Goal: Task Accomplishment & Management: Use online tool/utility

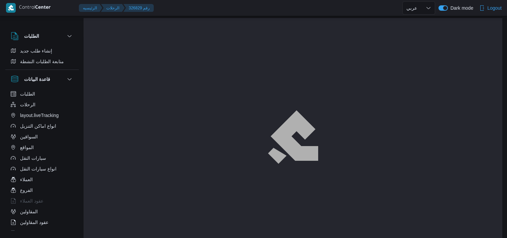
select select "ar"
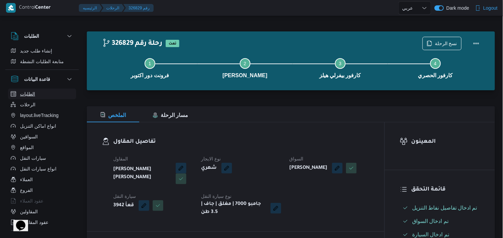
click at [58, 89] on button "الطلبات" at bounding box center [42, 94] width 68 height 11
select select "ar"
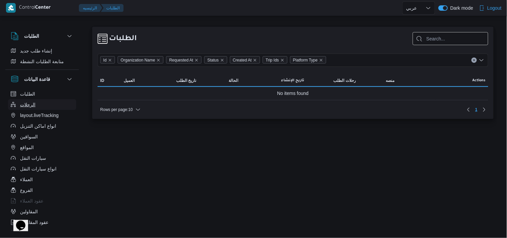
click at [56, 104] on button "الرحلات" at bounding box center [42, 104] width 68 height 11
select select "ar"
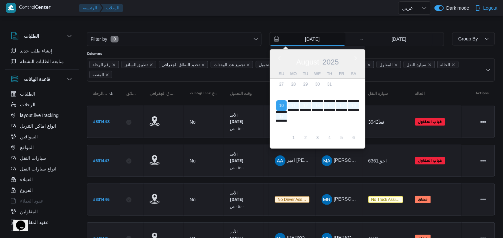
click at [307, 38] on input "10/8/2025" at bounding box center [308, 38] width 76 height 13
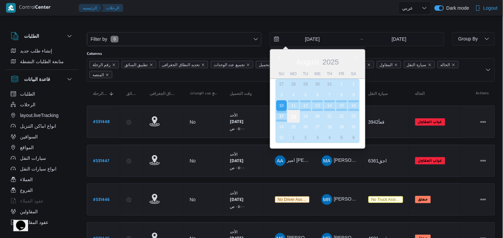
click at [291, 117] on div "18" at bounding box center [293, 116] width 13 height 13
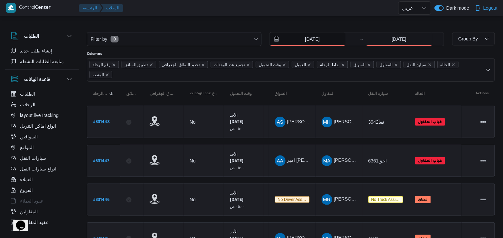
click at [331, 43] on input "18/8/2025" at bounding box center [308, 38] width 76 height 13
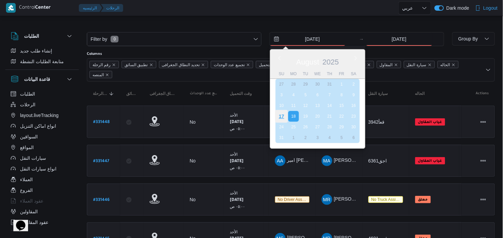
click at [279, 112] on div "17" at bounding box center [281, 116] width 13 height 13
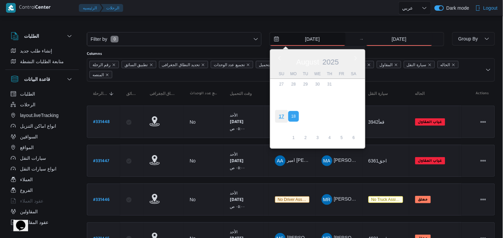
type input "[DATE]"
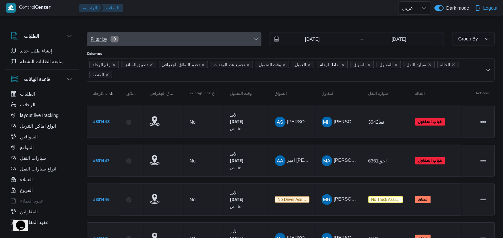
click at [240, 39] on span "Filter by 0" at bounding box center [174, 38] width 174 height 13
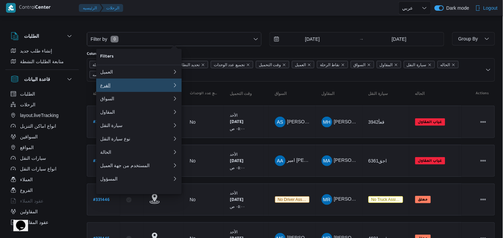
click at [135, 86] on div "الفرع" at bounding box center [136, 85] width 72 height 5
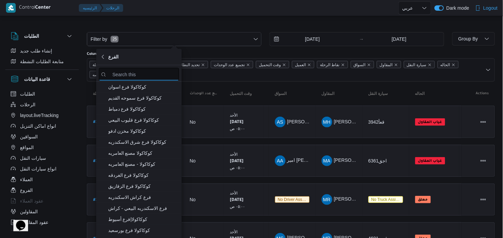
click at [138, 74] on input "search filters" at bounding box center [139, 74] width 80 height 13
type input "ل"
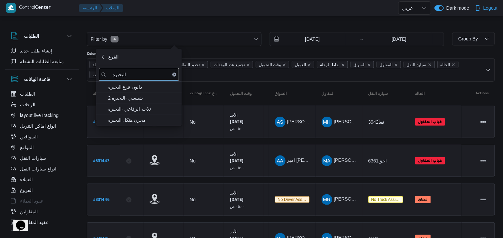
type input "البحيره"
click at [137, 83] on span "دانون فرع البحيره" at bounding box center [143, 87] width 70 height 8
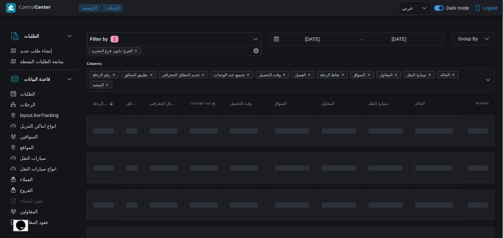
click at [245, 16] on div "Control Center الرئيسيه الرحلات English عربي Dark mode Logout" at bounding box center [251, 8] width 503 height 16
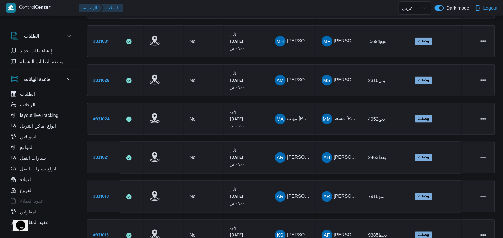
scroll to position [277, 0]
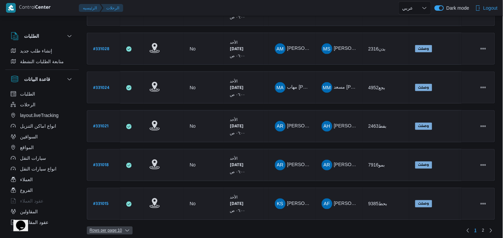
click at [97, 227] on span "Rows per page : 10" at bounding box center [106, 231] width 32 height 8
click at [107, 213] on span "20 rows" at bounding box center [114, 209] width 29 height 5
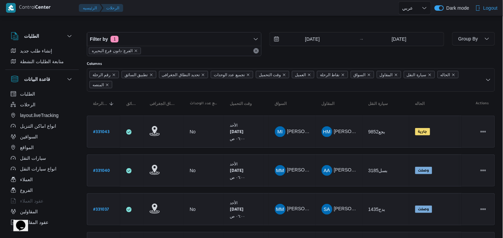
click at [322, 13] on div at bounding box center [262, 8] width 273 height 16
click at [301, 9] on div at bounding box center [262, 8] width 273 height 16
click at [325, 30] on div "Filter by 1 الفرع: دانون فرع البحيره [DATE] → [DATE]" at bounding box center [266, 44] width 366 height 32
click at [319, 43] on input "[DATE]" at bounding box center [308, 38] width 76 height 13
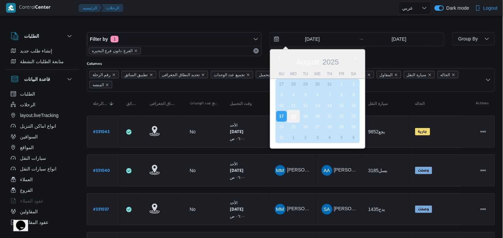
click at [296, 117] on div "18" at bounding box center [293, 116] width 13 height 13
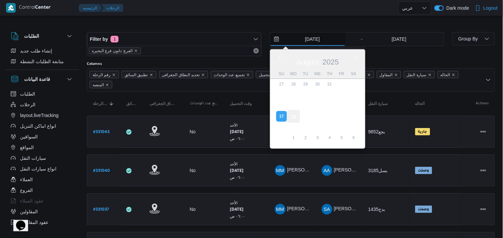
type input "[DATE]"
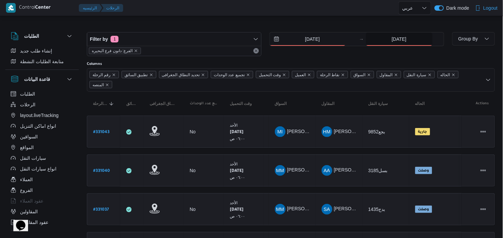
click at [391, 38] on input "17/8/2025" at bounding box center [399, 38] width 67 height 13
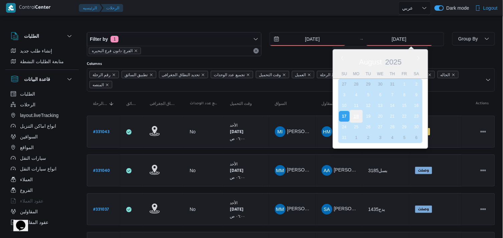
click at [355, 113] on div "18" at bounding box center [356, 116] width 13 height 13
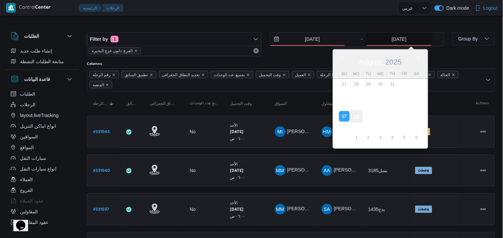
type input "[DATE]"
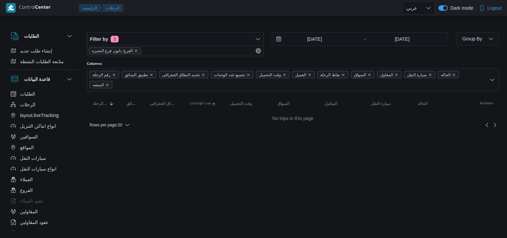
select select "ar"
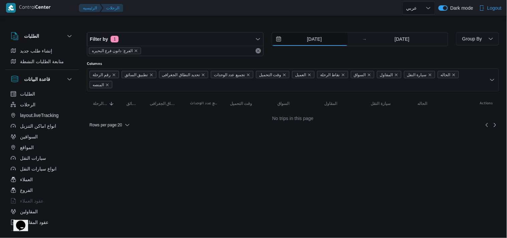
click at [340, 36] on input "[DATE]" at bounding box center [310, 38] width 76 height 13
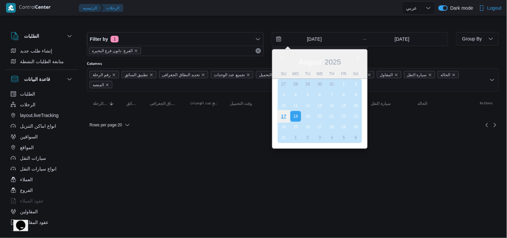
click at [282, 114] on div "17" at bounding box center [283, 116] width 13 height 13
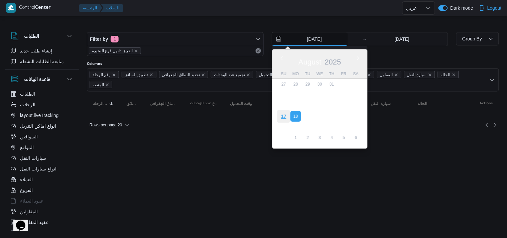
type input "[DATE]"
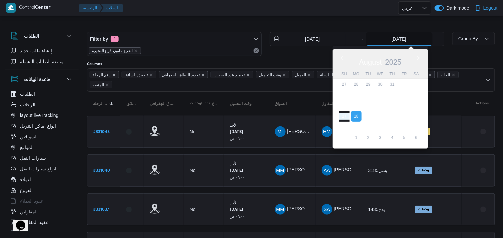
click at [378, 41] on input "18/8/2025" at bounding box center [399, 38] width 67 height 13
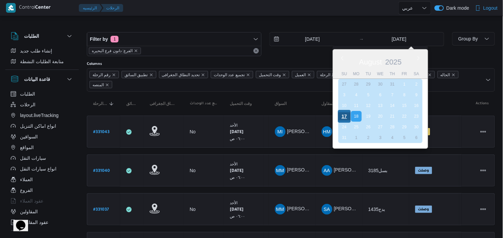
click at [339, 111] on div "17" at bounding box center [344, 116] width 13 height 13
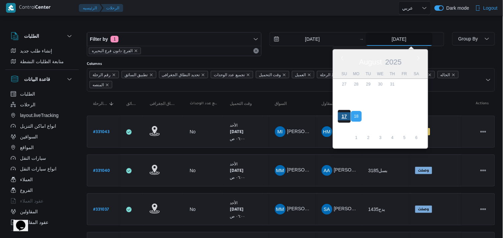
type input "[DATE]"
click at [229, 25] on div at bounding box center [291, 26] width 408 height 11
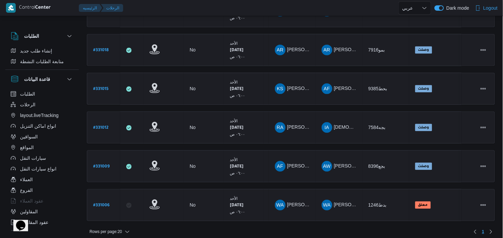
scroll to position [72, 0]
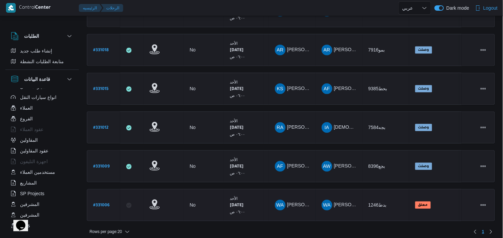
click at [98, 203] on b "# 331006" at bounding box center [101, 205] width 16 height 5
select select "ar"
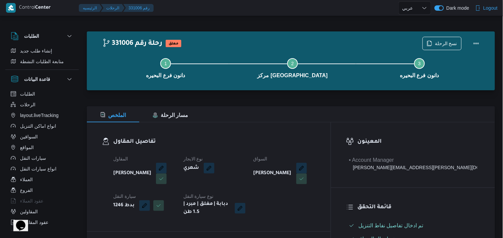
select select "ar"
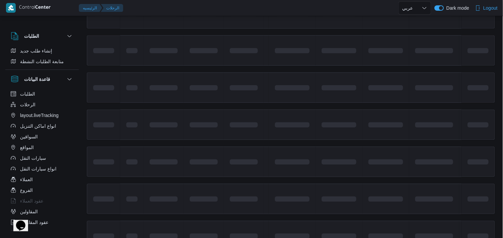
scroll to position [346, 0]
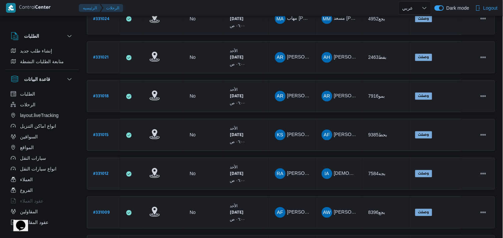
click at [95, 172] on b "# 331012" at bounding box center [100, 174] width 15 height 5
select select "ar"
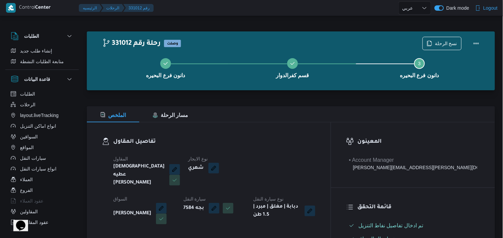
select select "ar"
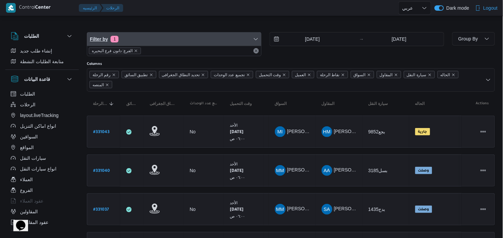
click at [164, 41] on span "Filter by 1" at bounding box center [174, 38] width 174 height 13
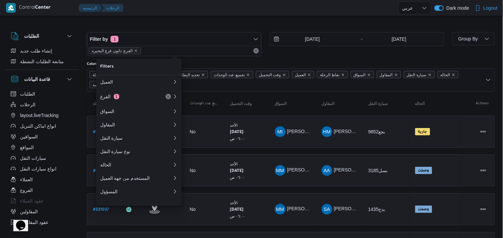
click at [197, 26] on div at bounding box center [291, 26] width 408 height 11
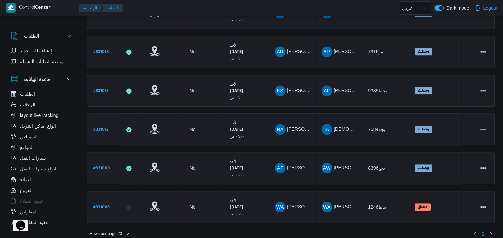
scroll to position [392, 0]
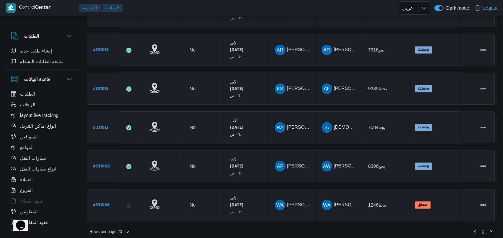
click at [359, 231] on div "Rows per page : 20 1" at bounding box center [291, 232] width 416 height 16
click at [342, 20] on td "المقاول AH احمد حسام الدين سعيد احمد" at bounding box center [339, 11] width 47 height 32
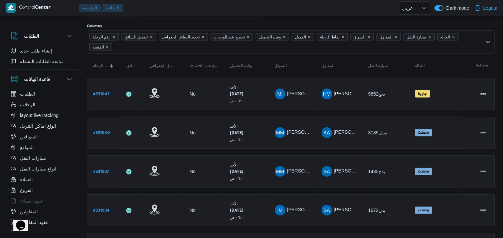
scroll to position [0, 0]
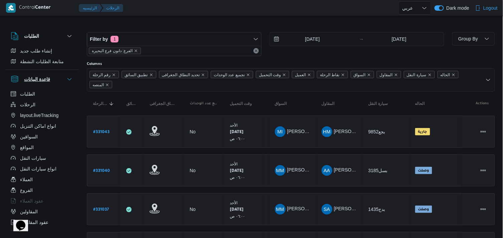
click at [66, 75] on button "قاعدة البيانات" at bounding box center [42, 79] width 63 height 8
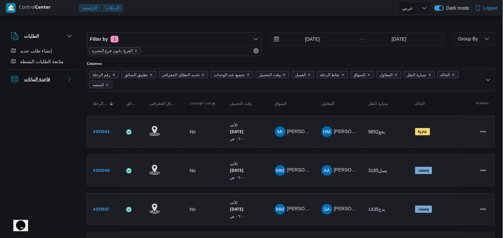
click at [66, 75] on button "قاعدة البيانات" at bounding box center [42, 79] width 63 height 8
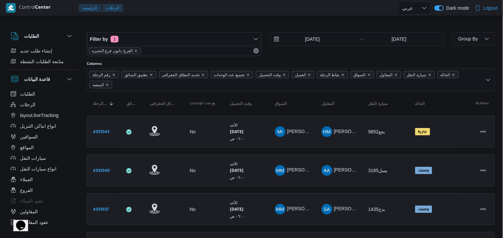
click at [272, 4] on div at bounding box center [262, 8] width 273 height 16
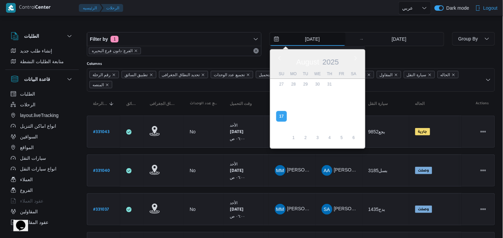
click at [297, 39] on input "17/8/2025" at bounding box center [308, 38] width 76 height 13
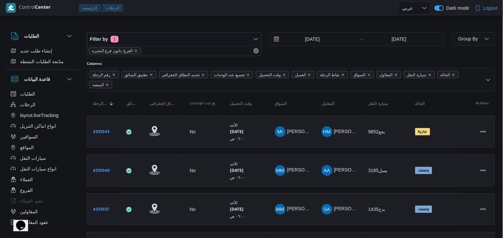
click at [298, 28] on div "Filter by 1 الفرع: دانون فرع البحيره 17/8/2025 → 17/8/2025" at bounding box center [266, 44] width 366 height 32
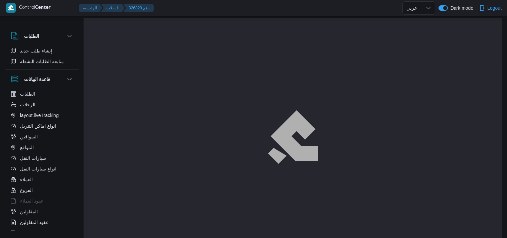
select select "ar"
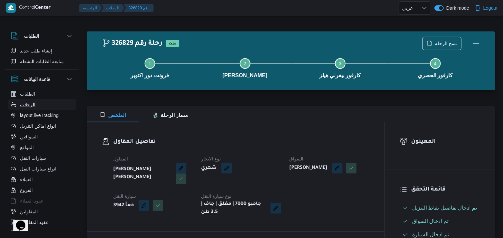
click at [24, 103] on span "الرحلات" at bounding box center [27, 105] width 15 height 8
select select "ar"
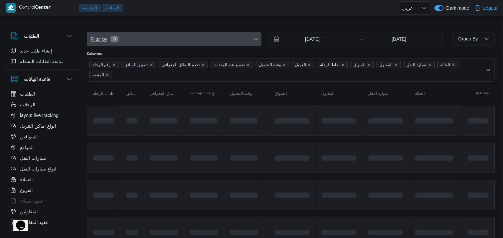
click at [241, 42] on span "Filter by 0" at bounding box center [174, 38] width 174 height 13
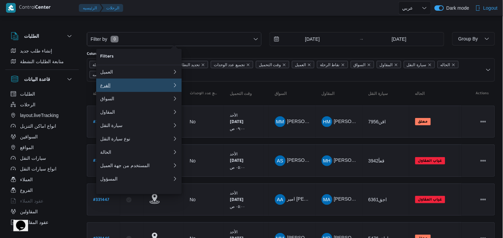
click at [128, 91] on button "الفرع" at bounding box center [139, 85] width 86 height 13
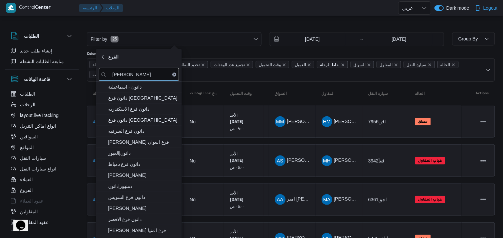
type input "[PERSON_NAME]"
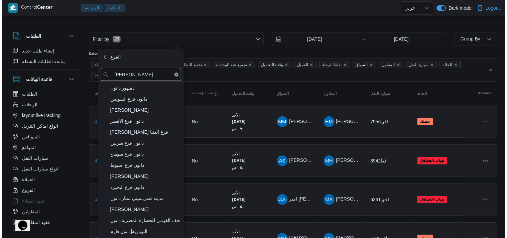
scroll to position [116, 0]
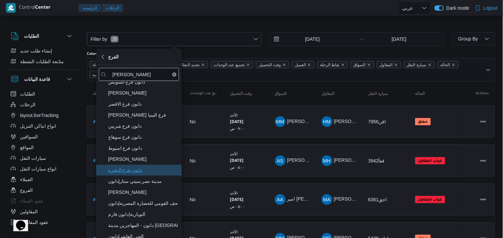
click at [151, 170] on span "دانون فرع البحيره" at bounding box center [143, 170] width 70 height 8
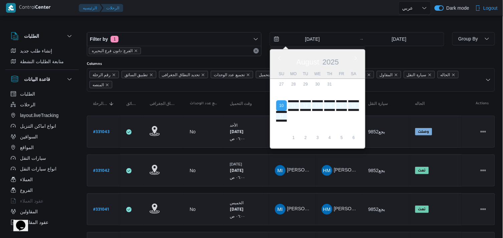
click at [288, 38] on input "10/8/2025" at bounding box center [308, 38] width 76 height 13
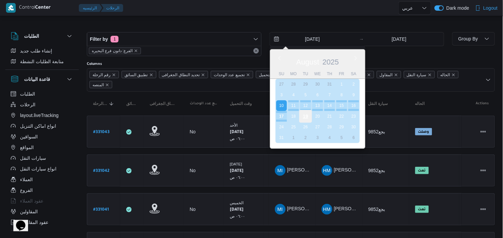
click at [308, 112] on div "19" at bounding box center [305, 116] width 13 height 13
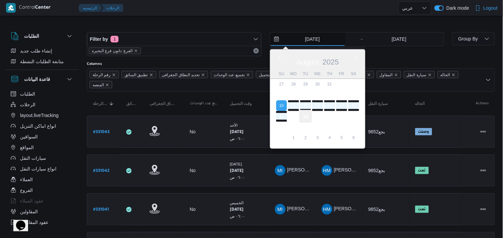
type input "19/8/2025"
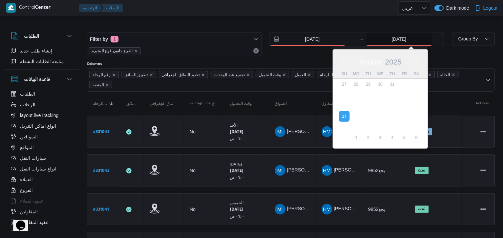
click at [389, 42] on input "[DATE]" at bounding box center [399, 38] width 67 height 13
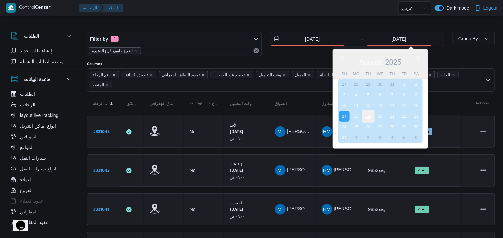
click at [372, 115] on div "19" at bounding box center [368, 116] width 13 height 13
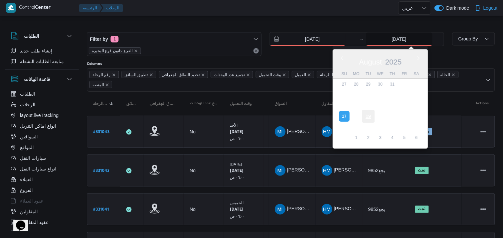
type input "19/8/2025"
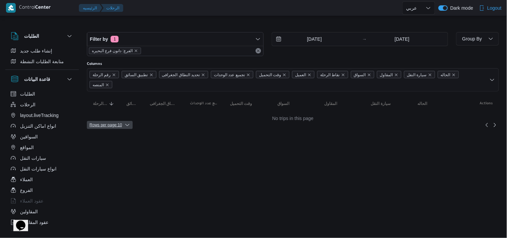
click at [116, 121] on span "Rows per page : 10" at bounding box center [106, 125] width 32 height 8
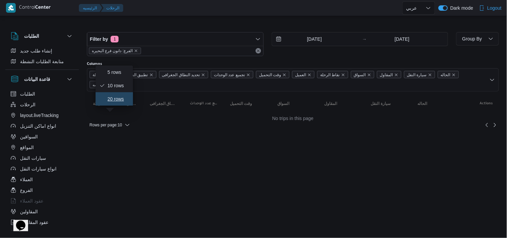
click at [121, 102] on span "20 rows" at bounding box center [118, 98] width 21 height 5
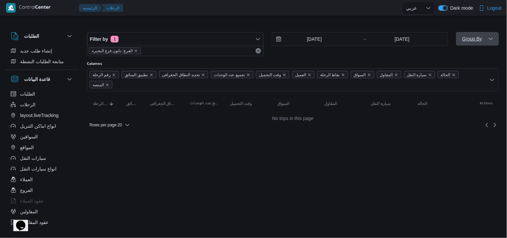
click at [487, 37] on span "Group By" at bounding box center [477, 38] width 37 height 13
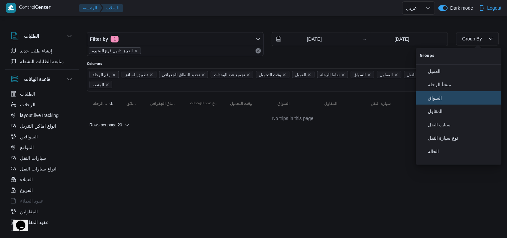
click at [438, 101] on span "السواق" at bounding box center [463, 97] width 70 height 5
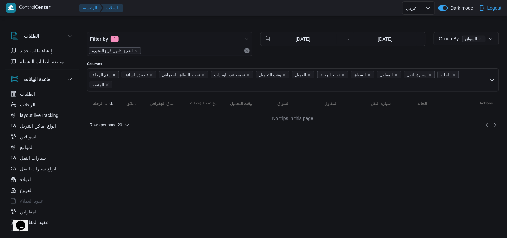
click at [280, 25] on div at bounding box center [293, 26] width 412 height 11
click at [321, 37] on input "19/8/2025" at bounding box center [299, 38] width 76 height 13
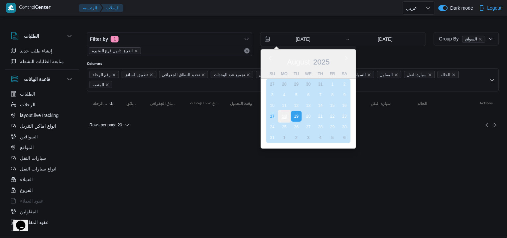
click at [285, 110] on div "18" at bounding box center [284, 116] width 13 height 13
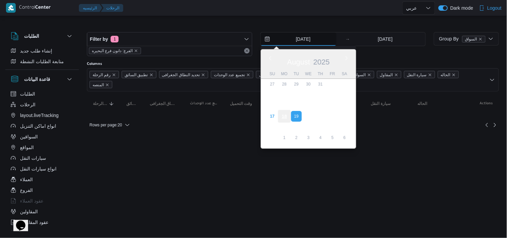
type input "18/8/2025"
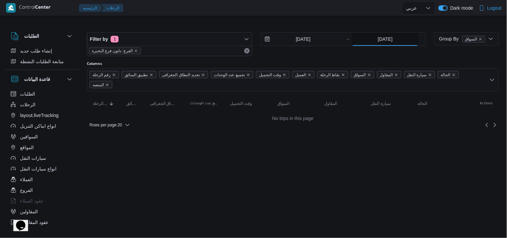
click at [378, 32] on input "19/8/2025" at bounding box center [385, 38] width 67 height 13
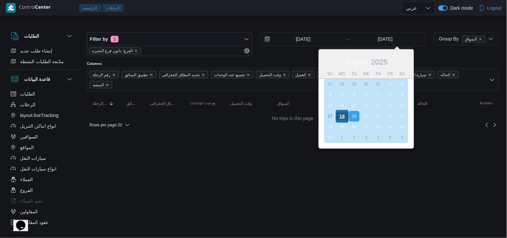
click at [339, 110] on div "18" at bounding box center [342, 116] width 13 height 13
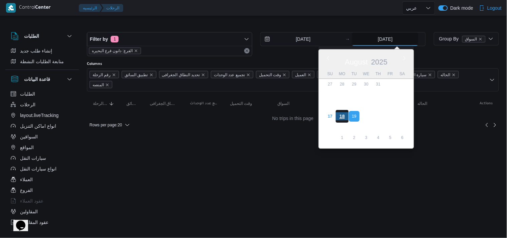
type input "18/8/2025"
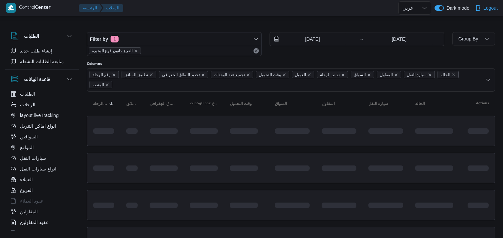
select select "ar"
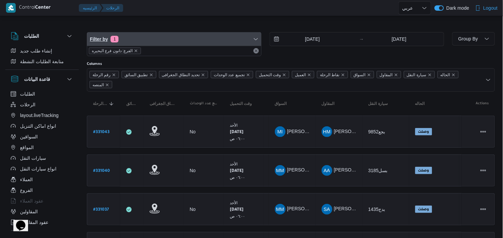
click at [256, 39] on icon "button" at bounding box center [255, 38] width 5 height 5
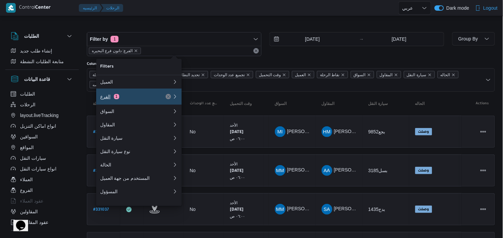
click at [138, 97] on div "الفرع 1" at bounding box center [128, 96] width 56 height 5
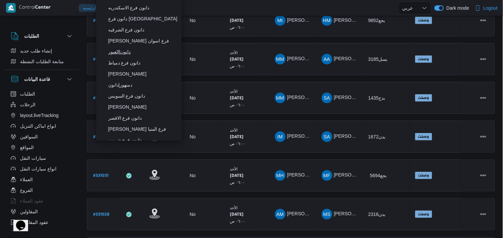
type input "[PERSON_NAME]"
click at [151, 51] on span "دانون|العبور" at bounding box center [143, 52] width 70 height 8
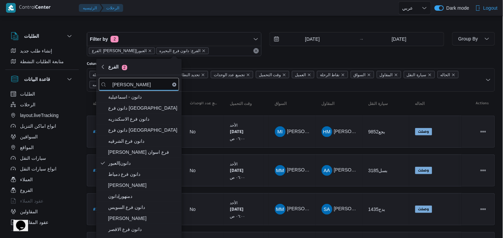
click at [145, 28] on div "Filter by 2 الفرع: دانون|العبور الفرع: دانون فرع البحيره [DATE] → [DATE]" at bounding box center [266, 44] width 366 height 32
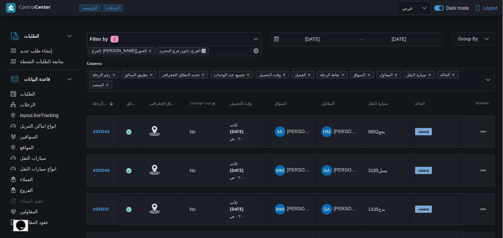
click at [202, 49] on icon "remove selected entity" at bounding box center [204, 51] width 4 height 4
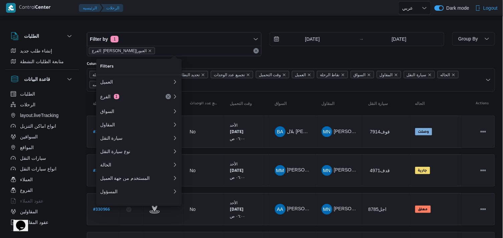
click at [181, 28] on div "Filter by 1 الفرع: دانون|العبور [DATE] → [DATE]" at bounding box center [266, 44] width 366 height 32
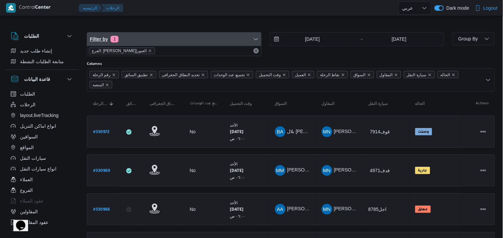
click at [133, 43] on span "Filter by 1" at bounding box center [174, 38] width 174 height 13
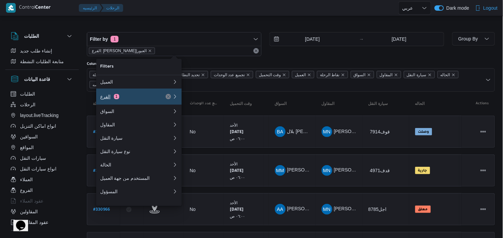
click at [115, 99] on div "الفرع 1" at bounding box center [128, 96] width 56 height 5
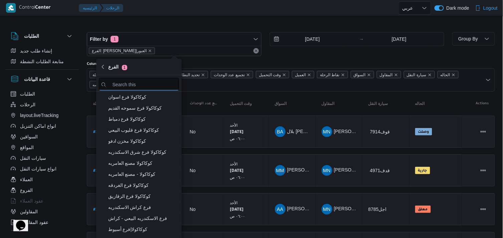
click at [113, 84] on input "search filters" at bounding box center [139, 84] width 80 height 13
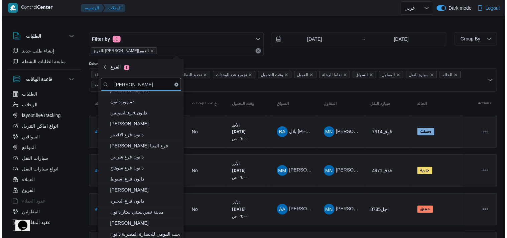
scroll to position [111, 0]
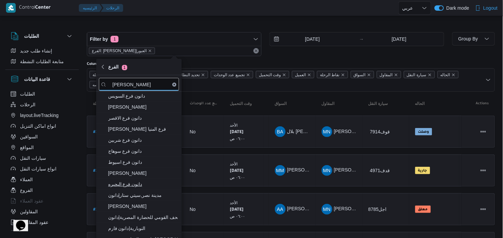
type input "[PERSON_NAME]"
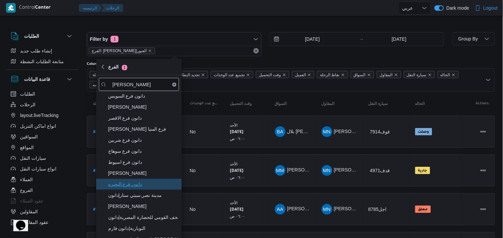
click at [119, 185] on span "دانون فرع البحيره" at bounding box center [143, 184] width 70 height 8
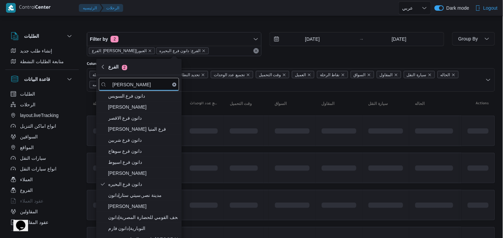
click at [242, 18] on div "Filter by 2 الفرع: دانون|العبور الفرع: دانون فرع البحيره [DATE] → [DATE] Group …" at bounding box center [247, 204] width 503 height 374
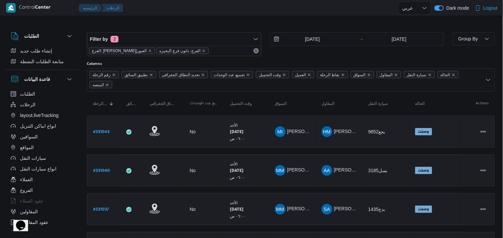
click at [105, 131] on b "# 331043" at bounding box center [101, 132] width 16 height 5
select select "ar"
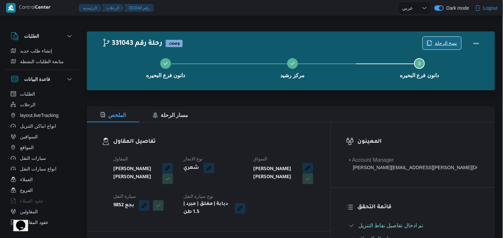
click at [432, 41] on icon "button" at bounding box center [429, 42] width 5 height 5
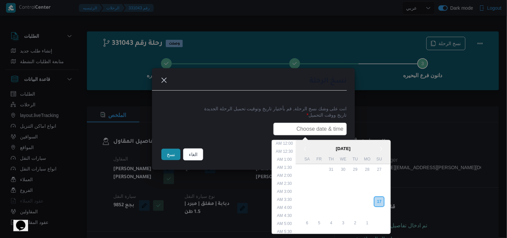
click at [328, 123] on input "text" at bounding box center [310, 129] width 74 height 13
click at [370, 199] on div "18" at bounding box center [367, 202] width 13 height 13
click at [292, 161] on li "6:00 AM" at bounding box center [285, 164] width 20 height 7
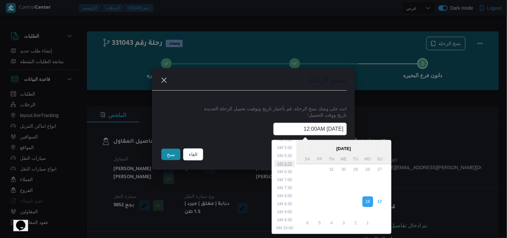
type input "18/08/2025 6:00AM"
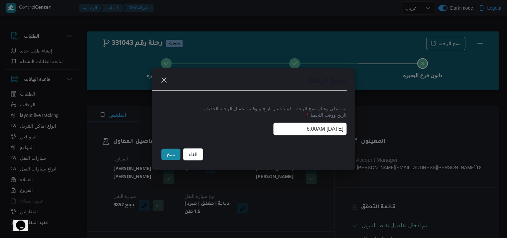
click at [302, 134] on input "18/08/2025 6:00AM" at bounding box center [310, 129] width 74 height 13
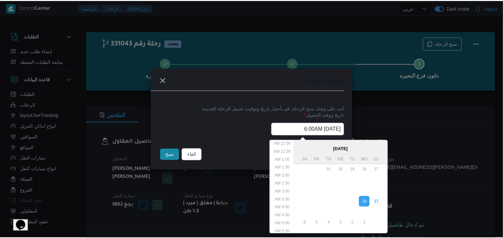
scroll to position [54, 0]
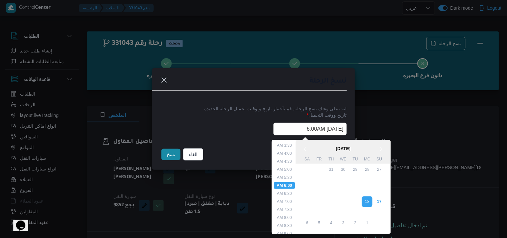
click at [302, 134] on input "18/08/2025 6:00AM" at bounding box center [310, 129] width 74 height 13
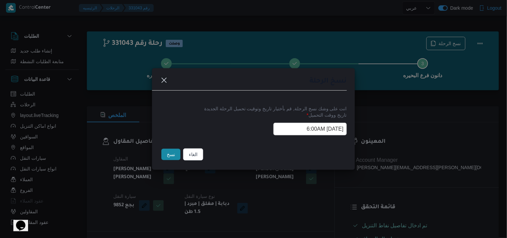
click at [170, 154] on button "نسخ" at bounding box center [170, 154] width 19 height 11
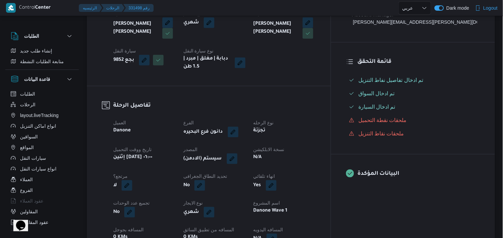
scroll to position [148, 0]
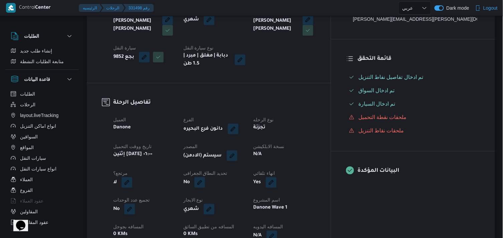
click at [242, 161] on div "(سيستم (الادمن" at bounding box center [214, 156] width 63 height 12
click at [238, 156] on button "button" at bounding box center [232, 155] width 11 height 11
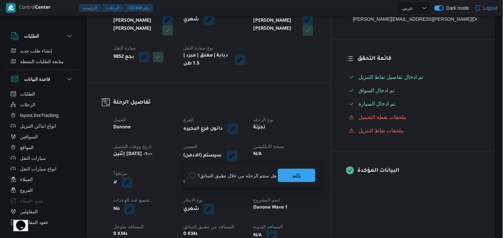
click at [279, 174] on span "تاكيد" at bounding box center [296, 175] width 37 height 13
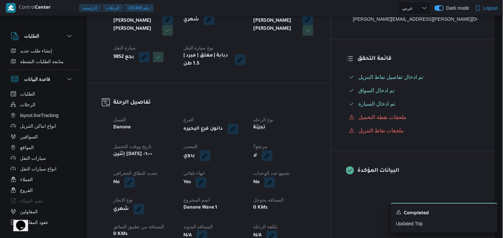
click at [273, 158] on span at bounding box center [266, 155] width 14 height 11
click at [273, 156] on button "button" at bounding box center [267, 155] width 11 height 11
click at [318, 173] on span "تاكيد" at bounding box center [322, 175] width 37 height 13
click at [273, 154] on button "button" at bounding box center [267, 155] width 11 height 11
click at [288, 178] on label "هل هناك مرتجع؟" at bounding box center [283, 176] width 40 height 8
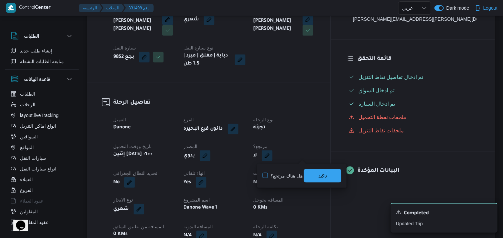
checkbox input "true"
click at [321, 169] on span "تاكيد" at bounding box center [322, 175] width 37 height 13
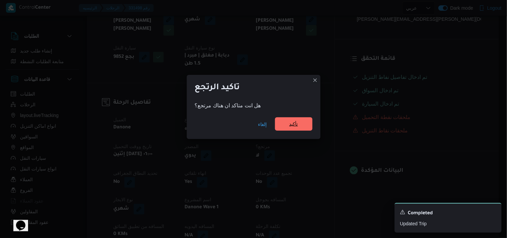
click at [303, 120] on span "تأكيد" at bounding box center [293, 123] width 37 height 13
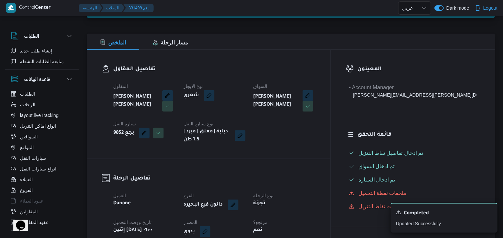
scroll to position [0, 0]
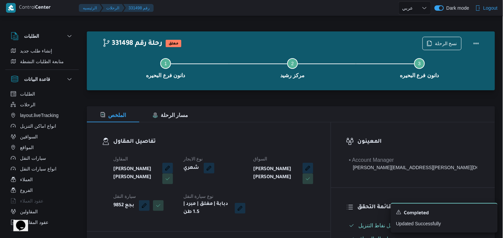
drag, startPoint x: 164, startPoint y: 30, endPoint x: 167, endPoint y: 30, distance: 3.7
select select "ar"
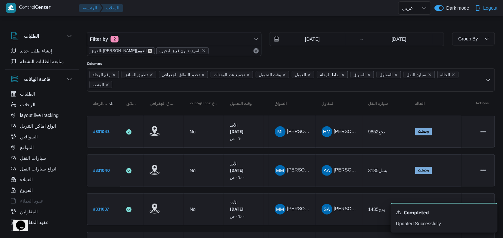
click at [148, 49] on icon "remove selected entity" at bounding box center [150, 51] width 4 height 4
click at [146, 31] on div "Filter by 1 الفرع: دانون فرع البحيره 17/8/2025 → 17/8/2025" at bounding box center [266, 44] width 366 height 32
click at [483, 42] on span "Group By" at bounding box center [473, 38] width 37 height 13
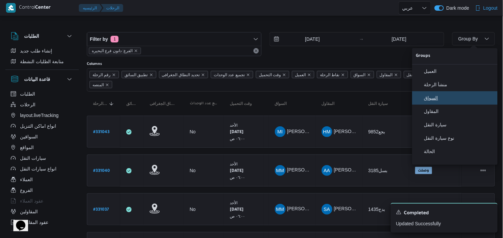
click at [467, 99] on span "السواق" at bounding box center [459, 97] width 70 height 5
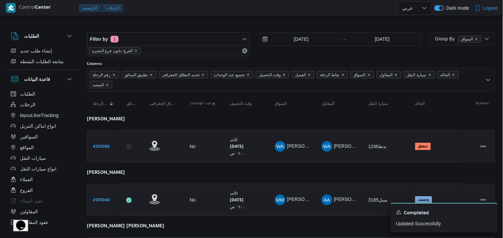
click at [351, 29] on div "Filter by 1 الفرع: دانون فرع البحيره 17/8/2025 → 17/8/2025" at bounding box center [254, 44] width 343 height 32
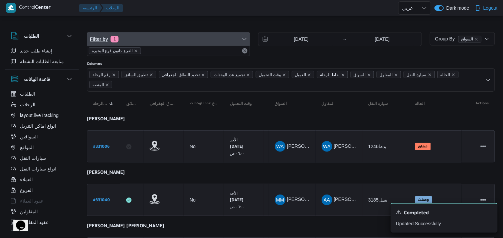
click at [144, 40] on span "Filter by 1" at bounding box center [168, 38] width 163 height 13
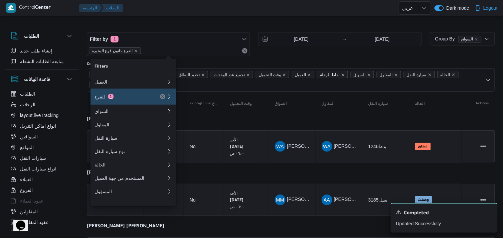
click at [125, 98] on div "الفرع 1" at bounding box center [123, 96] width 56 height 5
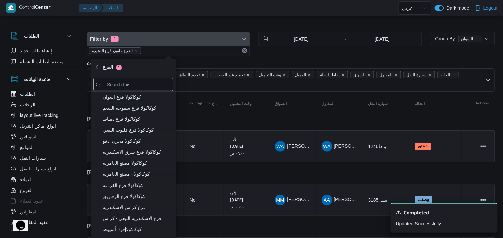
drag, startPoint x: 144, startPoint y: 45, endPoint x: 140, endPoint y: 45, distance: 3.4
click at [142, 45] on span "Filter by 1" at bounding box center [168, 38] width 163 height 13
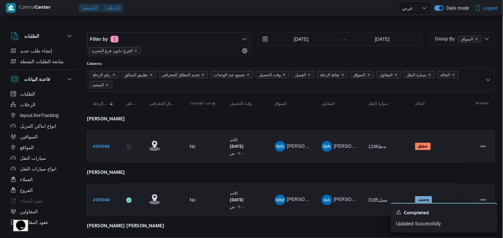
click at [107, 145] on b "# 331006" at bounding box center [101, 147] width 16 height 5
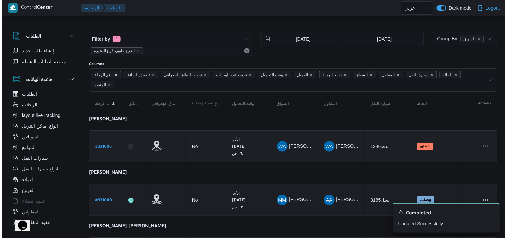
select select "ar"
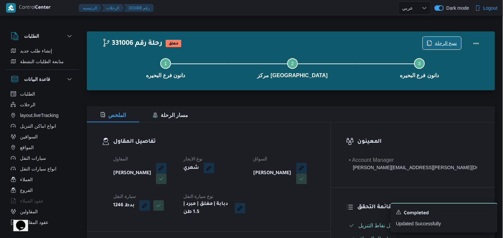
click at [432, 44] on icon "button" at bounding box center [429, 42] width 5 height 5
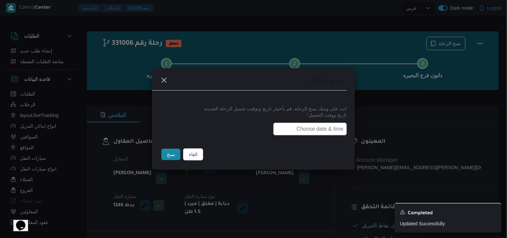
click at [334, 128] on input "text" at bounding box center [310, 129] width 74 height 13
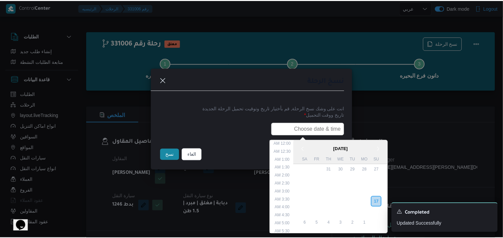
scroll to position [150, 0]
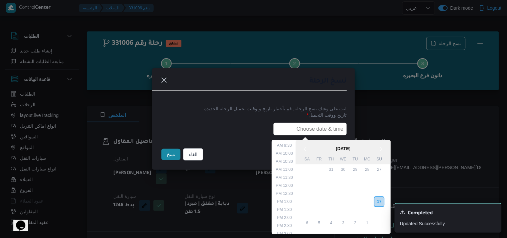
paste input "18/08/2025 6:00AM"
type input "18/08/2025 6:00AM"
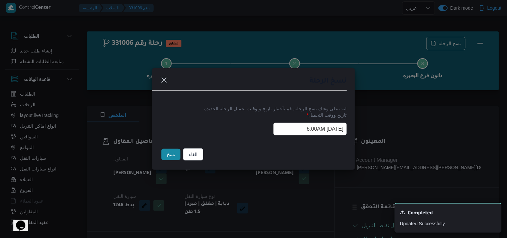
click at [177, 154] on button "نسخ" at bounding box center [170, 154] width 19 height 11
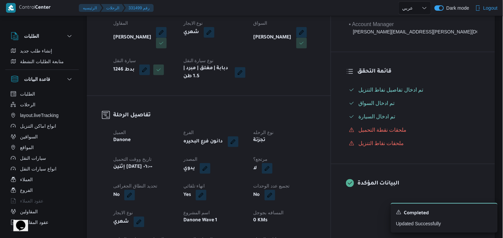
scroll to position [148, 0]
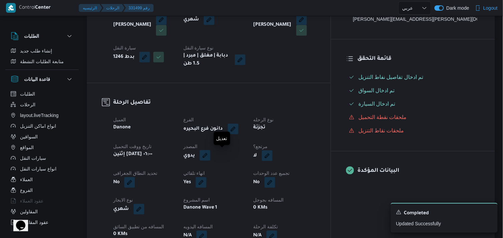
click at [211, 157] on button "button" at bounding box center [205, 155] width 11 height 11
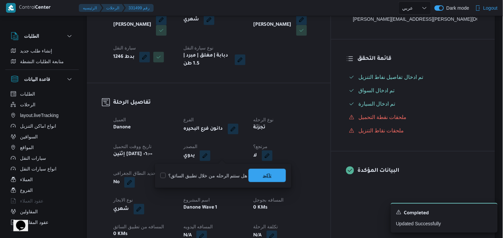
click at [265, 174] on span "تاكيد" at bounding box center [267, 175] width 9 height 8
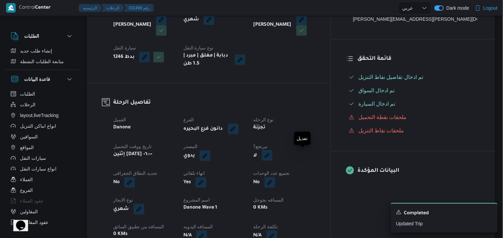
click at [273, 155] on button "button" at bounding box center [267, 155] width 11 height 11
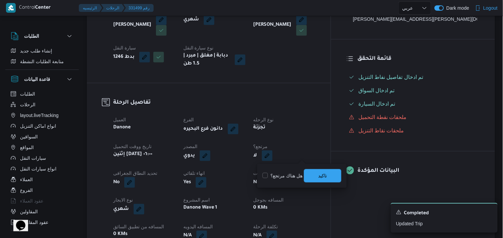
click at [281, 177] on label "هل هناك مرتجع؟" at bounding box center [283, 176] width 40 height 8
checkbox input "true"
click at [313, 177] on span "تاكيد" at bounding box center [322, 175] width 37 height 13
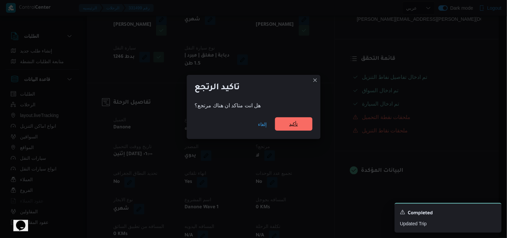
click at [281, 118] on div "إلغاء تأكيد" at bounding box center [254, 125] width 134 height 27
click at [286, 127] on span "تأكيد" at bounding box center [293, 123] width 37 height 13
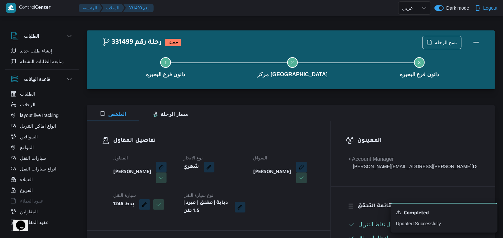
scroll to position [0, 0]
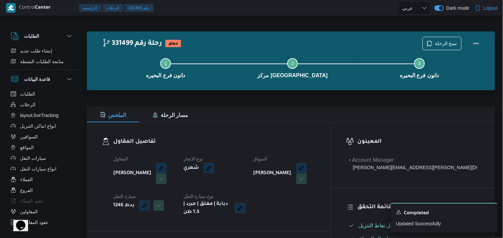
select select "ar"
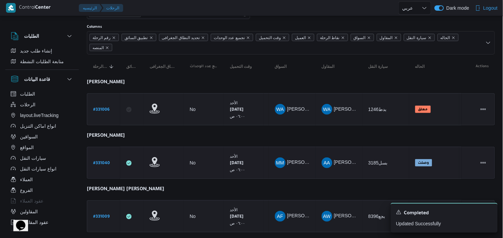
click at [102, 161] on b "# 331040" at bounding box center [101, 163] width 17 height 5
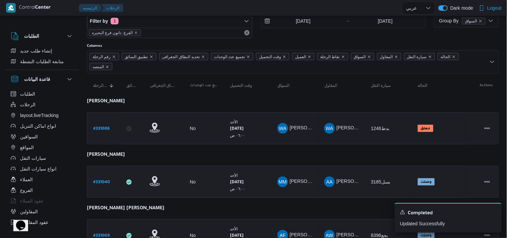
select select "ar"
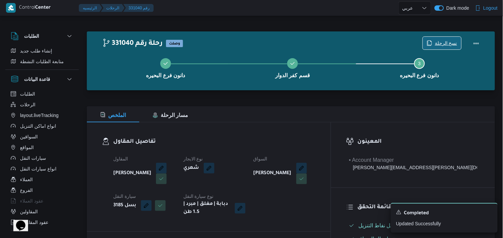
click at [452, 41] on span "نسخ الرحلة" at bounding box center [446, 43] width 22 height 8
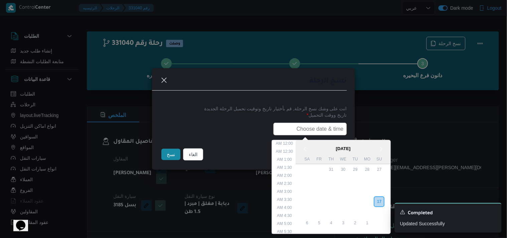
click at [288, 131] on input "text" at bounding box center [310, 129] width 74 height 13
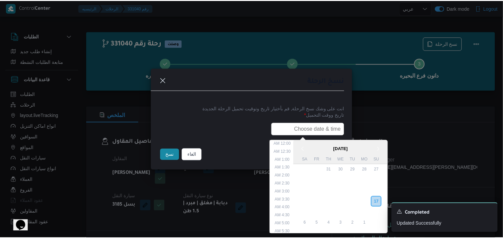
scroll to position [150, 0]
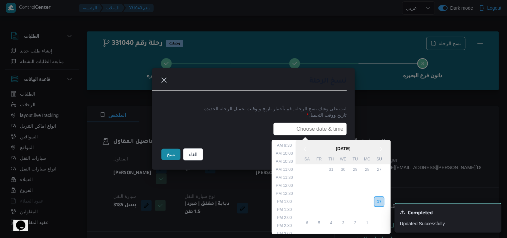
paste input "18/08/2025 6:00AM"
type input "18/08/2025 6:00AM"
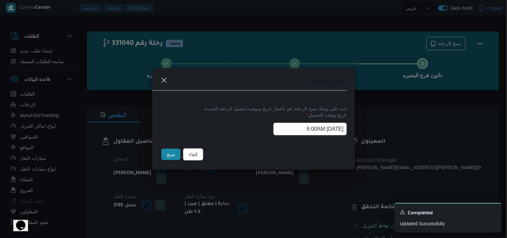
click at [166, 154] on button "نسخ" at bounding box center [170, 154] width 19 height 11
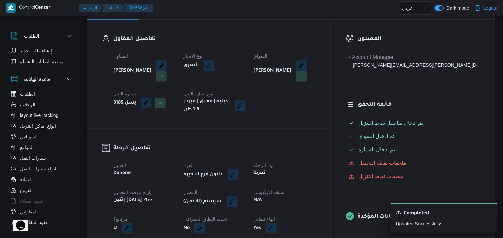
scroll to position [111, 0]
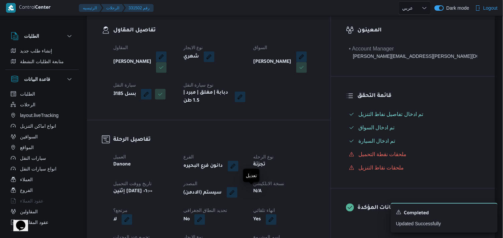
click at [238, 191] on button "button" at bounding box center [232, 192] width 11 height 11
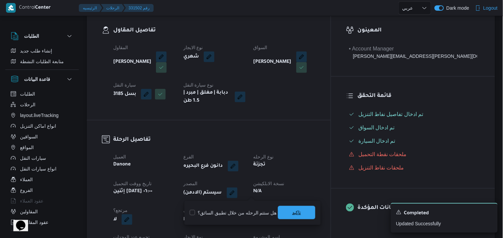
click at [287, 217] on span "تاكيد" at bounding box center [296, 212] width 37 height 13
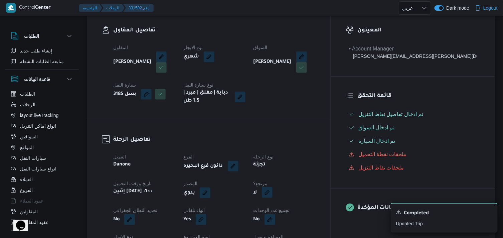
click at [273, 193] on button "button" at bounding box center [267, 192] width 11 height 11
click at [293, 212] on label "هل هناك مرتجع؟" at bounding box center [283, 213] width 40 height 8
checkbox input "true"
click at [313, 214] on span "تاكيد" at bounding box center [322, 212] width 37 height 13
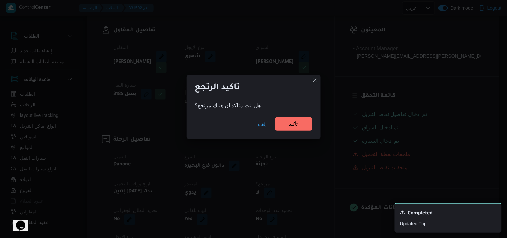
click at [292, 127] on span "تأكيد" at bounding box center [293, 124] width 9 height 8
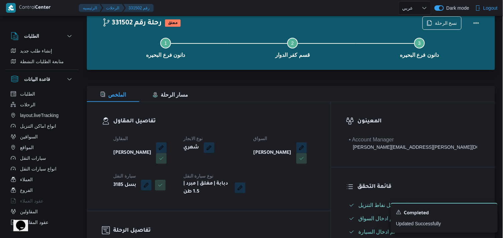
scroll to position [37, 0]
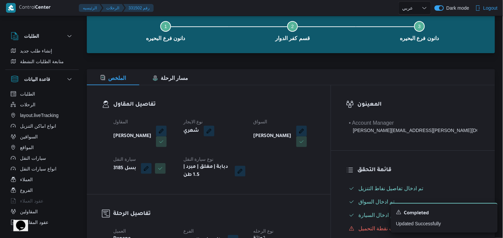
select select "ar"
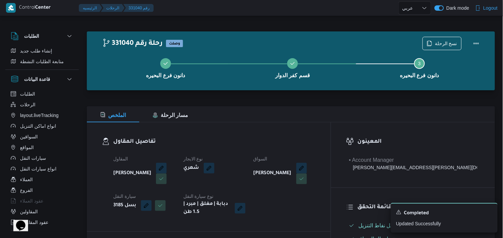
select select "ar"
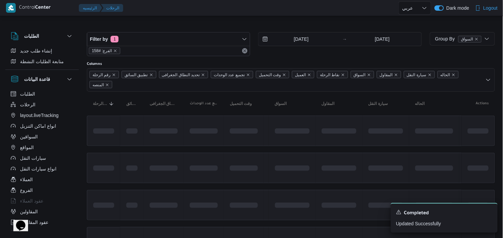
scroll to position [37, 0]
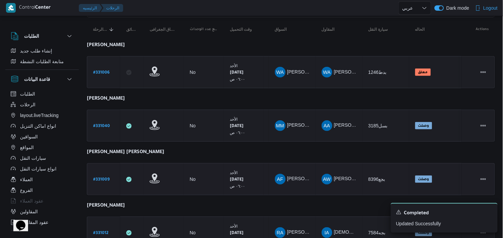
click at [99, 178] on b "# 331009" at bounding box center [101, 179] width 16 height 5
select select "ar"
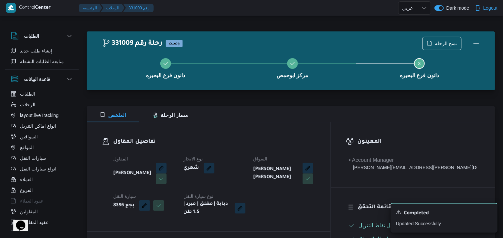
click at [439, 34] on div "نسخ الرحلة" at bounding box center [453, 43] width 69 height 21
click at [438, 41] on span "نسخ الرحلة" at bounding box center [446, 43] width 22 height 8
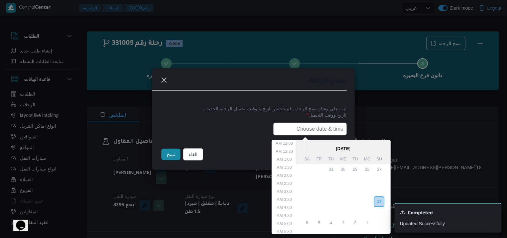
click at [336, 132] on input "text" at bounding box center [310, 129] width 74 height 13
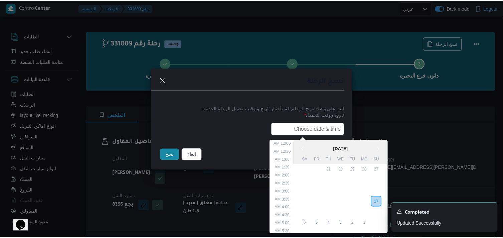
scroll to position [150, 0]
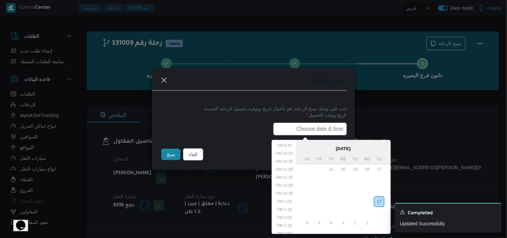
type input "18/08/2025 6:00AM"
click at [173, 152] on button "نسخ" at bounding box center [170, 154] width 19 height 11
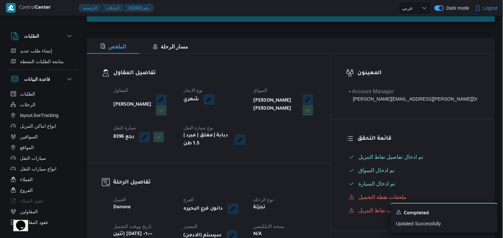
scroll to position [74, 0]
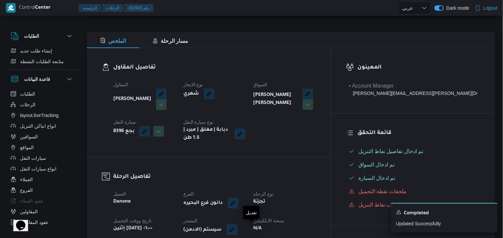
click at [238, 231] on button "button" at bounding box center [232, 229] width 11 height 11
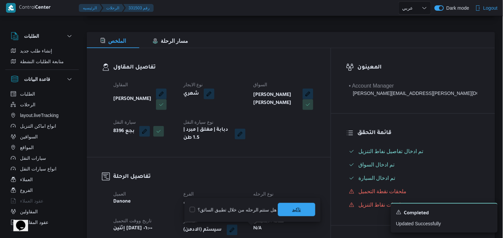
click at [279, 209] on span "تاكيد" at bounding box center [296, 209] width 37 height 13
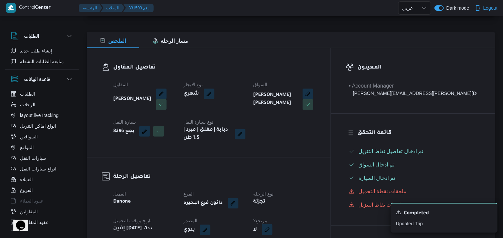
click at [273, 229] on button "button" at bounding box center [267, 229] width 11 height 11
click at [290, 209] on label "هل هناك مرتجع؟" at bounding box center [283, 210] width 40 height 8
checkbox input "true"
click at [302, 214] on div "هل هناك مرتجع؟ تاكيد" at bounding box center [302, 210] width 80 height 15
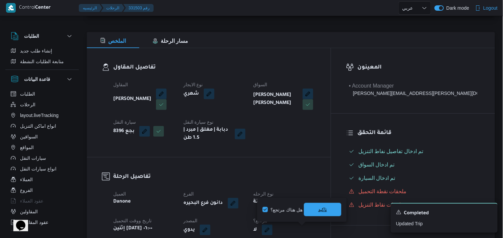
click at [323, 207] on span "تاكيد" at bounding box center [322, 210] width 9 height 8
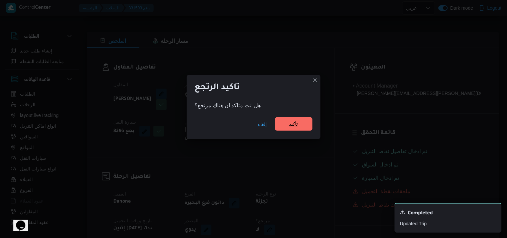
click at [281, 124] on span "تأكيد" at bounding box center [293, 123] width 37 height 13
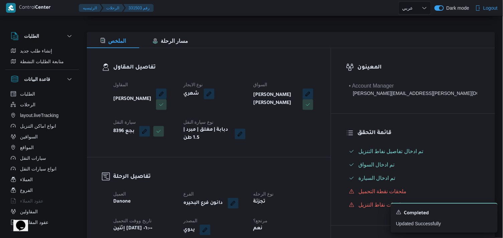
select select "ar"
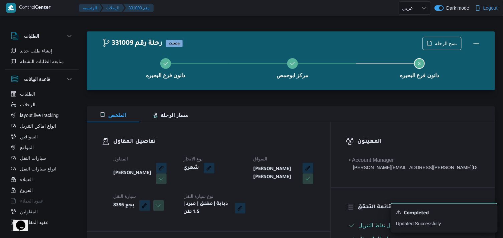
select select "ar"
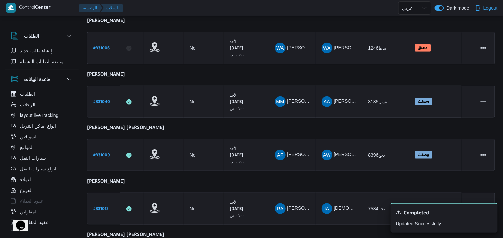
scroll to position [111, 0]
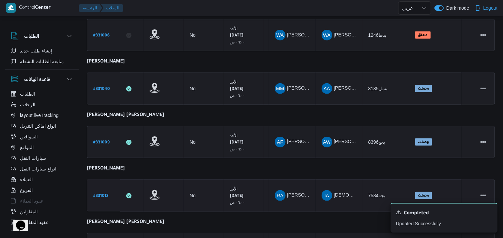
click at [104, 194] on b "# 331012" at bounding box center [100, 196] width 15 height 5
select select "ar"
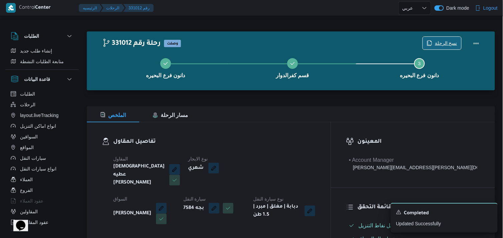
click at [440, 40] on span "نسخ الرحلة" at bounding box center [446, 43] width 22 height 8
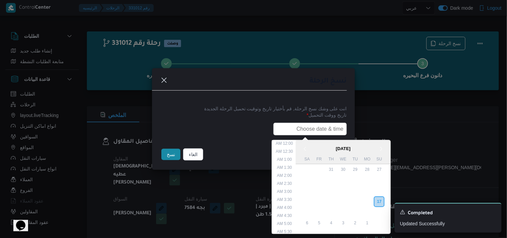
click at [315, 134] on input "text" at bounding box center [310, 129] width 74 height 13
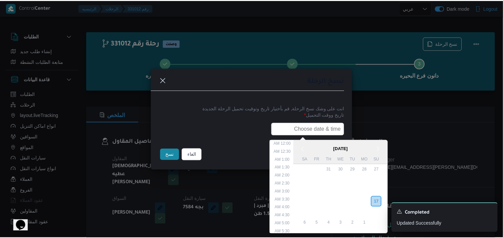
scroll to position [150, 0]
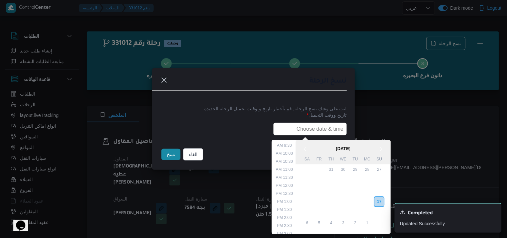
type input "18/08/2025 6:00AM"
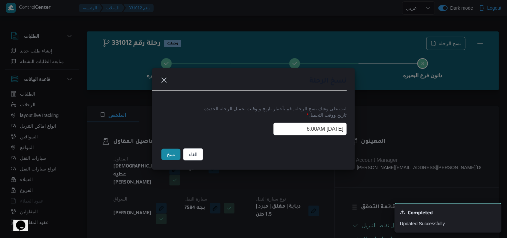
click at [170, 157] on button "نسخ" at bounding box center [170, 154] width 19 height 11
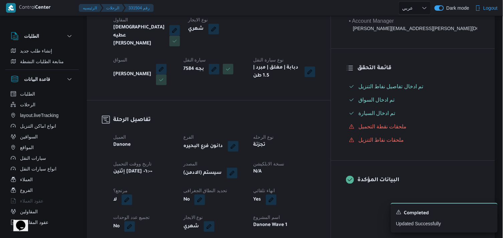
scroll to position [148, 0]
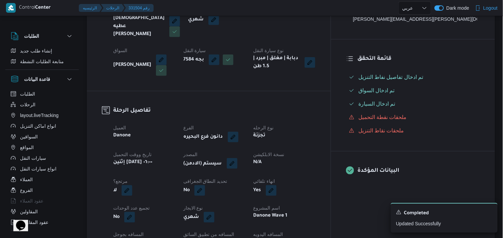
click at [238, 160] on button "button" at bounding box center [232, 163] width 11 height 11
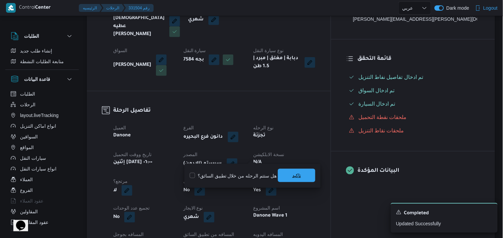
click at [282, 173] on span "تاكيد" at bounding box center [296, 175] width 37 height 13
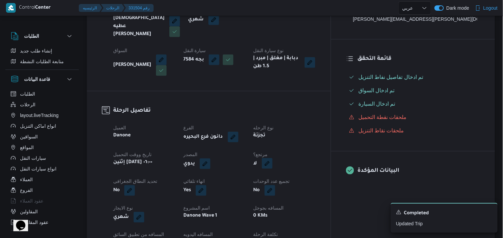
click at [273, 158] on button "button" at bounding box center [267, 163] width 11 height 11
click at [297, 179] on label "هل هناك مرتجع؟" at bounding box center [283, 176] width 40 height 8
checkbox input "true"
click at [309, 175] on span "تاكيد" at bounding box center [322, 175] width 37 height 13
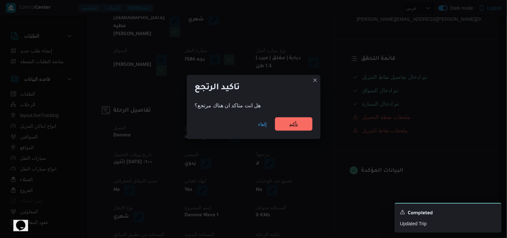
click at [304, 125] on span "تأكيد" at bounding box center [293, 123] width 37 height 13
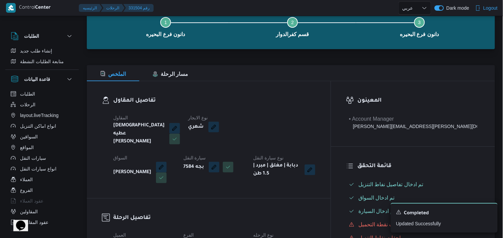
scroll to position [0, 0]
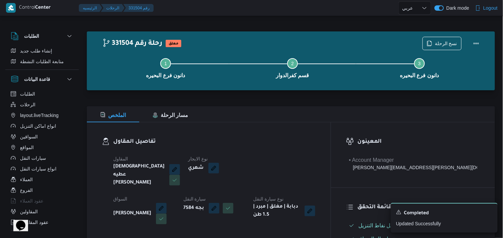
select select "ar"
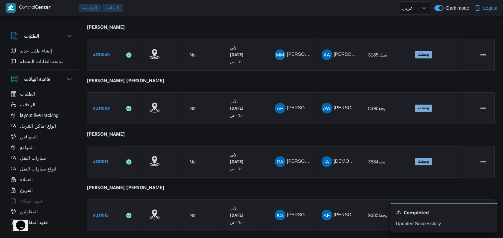
scroll to position [163, 0]
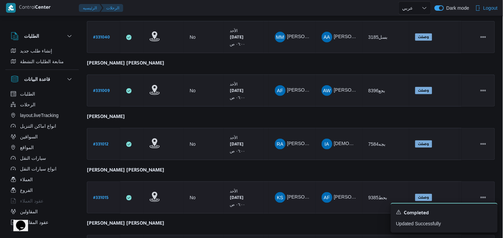
click at [103, 196] on b "# 331015" at bounding box center [100, 198] width 15 height 5
select select "ar"
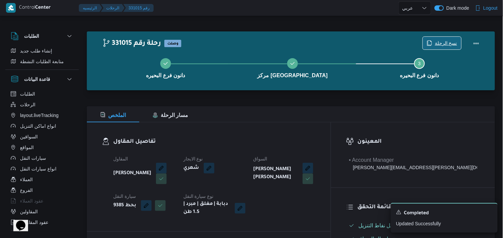
click at [455, 41] on span "نسخ الرحلة" at bounding box center [446, 43] width 22 height 8
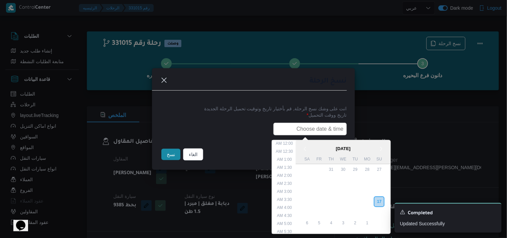
click at [308, 128] on input "text" at bounding box center [310, 129] width 74 height 13
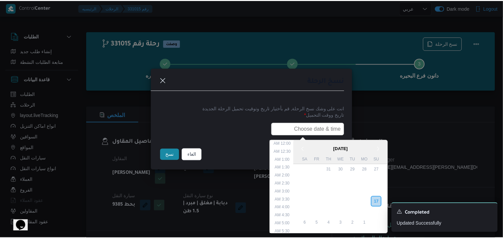
scroll to position [150, 0]
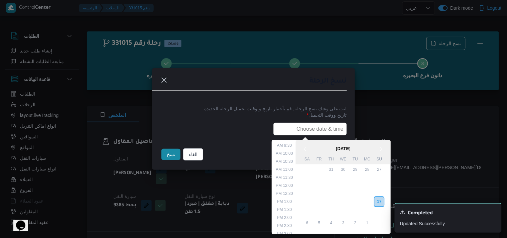
type input "18/08/2025 6:00AM"
click at [173, 157] on button "نسخ" at bounding box center [170, 154] width 19 height 11
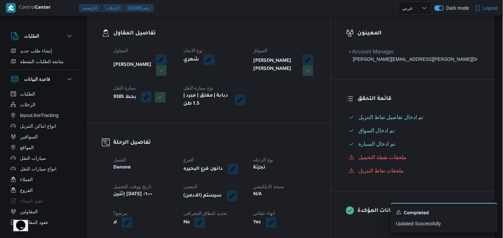
scroll to position [111, 0]
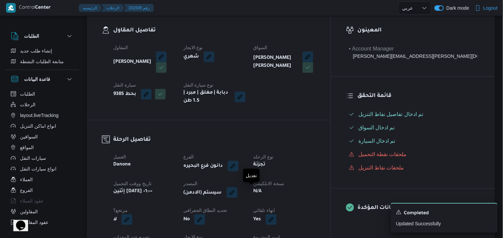
click at [238, 189] on button "button" at bounding box center [232, 192] width 11 height 11
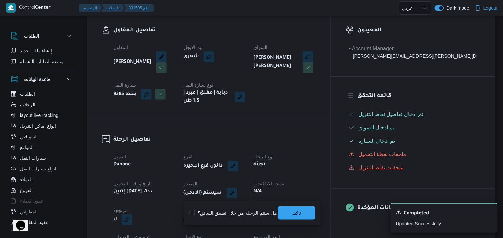
click at [309, 219] on div "هل ستتم الرحله من خلال تطبيق السائق؟ تاكيد" at bounding box center [252, 213] width 127 height 15
click at [304, 211] on span "تاكيد" at bounding box center [296, 212] width 37 height 13
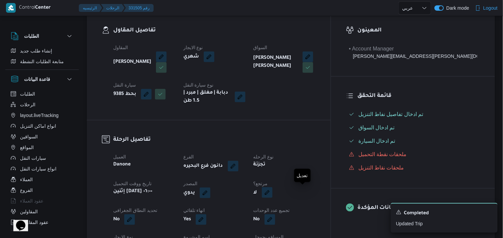
click at [273, 198] on button "button" at bounding box center [267, 192] width 11 height 11
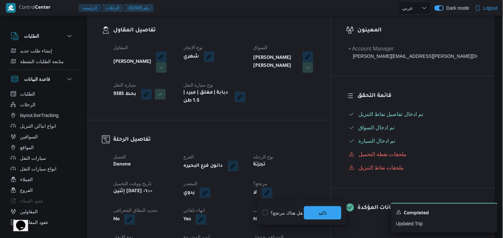
drag, startPoint x: 294, startPoint y: 208, endPoint x: 293, endPoint y: 212, distance: 3.5
click at [294, 209] on div "هل هناك مرتجع؟ تاكيد" at bounding box center [302, 213] width 80 height 15
click at [293, 212] on label "هل هناك مرتجع؟" at bounding box center [283, 213] width 40 height 8
checkbox input "true"
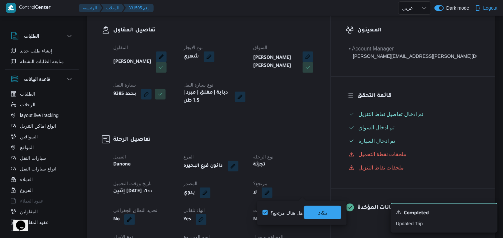
click at [311, 211] on span "تاكيد" at bounding box center [322, 212] width 37 height 13
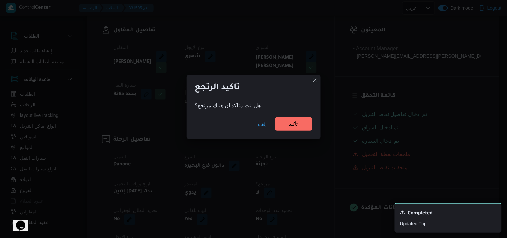
click at [296, 126] on span "تأكيد" at bounding box center [293, 124] width 9 height 8
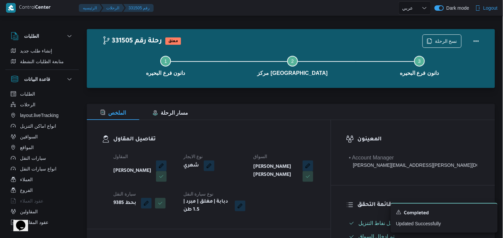
scroll to position [0, 0]
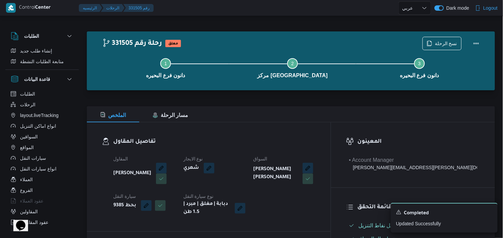
select select "ar"
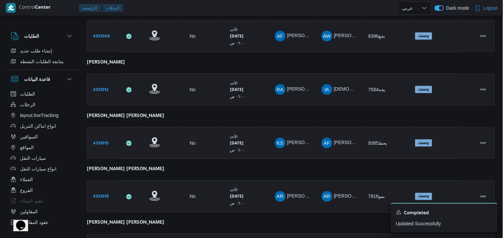
scroll to position [230, 0]
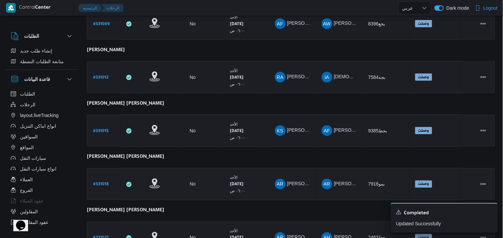
click at [99, 180] on link "# 331018" at bounding box center [100, 184] width 15 height 9
select select "ar"
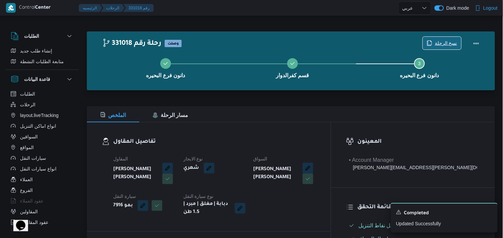
click at [432, 40] on span "نسخ الرحلة" at bounding box center [442, 43] width 38 height 13
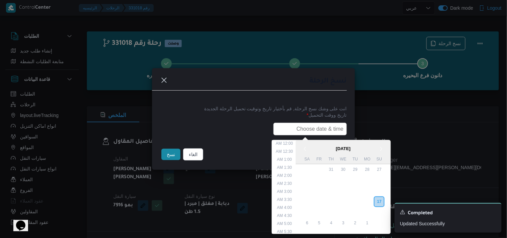
click at [311, 133] on input "text" at bounding box center [310, 129] width 74 height 13
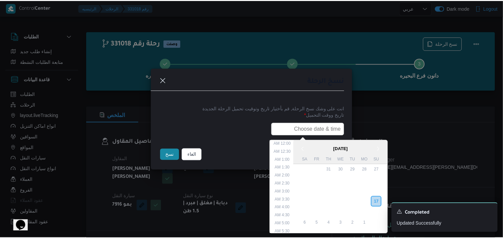
scroll to position [150, 0]
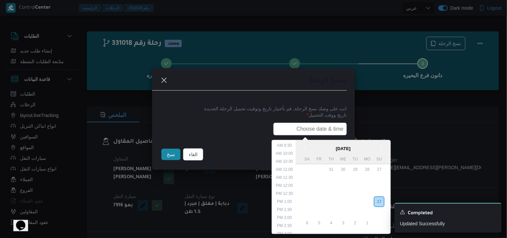
type input "18/08/2025 6:00AM"
click at [177, 155] on button "نسخ" at bounding box center [170, 154] width 19 height 11
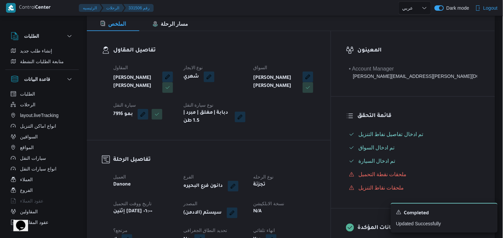
scroll to position [111, 0]
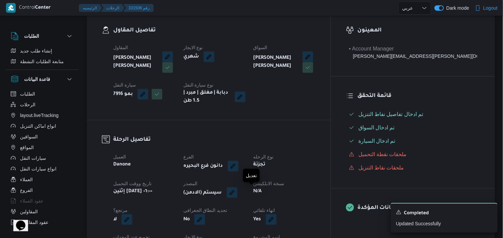
click at [238, 195] on button "button" at bounding box center [232, 192] width 11 height 11
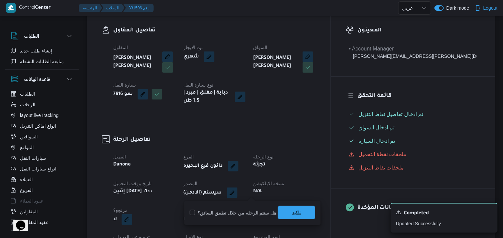
click at [299, 216] on span "تاكيد" at bounding box center [296, 212] width 37 height 13
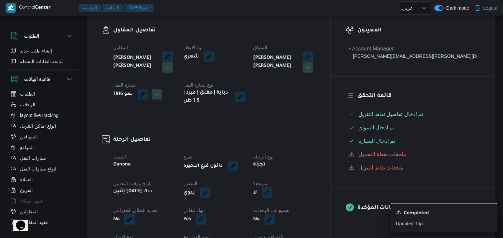
click at [273, 195] on button "button" at bounding box center [267, 192] width 11 height 11
click at [289, 212] on label "هل هناك مرتجع؟" at bounding box center [283, 213] width 40 height 8
checkbox input "true"
click at [315, 211] on span "تاكيد" at bounding box center [322, 212] width 37 height 13
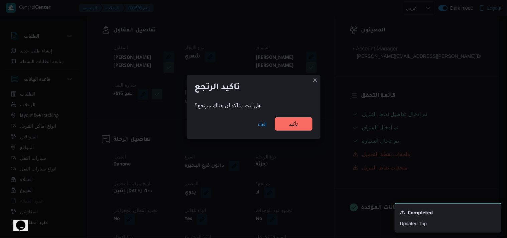
click at [296, 125] on span "تأكيد" at bounding box center [293, 124] width 9 height 8
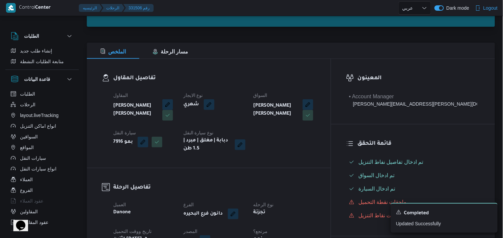
scroll to position [0, 0]
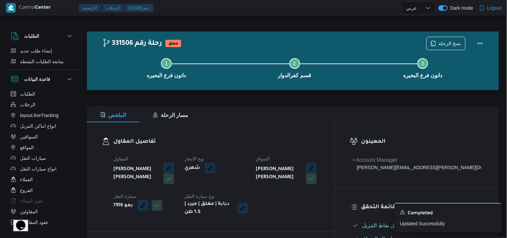
select select "ar"
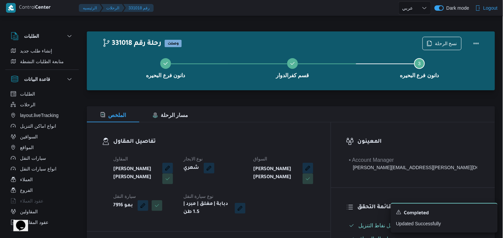
select select "ar"
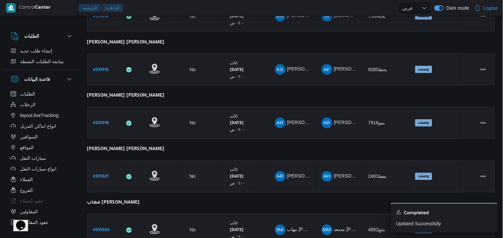
scroll to position [328, 0]
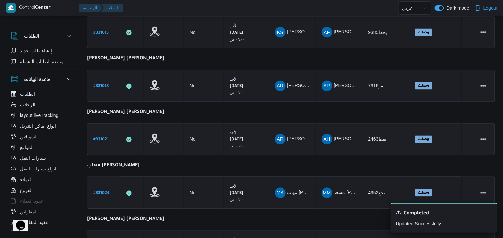
click at [103, 138] on b "# 331021" at bounding box center [100, 140] width 15 height 5
select select "ar"
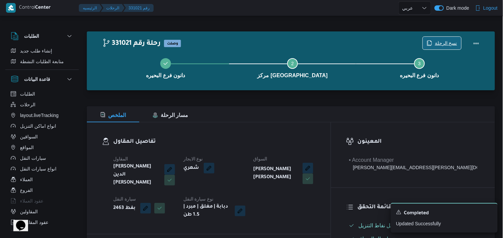
click at [430, 42] on icon "button" at bounding box center [430, 42] width 4 height 5
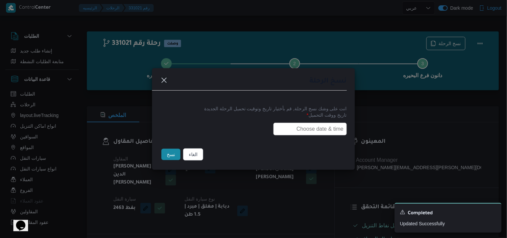
click at [292, 126] on input "text" at bounding box center [310, 129] width 74 height 13
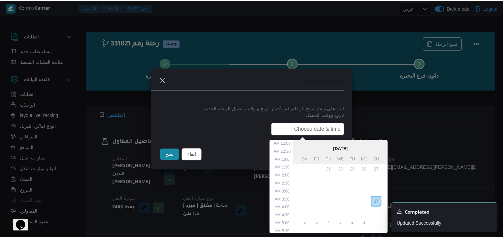
scroll to position [150, 0]
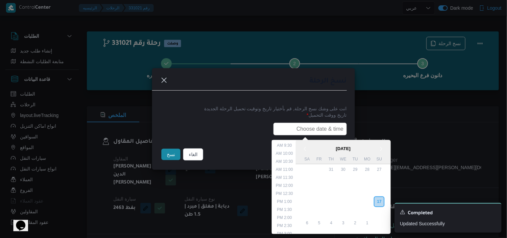
type input "18/08/2025 6:00AM"
click at [164, 149] on button "نسخ" at bounding box center [170, 154] width 19 height 11
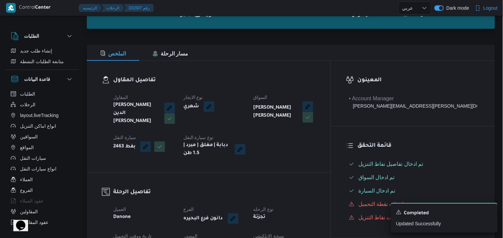
scroll to position [148, 0]
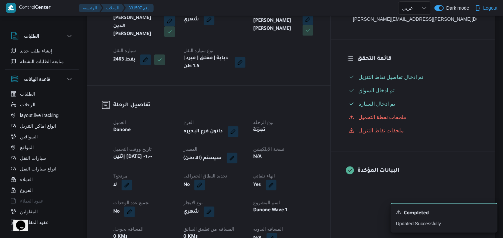
click at [238, 158] on button "button" at bounding box center [232, 158] width 11 height 11
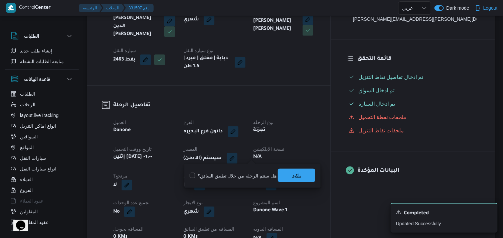
click at [285, 174] on span "تاكيد" at bounding box center [296, 175] width 37 height 13
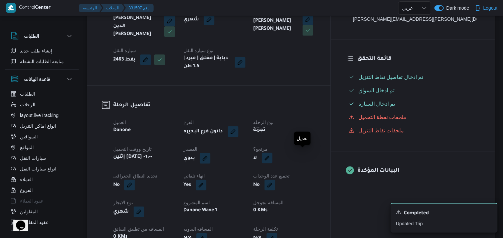
click at [273, 157] on button "button" at bounding box center [267, 158] width 11 height 11
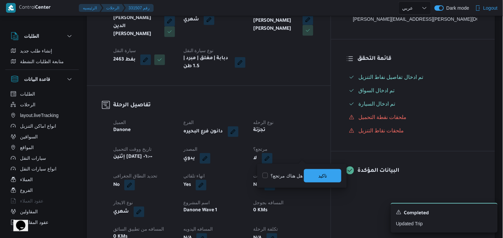
click at [282, 174] on label "هل هناك مرتجع؟" at bounding box center [283, 176] width 40 height 8
checkbox input "true"
click at [306, 176] on span "تاكيد" at bounding box center [322, 175] width 37 height 13
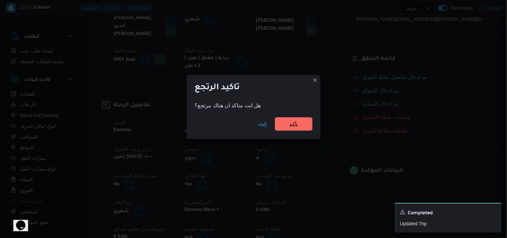
click at [300, 121] on span "تأكيد" at bounding box center [293, 123] width 37 height 13
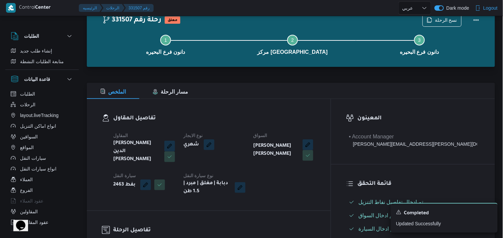
scroll to position [0, 0]
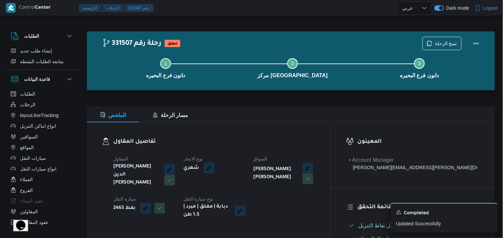
select select "ar"
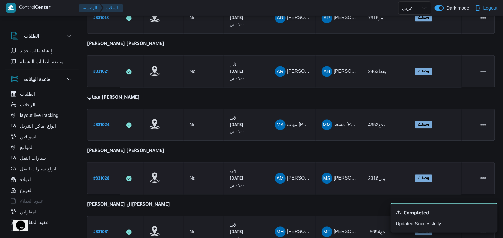
scroll to position [385, 0]
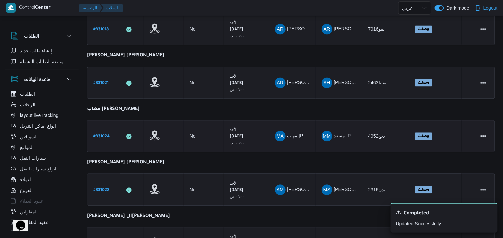
click at [99, 134] on b "# 331024" at bounding box center [101, 136] width 16 height 5
select select "ar"
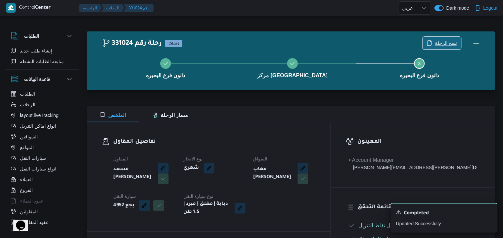
click at [439, 39] on span "نسخ الرحلة" at bounding box center [442, 43] width 38 height 13
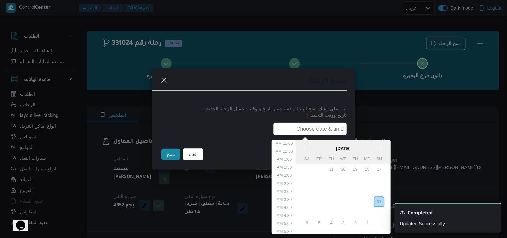
click at [323, 126] on input "text" at bounding box center [310, 129] width 74 height 13
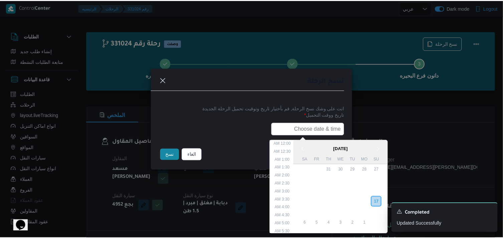
scroll to position [150, 0]
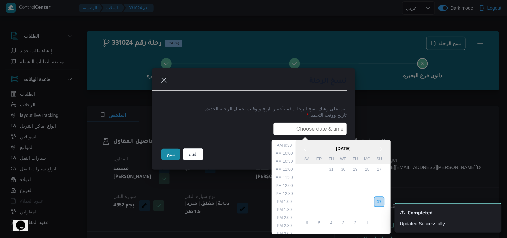
type input "18/08/2025 6:00AM"
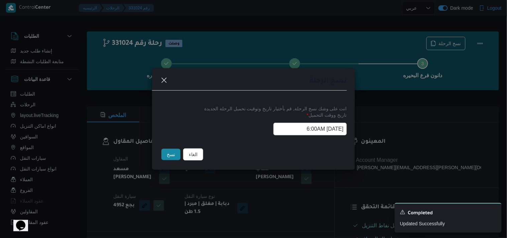
click at [163, 157] on button "نسخ" at bounding box center [170, 154] width 19 height 11
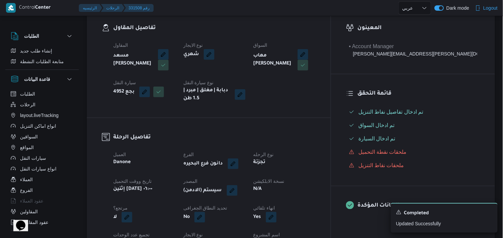
scroll to position [148, 0]
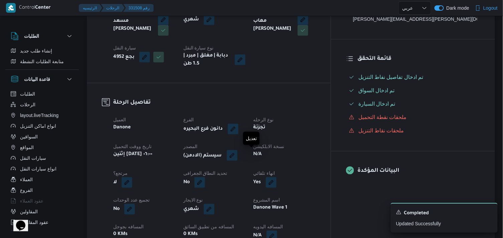
click at [238, 155] on button "button" at bounding box center [232, 155] width 11 height 11
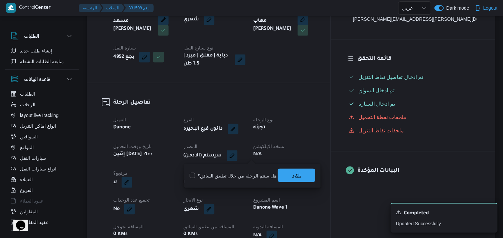
click at [305, 171] on span "تاكيد" at bounding box center [296, 175] width 37 height 13
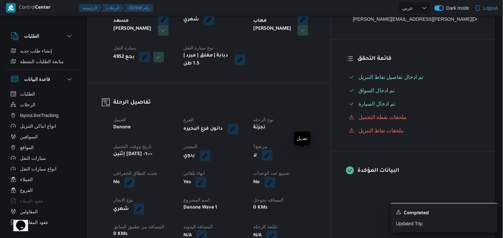
click at [273, 153] on button "button" at bounding box center [267, 155] width 11 height 11
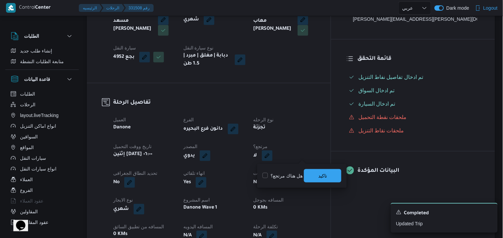
click at [292, 178] on label "هل هناك مرتجع؟" at bounding box center [283, 176] width 40 height 8
checkbox input "true"
click at [336, 177] on span "تاكيد" at bounding box center [322, 175] width 37 height 13
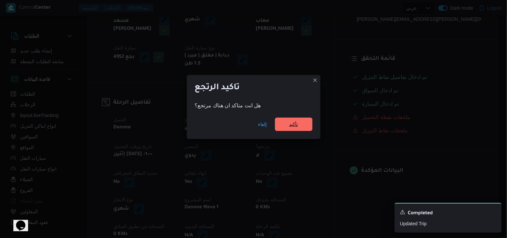
click at [289, 130] on span "تأكيد" at bounding box center [293, 124] width 37 height 13
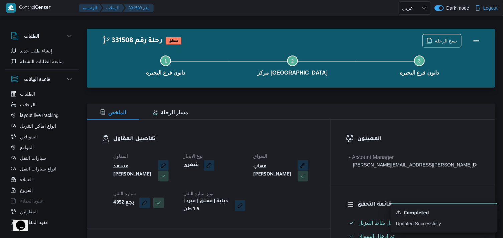
scroll to position [0, 0]
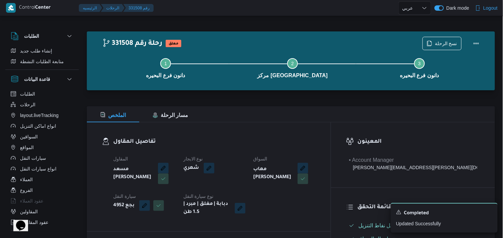
click at [186, 126] on div "تفاصيل المقاول المقاول مسعد محمد عثمان احمد نوع الايجار شهري السواق مهاب السيد …" at bounding box center [209, 176] width 244 height 109
select select "ar"
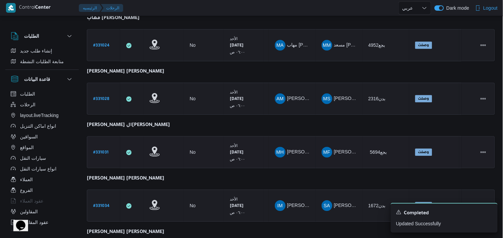
scroll to position [465, 0]
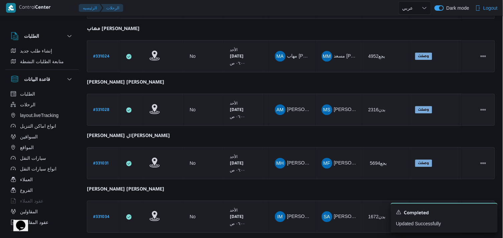
click at [103, 108] on b "# 331028" at bounding box center [101, 110] width 16 height 5
select select "ar"
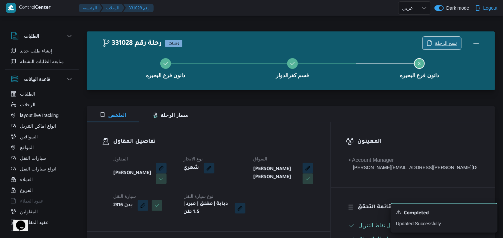
click at [430, 42] on icon "button" at bounding box center [430, 42] width 4 height 5
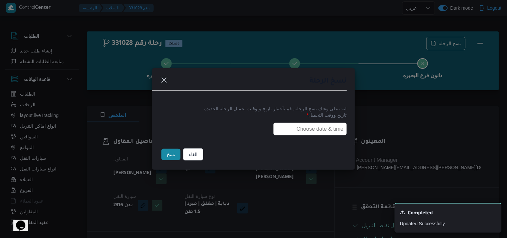
click at [316, 133] on input "text" at bounding box center [310, 129] width 74 height 13
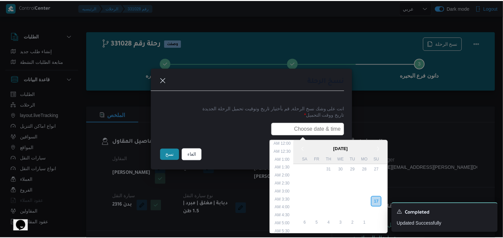
scroll to position [150, 0]
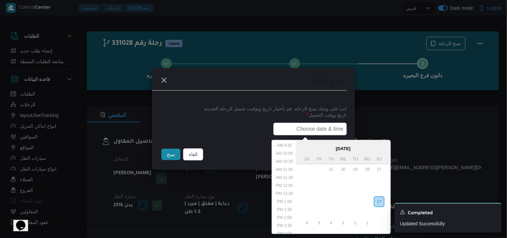
type input "18/08/2025 6:00AM"
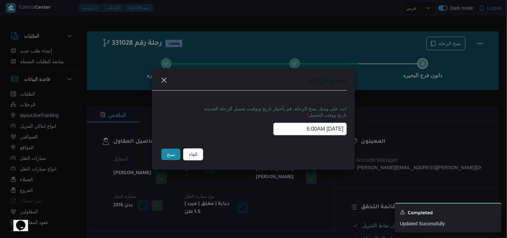
click at [166, 151] on button "نسخ" at bounding box center [170, 154] width 19 height 11
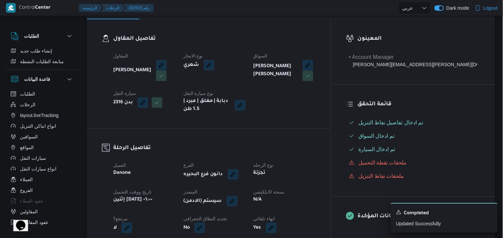
scroll to position [148, 0]
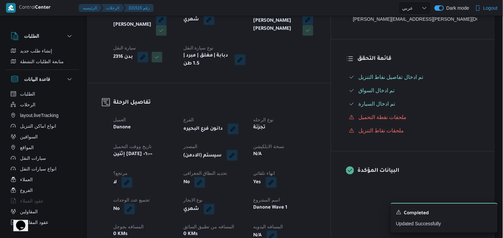
click at [238, 157] on button "button" at bounding box center [232, 155] width 11 height 11
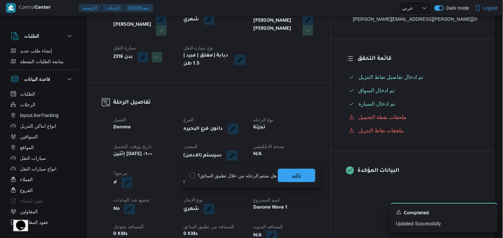
click at [294, 174] on span "تاكيد" at bounding box center [296, 175] width 9 height 8
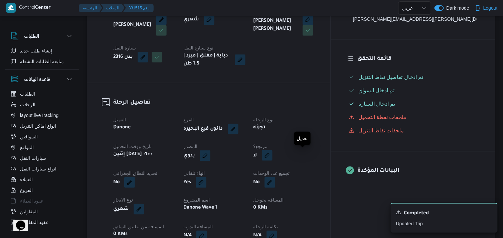
click at [273, 155] on button "button" at bounding box center [267, 155] width 11 height 11
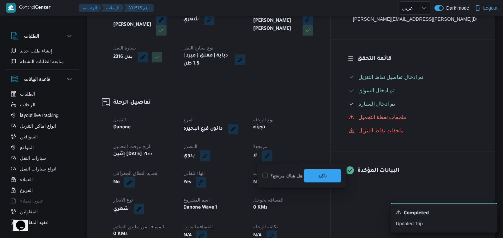
click at [297, 172] on label "هل هناك مرتجع؟" at bounding box center [283, 176] width 40 height 8
checkbox input "true"
click at [309, 178] on span "تاكيد" at bounding box center [322, 175] width 37 height 13
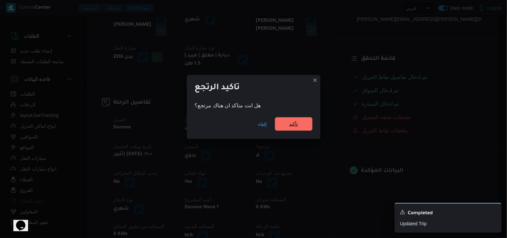
click at [291, 122] on span "تأكيد" at bounding box center [293, 124] width 9 height 8
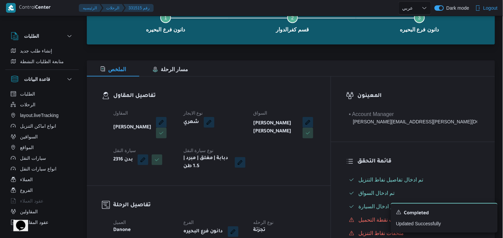
scroll to position [37, 0]
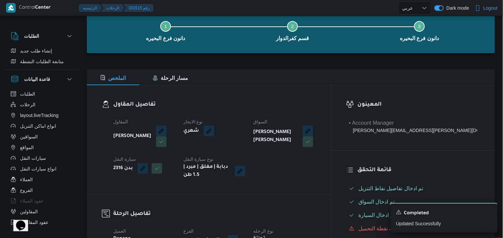
select select "ar"
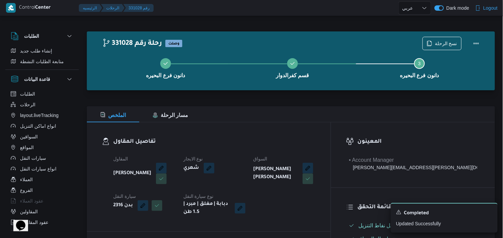
select select "ar"
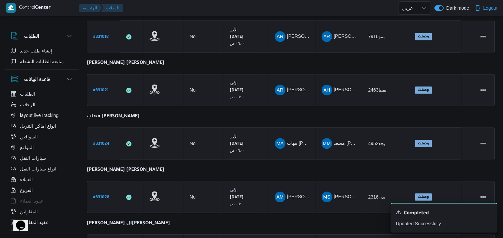
scroll to position [502, 0]
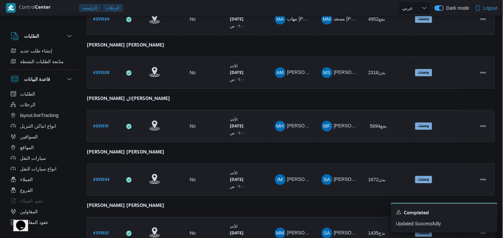
click at [102, 124] on b "# 331031" at bounding box center [100, 126] width 15 height 5
select select "ar"
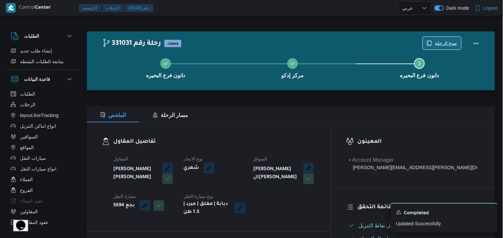
click at [436, 38] on span "نسخ الرحلة" at bounding box center [442, 43] width 38 height 13
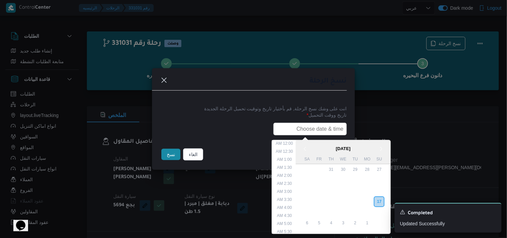
drag, startPoint x: 332, startPoint y: 123, endPoint x: 330, endPoint y: 126, distance: 3.9
click at [332, 123] on input "text" at bounding box center [310, 129] width 74 height 13
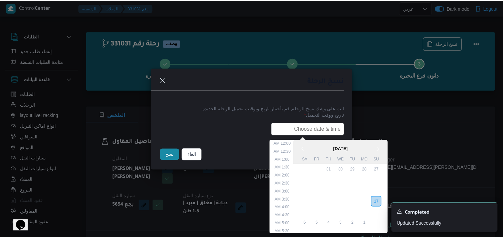
scroll to position [150, 0]
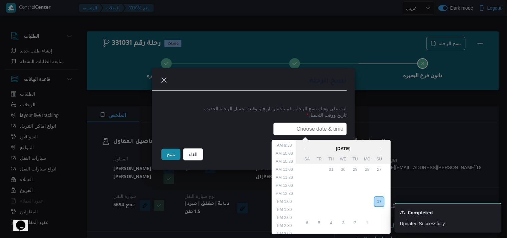
type input "18/08/2025 6:00AM"
click at [168, 154] on button "نسخ" at bounding box center [170, 154] width 19 height 11
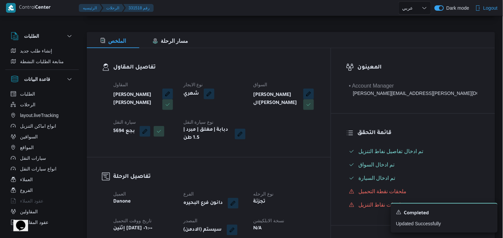
scroll to position [111, 0]
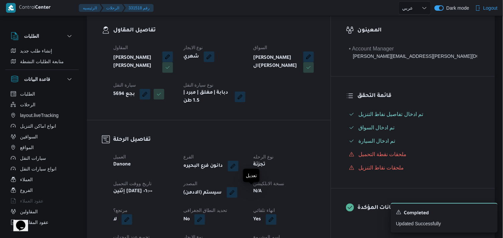
click at [238, 195] on button "button" at bounding box center [232, 192] width 11 height 11
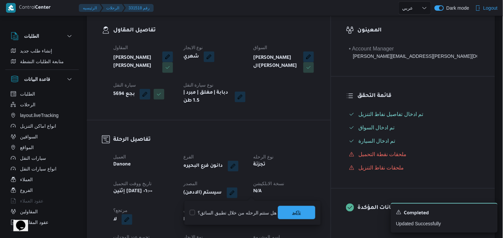
click at [296, 214] on span "تاكيد" at bounding box center [296, 213] width 9 height 8
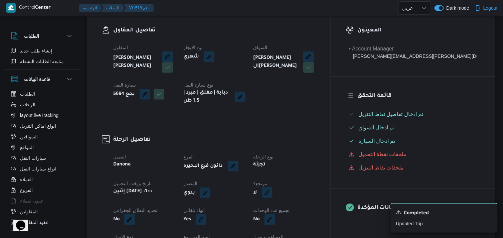
click at [273, 195] on button "button" at bounding box center [267, 192] width 11 height 11
click at [294, 213] on label "هل هناك مرتجع؟" at bounding box center [283, 213] width 40 height 8
checkbox input "true"
click at [330, 213] on span "تاكيد" at bounding box center [322, 212] width 37 height 13
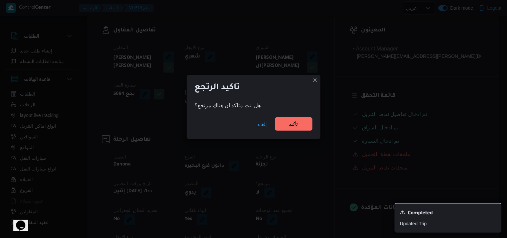
click at [294, 120] on span "تأكيد" at bounding box center [293, 123] width 37 height 13
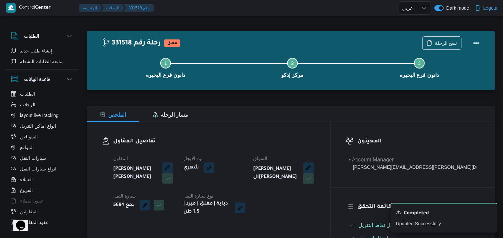
scroll to position [0, 0]
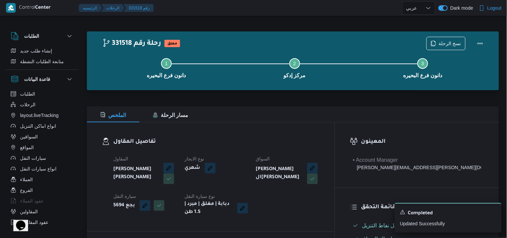
select select "ar"
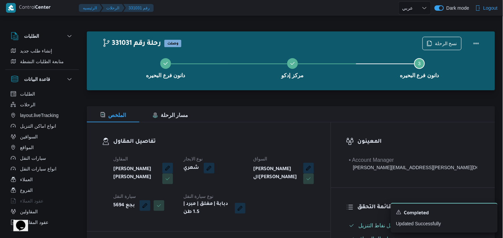
select select "ar"
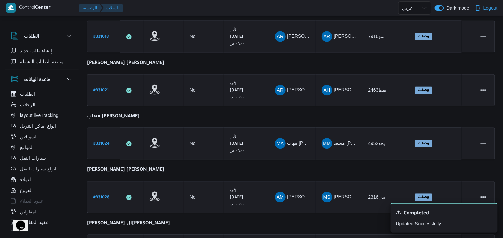
scroll to position [502, 0]
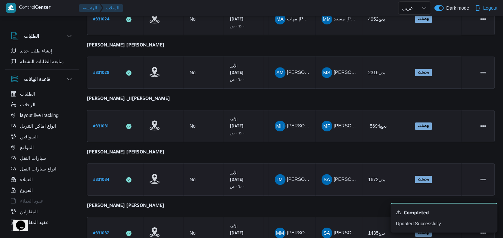
click at [108, 178] on b "# 331034" at bounding box center [101, 180] width 16 height 5
select select "ar"
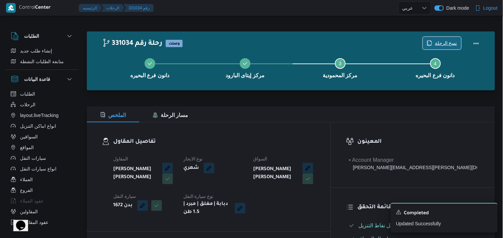
click at [449, 41] on span "نسخ الرحلة" at bounding box center [446, 43] width 22 height 8
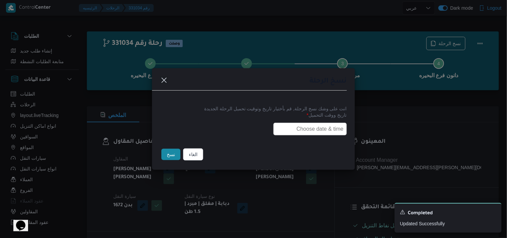
click at [281, 129] on input "text" at bounding box center [310, 129] width 74 height 13
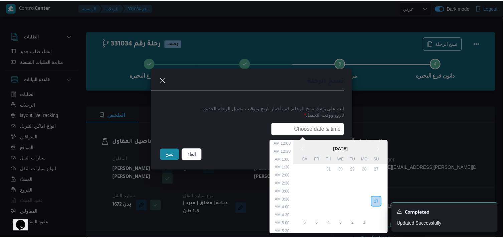
scroll to position [150, 0]
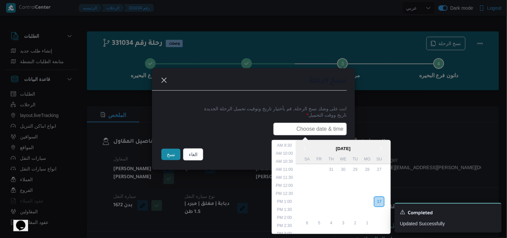
type input "18/08/2025 6:00AM"
click at [170, 154] on button "نسخ" at bounding box center [170, 154] width 19 height 11
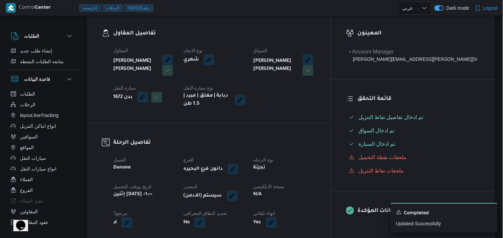
scroll to position [111, 0]
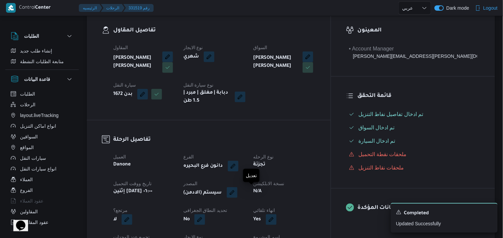
click at [238, 196] on button "button" at bounding box center [232, 192] width 11 height 11
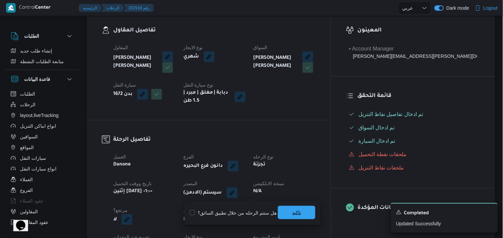
click at [292, 219] on div "تاكيد" at bounding box center [296, 212] width 37 height 13
click at [292, 214] on span "تاكيد" at bounding box center [296, 213] width 9 height 8
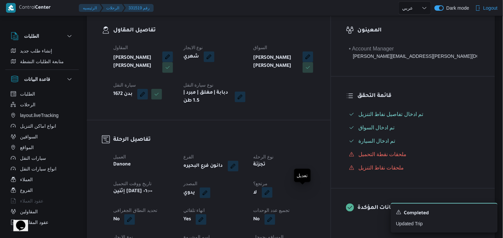
click at [273, 192] on button "button" at bounding box center [267, 192] width 11 height 11
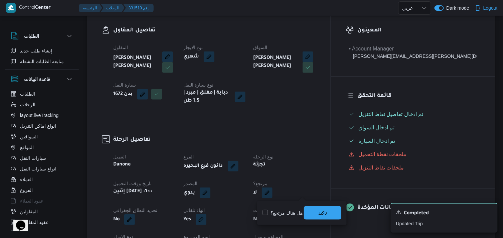
click at [276, 209] on label "هل هناك مرتجع؟" at bounding box center [283, 213] width 40 height 8
checkbox input "true"
click at [328, 216] on span "تاكيد" at bounding box center [322, 212] width 37 height 13
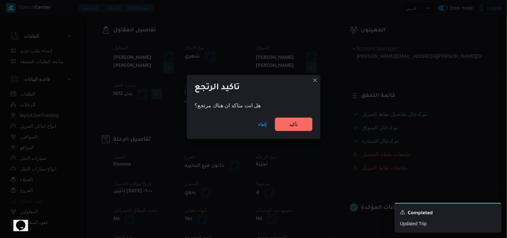
click at [293, 132] on div "إلغاء تأكيد" at bounding box center [254, 125] width 134 height 27
click at [294, 122] on span "تأكيد" at bounding box center [293, 124] width 9 height 8
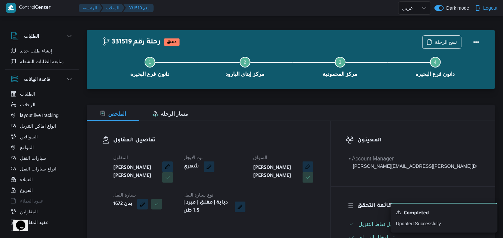
scroll to position [0, 0]
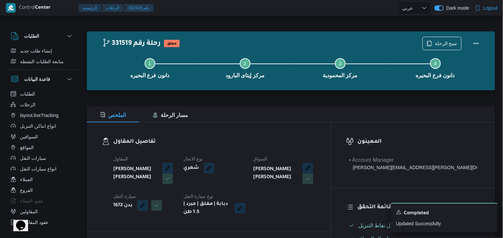
select select "ar"
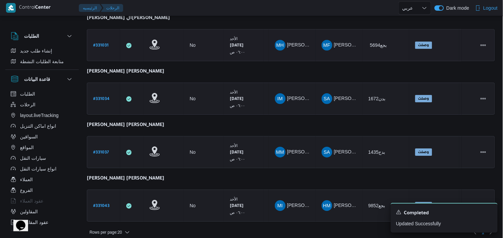
scroll to position [583, 0]
click at [104, 150] on b "# 331037" at bounding box center [101, 152] width 16 height 5
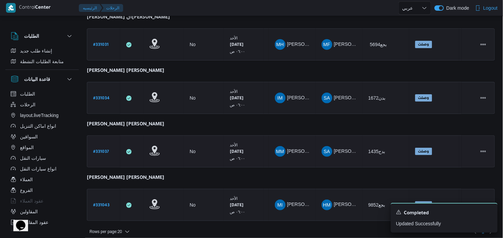
select select "ar"
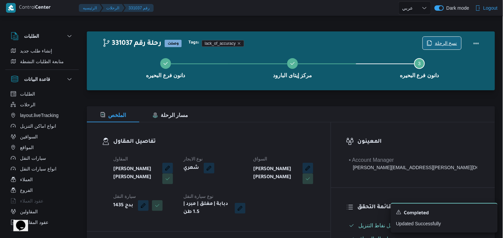
click at [445, 39] on span "نسخ الرحلة" at bounding box center [442, 43] width 38 height 13
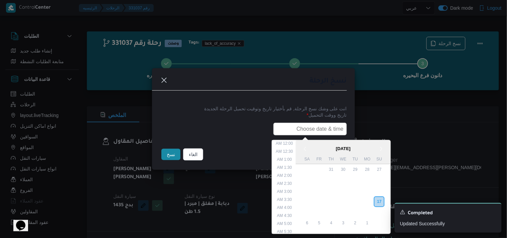
drag, startPoint x: 324, startPoint y: 121, endPoint x: 317, endPoint y: 126, distance: 8.4
click at [324, 123] on input "text" at bounding box center [310, 129] width 74 height 13
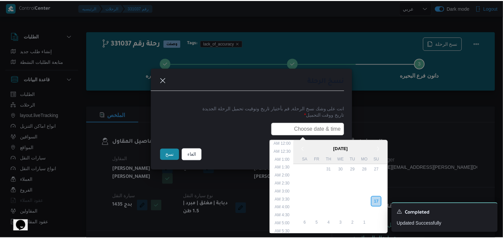
scroll to position [150, 0]
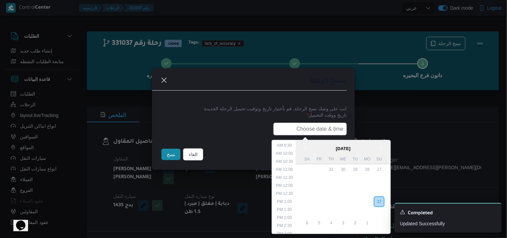
type input "18/08/2025 6:00AM"
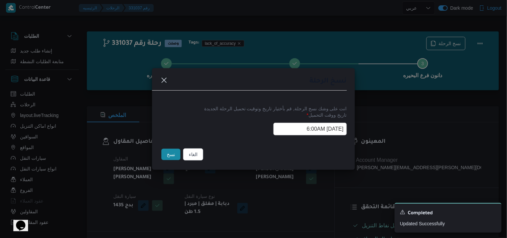
click at [167, 153] on button "نسخ" at bounding box center [170, 154] width 19 height 11
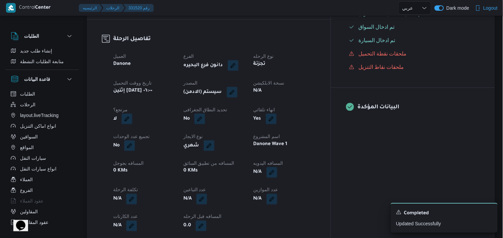
scroll to position [260, 0]
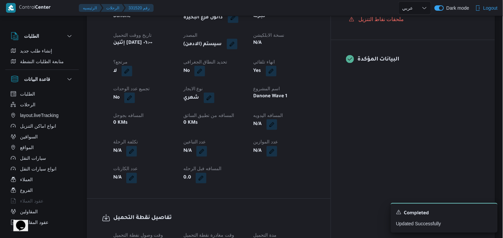
click at [238, 43] on button "button" at bounding box center [232, 44] width 11 height 11
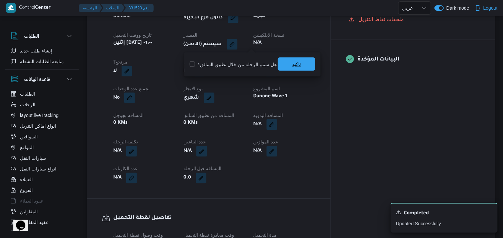
click at [284, 60] on span "تاكيد" at bounding box center [296, 63] width 37 height 13
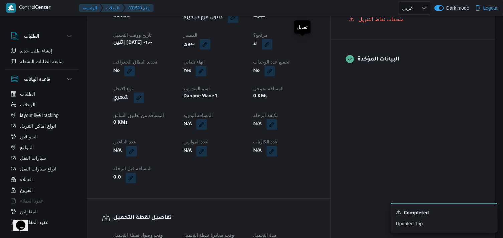
click at [273, 41] on button "button" at bounding box center [267, 44] width 11 height 11
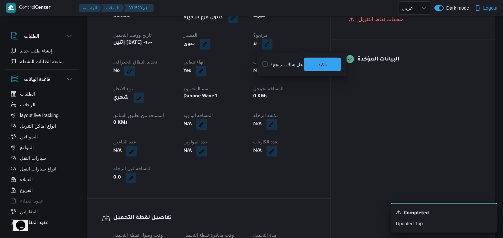
click at [286, 60] on label "هل هناك مرتجع؟" at bounding box center [283, 64] width 40 height 8
checkbox input "true"
click at [315, 69] on span "تاكيد" at bounding box center [322, 63] width 37 height 13
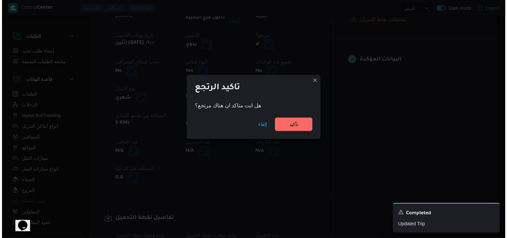
scroll to position [255, 0]
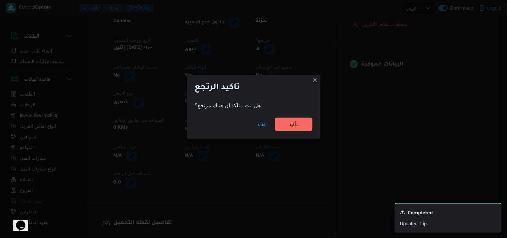
click at [301, 117] on div "إلغاء تأكيد" at bounding box center [254, 125] width 134 height 27
click at [290, 124] on span "تأكيد" at bounding box center [293, 124] width 9 height 8
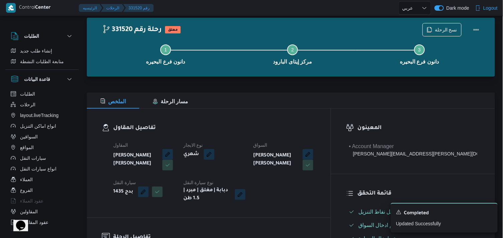
scroll to position [0, 0]
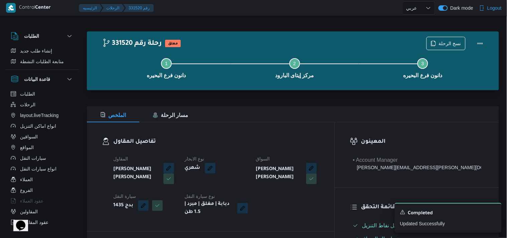
select select "ar"
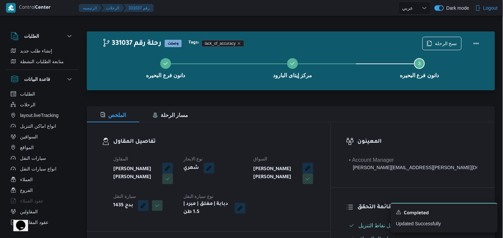
select select "ar"
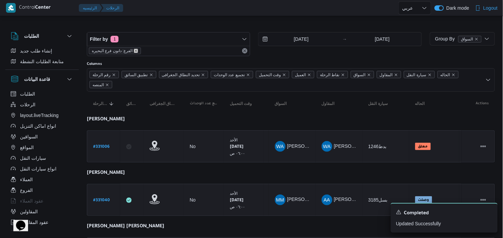
click at [135, 51] on icon "remove selected entity" at bounding box center [136, 51] width 4 height 4
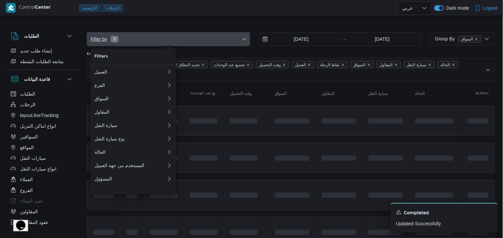
click at [141, 43] on span "Filter by 0" at bounding box center [168, 38] width 163 height 13
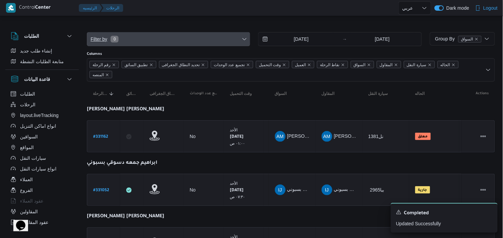
click at [132, 39] on span "Filter by 0" at bounding box center [168, 38] width 163 height 13
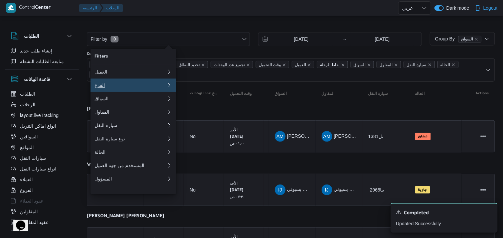
click at [96, 85] on div "الفرع" at bounding box center [130, 85] width 70 height 5
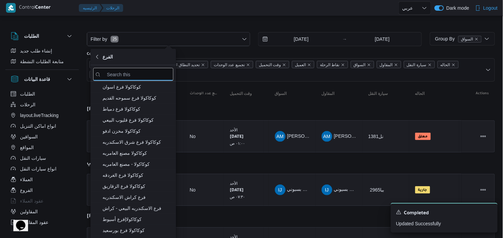
type input "ا"
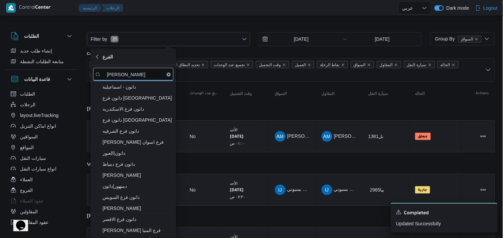
type input "دانون"
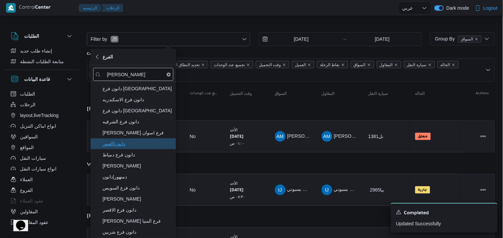
click at [148, 142] on span "دانون|العبور" at bounding box center [138, 144] width 70 height 8
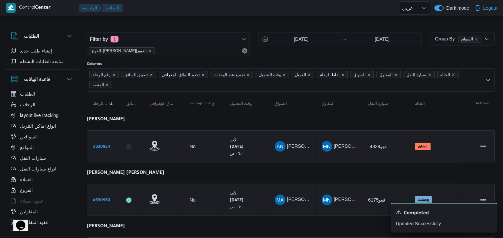
click at [159, 23] on div at bounding box center [291, 26] width 408 height 11
click at [96, 145] on b "# 330954" at bounding box center [101, 147] width 17 height 5
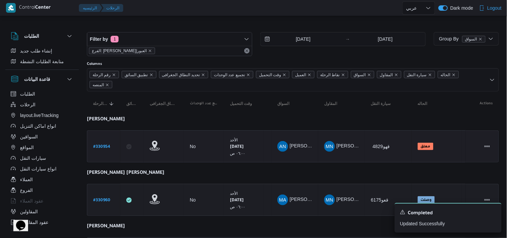
select select "ar"
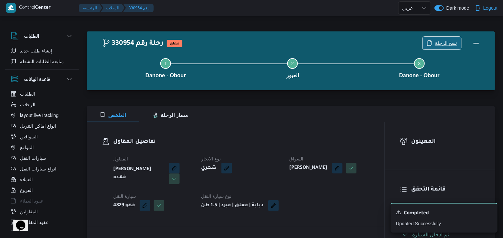
click at [450, 45] on span "نسخ الرحلة" at bounding box center [446, 43] width 22 height 8
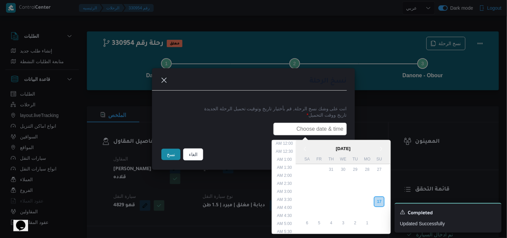
drag, startPoint x: 318, startPoint y: 126, endPoint x: 308, endPoint y: 134, distance: 13.1
click at [318, 126] on input "text" at bounding box center [310, 129] width 74 height 13
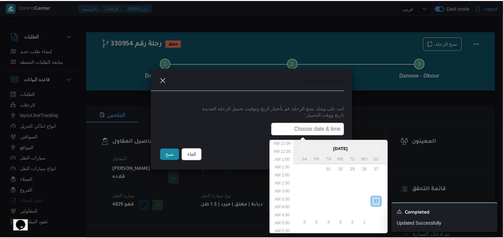
scroll to position [150, 0]
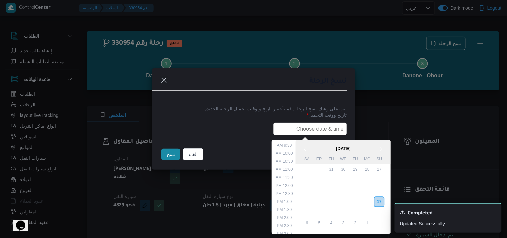
type input "18/08/2025 6:00AM"
click at [168, 154] on button "نسخ" at bounding box center [170, 154] width 19 height 11
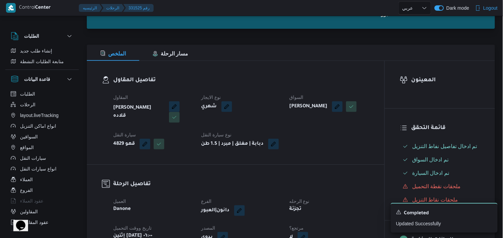
scroll to position [111, 0]
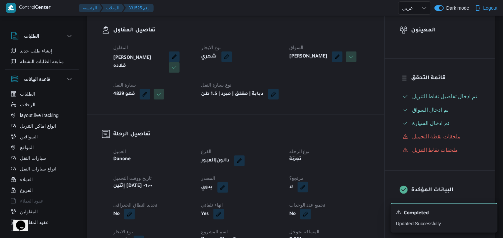
click at [308, 193] on button "button" at bounding box center [303, 187] width 11 height 11
click at [289, 213] on label "هل هناك مرتجع؟" at bounding box center [283, 213] width 40 height 8
click at [302, 213] on label "هل هناك مرتجع؟" at bounding box center [283, 213] width 40 height 8
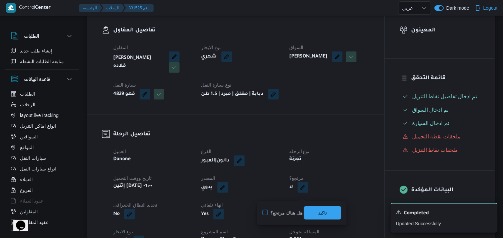
checkbox input "false"
click at [308, 213] on span "تاكيد" at bounding box center [322, 212] width 37 height 13
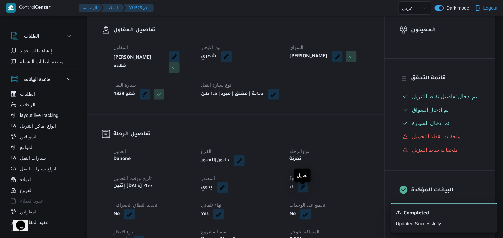
click at [303, 188] on button "button" at bounding box center [303, 187] width 11 height 11
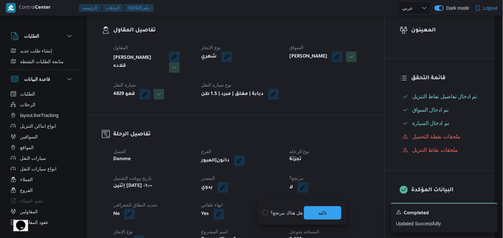
click at [283, 211] on label "هل هناك مرتجع؟" at bounding box center [283, 213] width 40 height 8
click at [302, 211] on label "هل هناك مرتجع؟" at bounding box center [283, 213] width 40 height 8
click at [297, 211] on label "هل هناك مرتجع؟" at bounding box center [283, 213] width 40 height 8
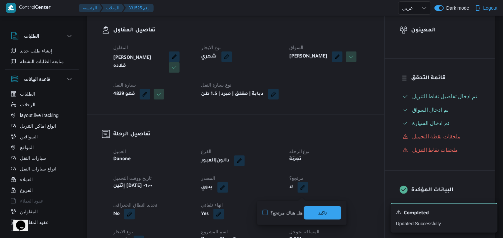
checkbox input "true"
click at [329, 213] on span "تاكيد" at bounding box center [322, 212] width 37 height 13
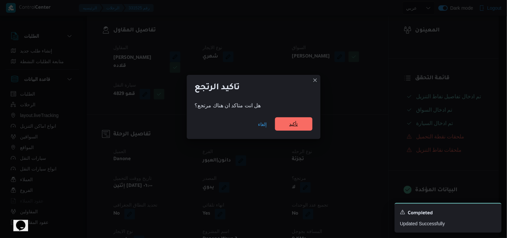
click at [301, 123] on span "تأكيد" at bounding box center [293, 123] width 37 height 13
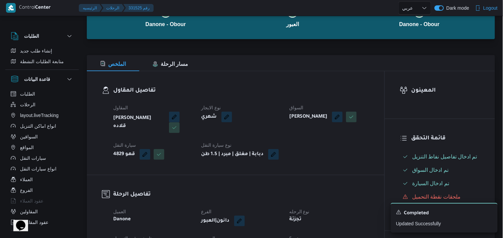
scroll to position [0, 0]
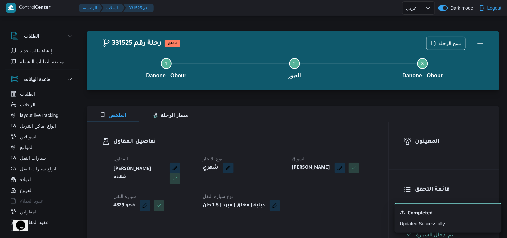
select select "ar"
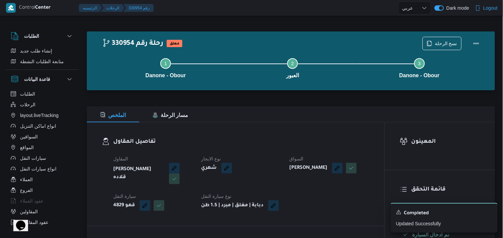
select select "ar"
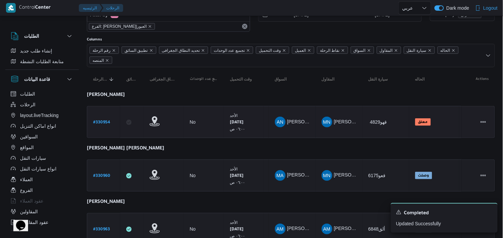
scroll to position [37, 0]
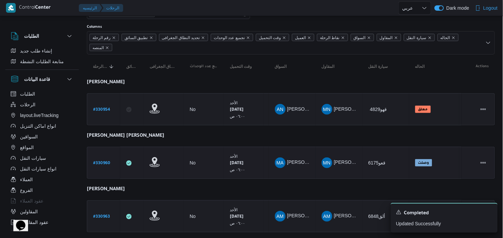
click at [96, 161] on b "# 330960" at bounding box center [101, 163] width 17 height 5
select select "ar"
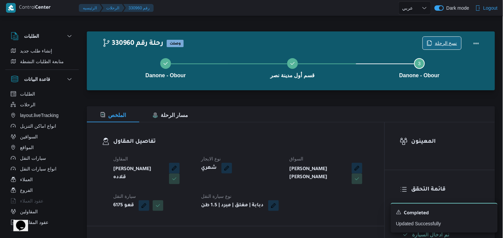
click at [430, 41] on icon "button" at bounding box center [430, 42] width 4 height 5
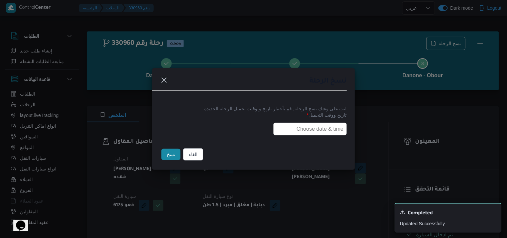
click at [281, 128] on input "text" at bounding box center [310, 129] width 74 height 13
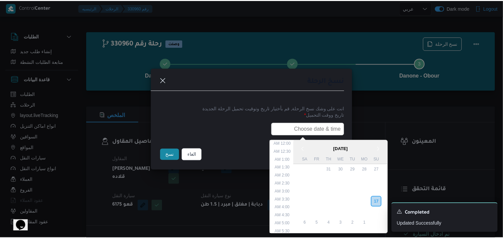
scroll to position [150, 0]
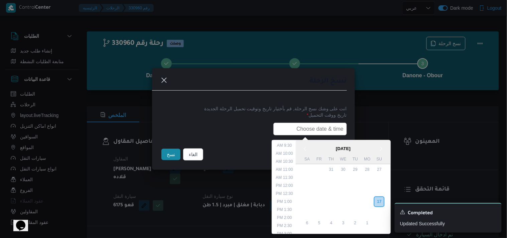
type input "18/08/2025 6:00AM"
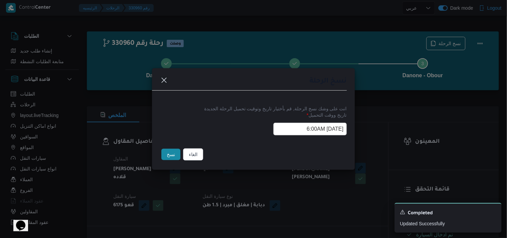
click at [166, 153] on button "نسخ" at bounding box center [170, 154] width 19 height 11
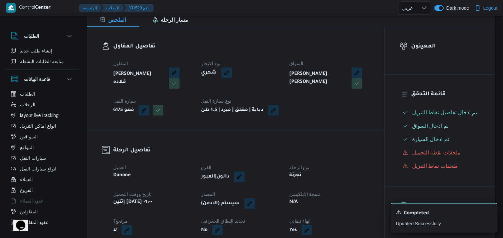
scroll to position [111, 0]
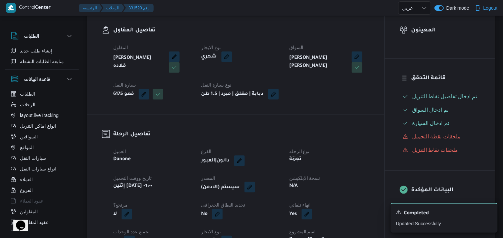
click at [253, 193] on button "button" at bounding box center [250, 187] width 11 height 11
click at [284, 207] on span "تاكيد" at bounding box center [296, 212] width 37 height 13
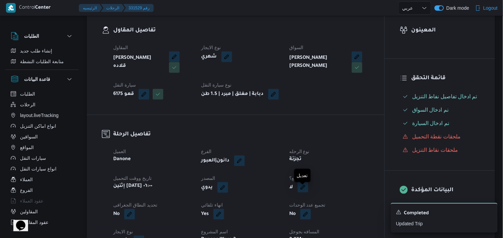
click at [299, 193] on button "button" at bounding box center [303, 187] width 11 height 11
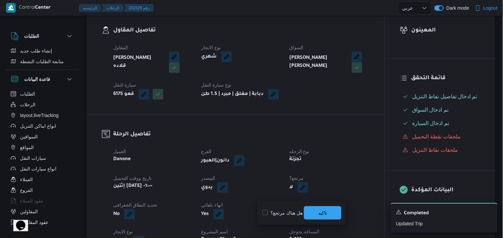
click at [295, 210] on label "هل هناك مرتجع؟" at bounding box center [283, 213] width 40 height 8
checkbox input "true"
click at [317, 215] on span "تاكيد" at bounding box center [322, 212] width 37 height 13
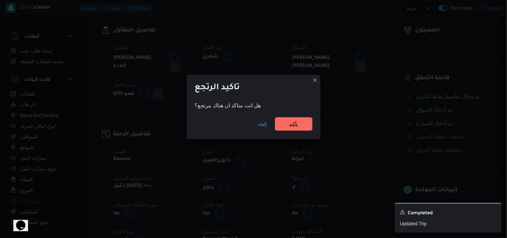
click at [286, 129] on span "تأكيد" at bounding box center [293, 123] width 37 height 13
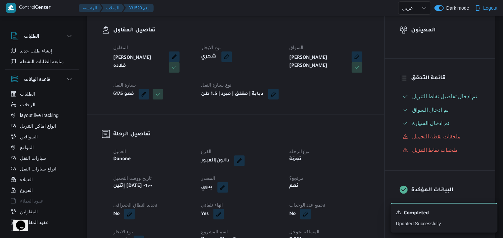
scroll to position [0, 0]
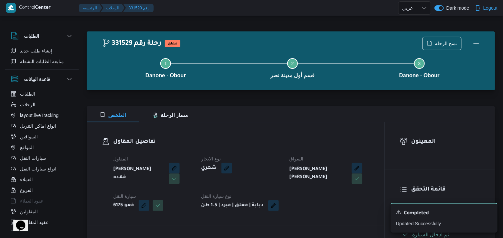
select select "ar"
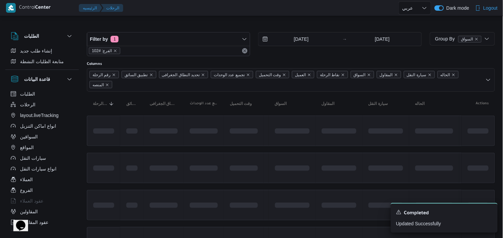
scroll to position [37, 0]
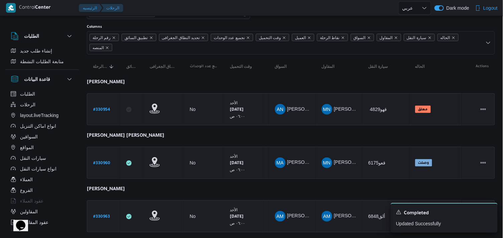
click at [105, 215] on b "# 330963" at bounding box center [101, 217] width 17 height 5
select select "ar"
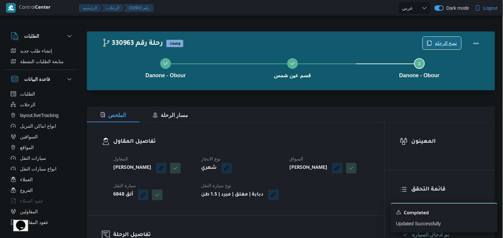
click at [439, 41] on span "نسخ الرحلة" at bounding box center [446, 43] width 22 height 8
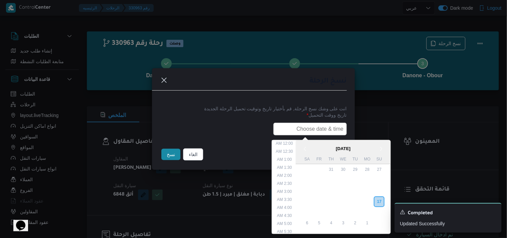
click at [273, 126] on input "text" at bounding box center [310, 129] width 74 height 13
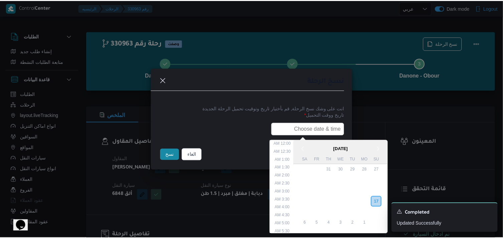
scroll to position [150, 0]
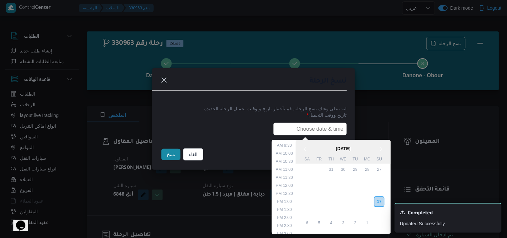
type input "18/08/2025 6:00AM"
click at [166, 156] on button "نسخ" at bounding box center [170, 154] width 19 height 11
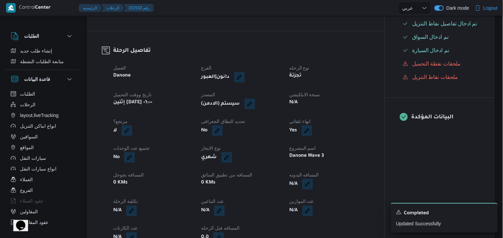
scroll to position [185, 0]
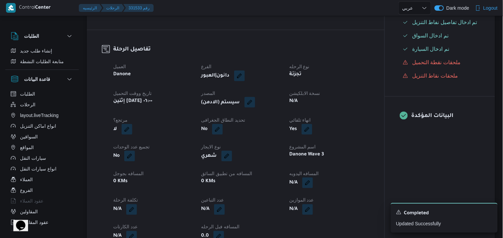
click at [255, 108] on button "button" at bounding box center [250, 102] width 11 height 11
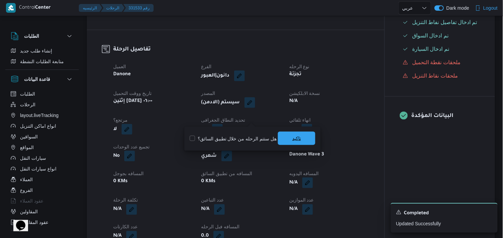
click at [288, 134] on span "تاكيد" at bounding box center [296, 138] width 37 height 13
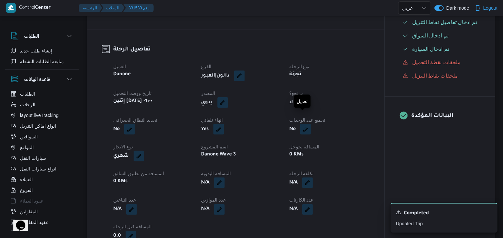
click at [303, 108] on button "button" at bounding box center [303, 102] width 11 height 11
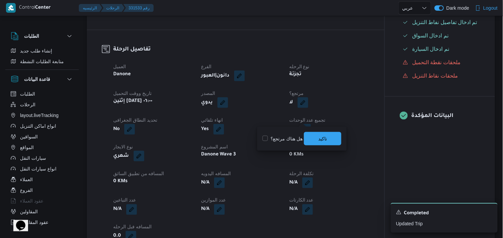
click at [287, 136] on label "هل هناك مرتجع؟" at bounding box center [283, 139] width 40 height 8
checkbox input "true"
click at [309, 139] on span "تاكيد" at bounding box center [322, 138] width 37 height 13
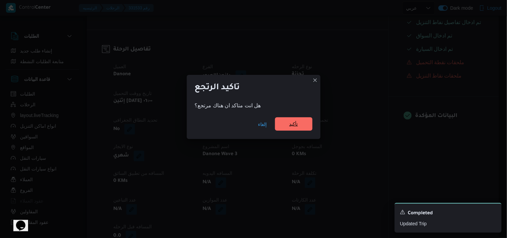
click at [288, 119] on span "تأكيد" at bounding box center [293, 123] width 37 height 13
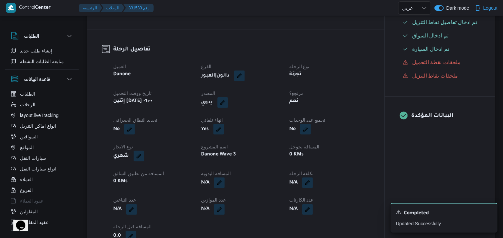
select select "ar"
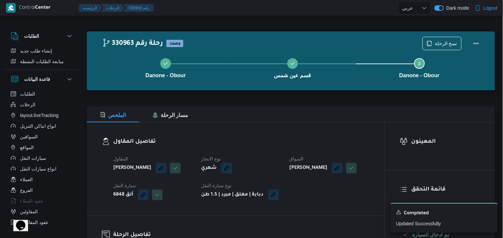
select select "ar"
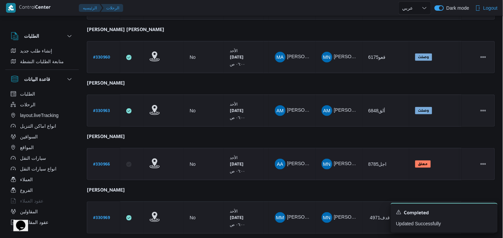
scroll to position [148, 0]
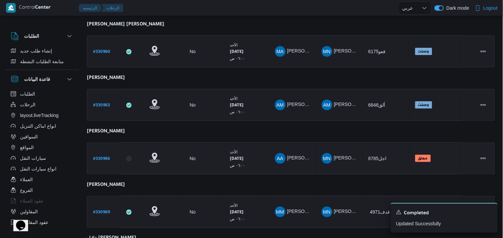
click at [95, 157] on b "# 330966" at bounding box center [101, 159] width 17 height 5
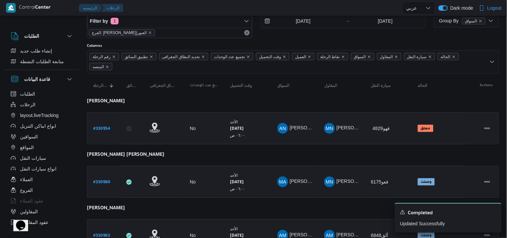
select select "ar"
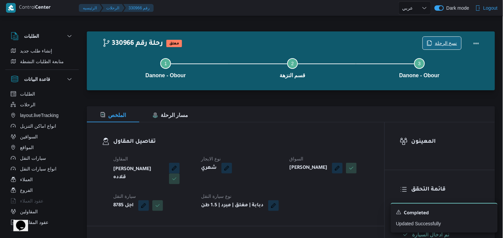
click at [425, 41] on span "نسخ الرحلة" at bounding box center [442, 43] width 38 height 13
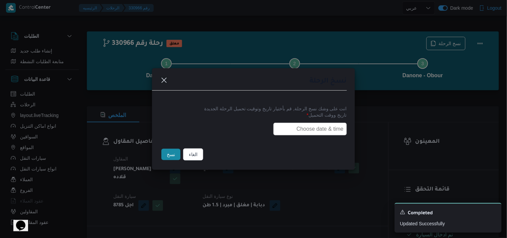
click at [291, 130] on input "text" at bounding box center [310, 129] width 74 height 13
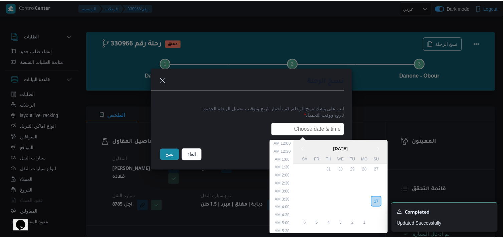
scroll to position [150, 0]
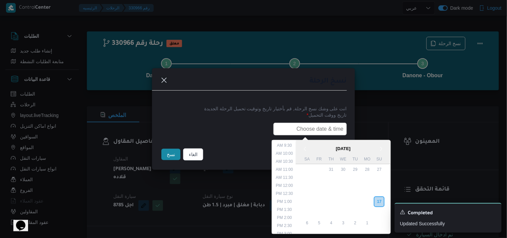
type input "18/08/2025 6:00AM"
click at [170, 154] on button "نسخ" at bounding box center [170, 154] width 19 height 11
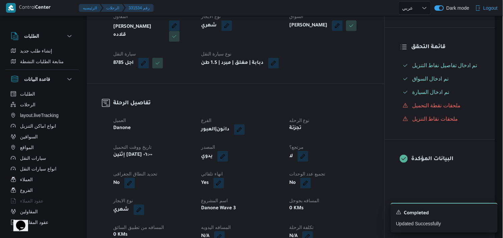
scroll to position [185, 0]
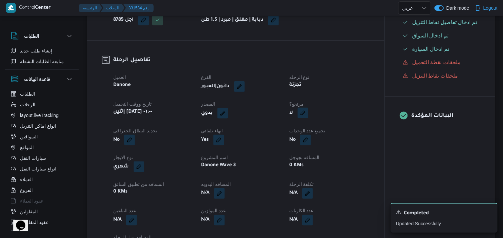
click at [300, 116] on button "button" at bounding box center [303, 113] width 11 height 11
click at [269, 140] on label "هل هناك مرتجع؟" at bounding box center [283, 139] width 40 height 8
checkbox input "true"
click at [329, 139] on span "تاكيد" at bounding box center [322, 138] width 37 height 13
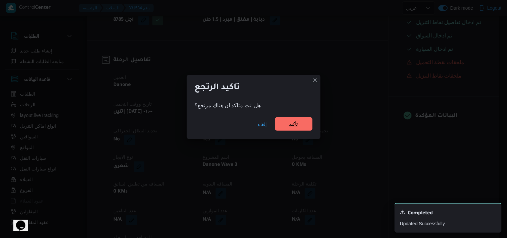
click at [296, 119] on span "تأكيد" at bounding box center [293, 123] width 37 height 13
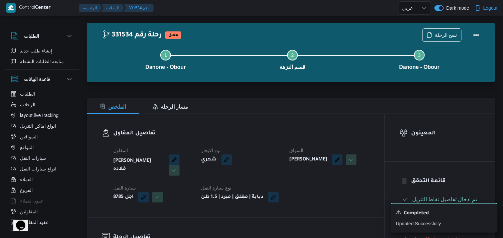
scroll to position [0, 0]
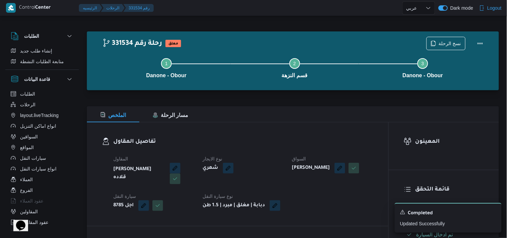
select select "ar"
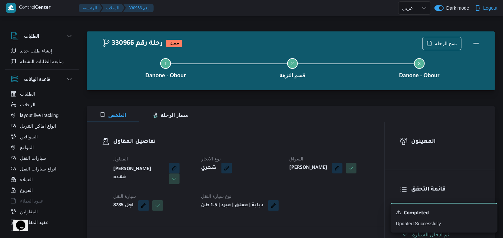
select select "ar"
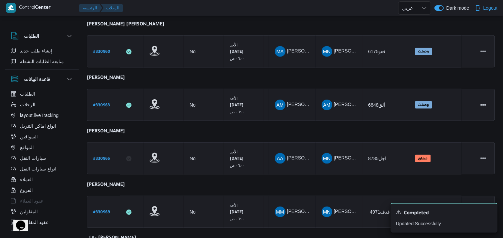
scroll to position [179, 0]
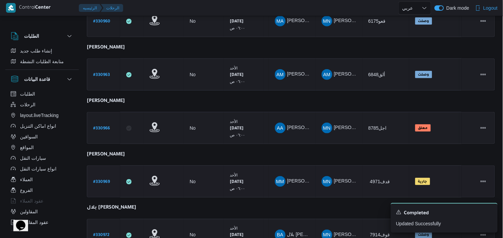
click at [106, 177] on link "# 330969" at bounding box center [101, 181] width 17 height 9
select select "ar"
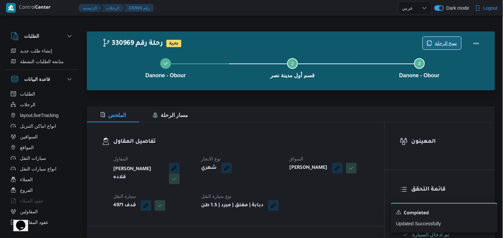
click at [456, 39] on span "نسخ الرحلة" at bounding box center [442, 43] width 38 height 13
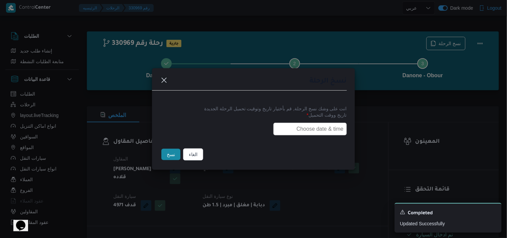
click at [283, 130] on input "text" at bounding box center [310, 129] width 74 height 13
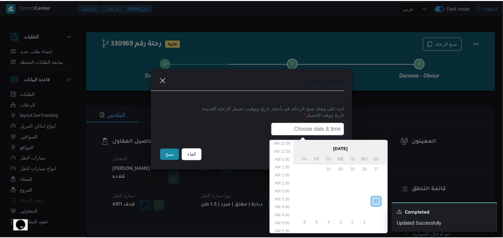
scroll to position [150, 0]
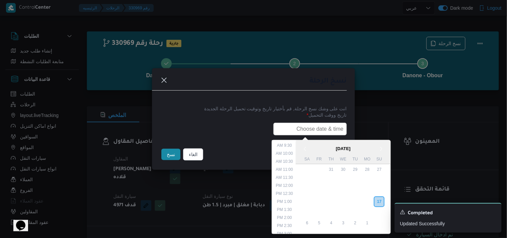
type input "18/08/2025 6:00AM"
click at [168, 156] on button "نسخ" at bounding box center [170, 154] width 19 height 11
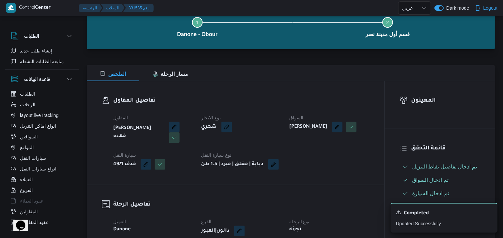
scroll to position [111, 0]
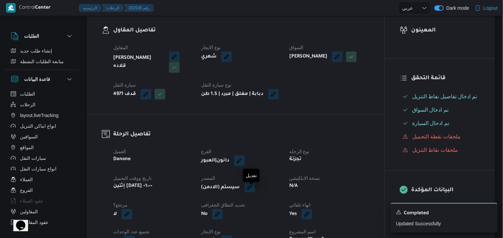
click at [255, 190] on button "button" at bounding box center [250, 187] width 11 height 11
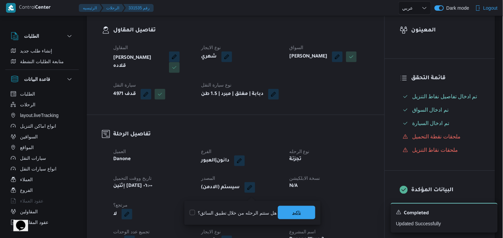
click at [286, 208] on span "تاكيد" at bounding box center [296, 212] width 37 height 13
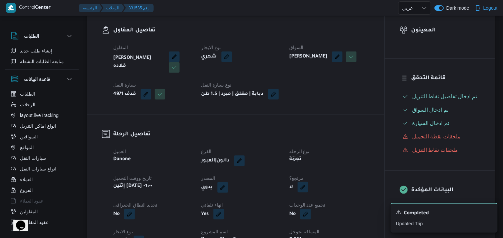
click at [298, 192] on button "button" at bounding box center [303, 187] width 11 height 11
click at [282, 211] on label "هل هناك مرتجع؟" at bounding box center [283, 213] width 40 height 8
checkbox input "true"
click at [314, 213] on span "تاكيد" at bounding box center [322, 212] width 37 height 13
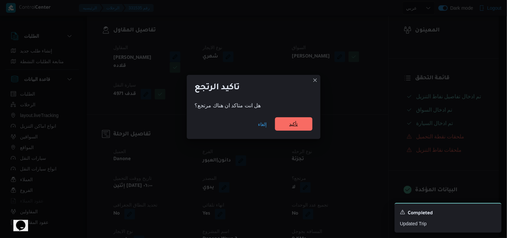
click at [288, 125] on span "تأكيد" at bounding box center [293, 123] width 37 height 13
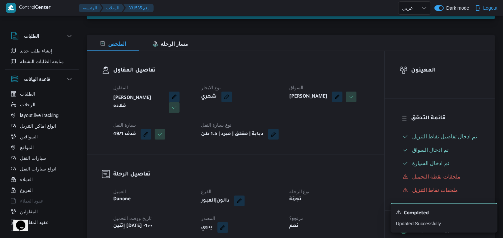
scroll to position [0, 0]
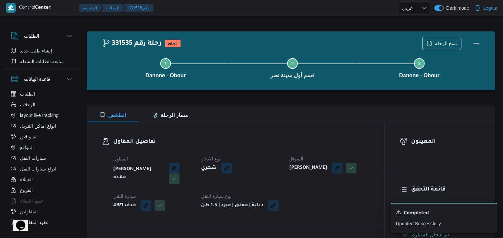
select select "ar"
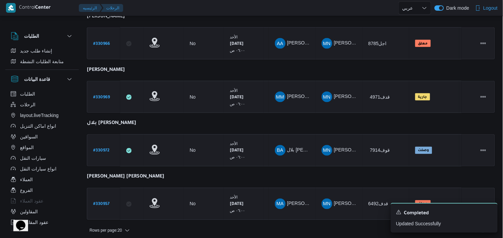
scroll to position [265, 0]
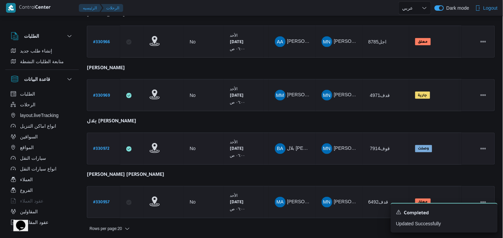
click at [106, 149] on b "# 330972" at bounding box center [101, 149] width 16 height 5
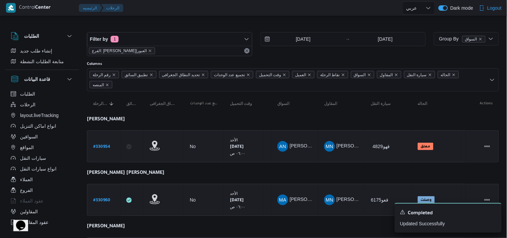
select select "ar"
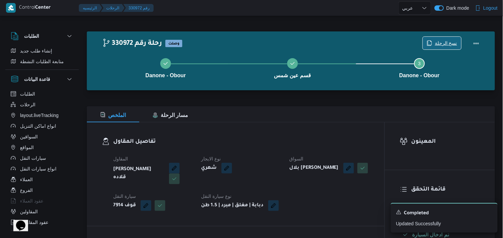
click at [448, 40] on span "نسخ الرحلة" at bounding box center [446, 43] width 22 height 8
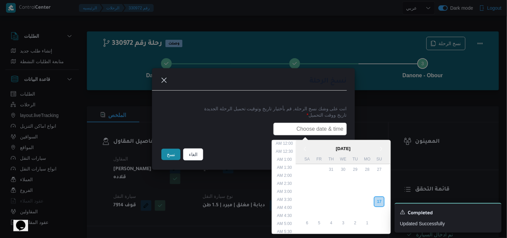
click at [277, 123] on input "text" at bounding box center [310, 129] width 74 height 13
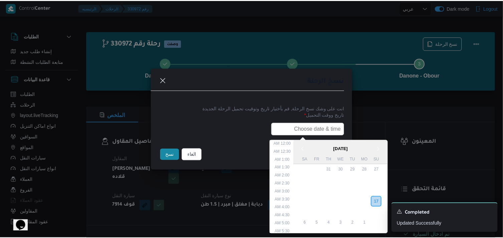
scroll to position [150, 0]
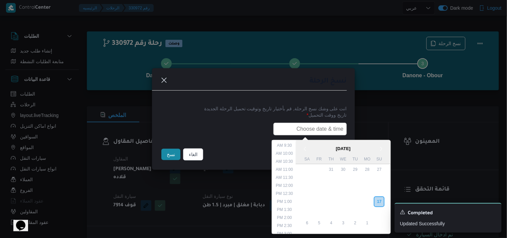
type input "18/08/2025 6:00AM"
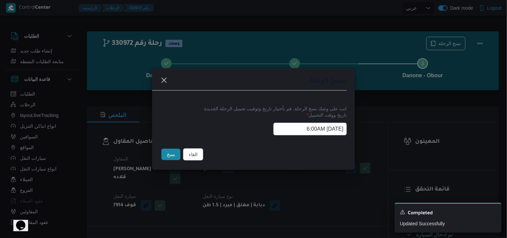
click at [175, 156] on button "نسخ" at bounding box center [170, 154] width 19 height 11
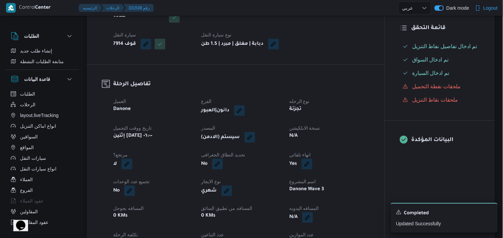
scroll to position [148, 0]
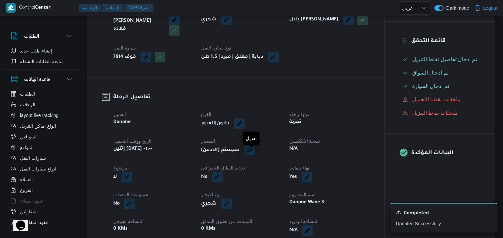
click at [255, 155] on button "button" at bounding box center [250, 150] width 11 height 11
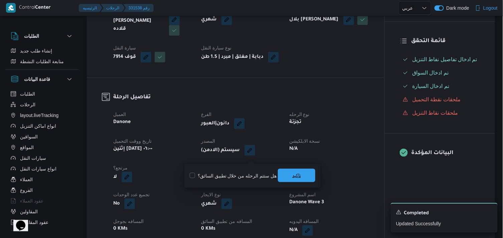
click at [278, 171] on span "تاكيد" at bounding box center [296, 175] width 37 height 13
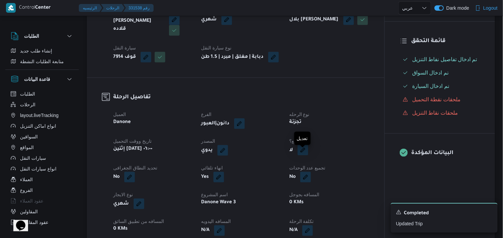
click at [305, 155] on button "button" at bounding box center [303, 150] width 11 height 11
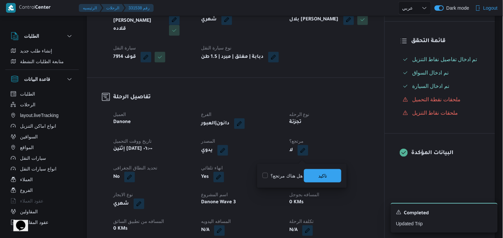
click at [266, 175] on label "هل هناك مرتجع؟" at bounding box center [283, 176] width 40 height 8
checkbox input "true"
click at [314, 174] on span "تاكيد" at bounding box center [322, 175] width 37 height 13
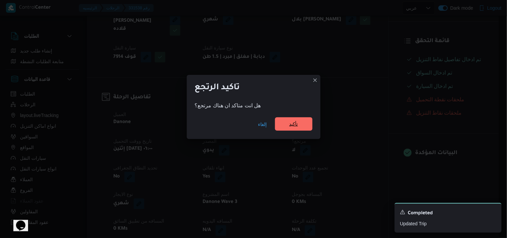
click at [281, 119] on span "تأكيد" at bounding box center [293, 123] width 37 height 13
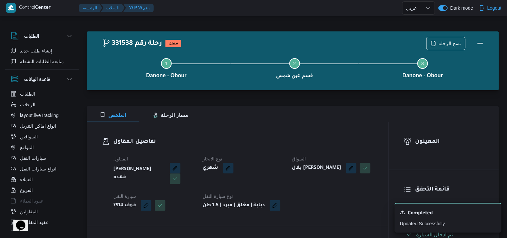
select select "ar"
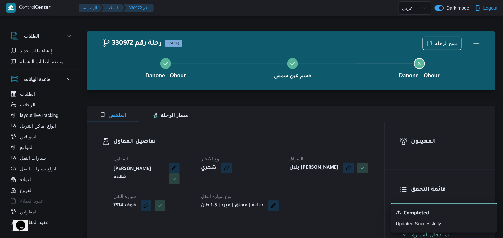
select select "ar"
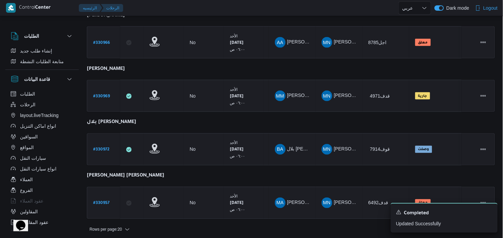
scroll to position [265, 0]
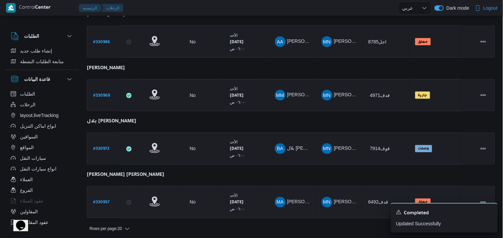
click at [104, 201] on b "# 330957" at bounding box center [101, 203] width 16 height 5
select select "ar"
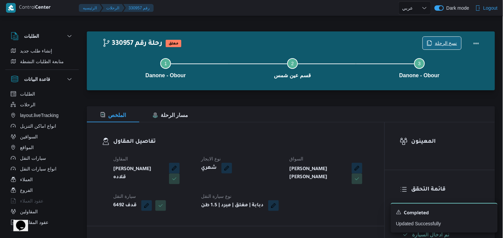
click at [436, 45] on span "نسخ الرحلة" at bounding box center [446, 43] width 22 height 8
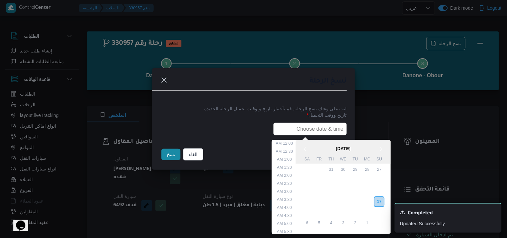
click at [308, 125] on input "text" at bounding box center [310, 129] width 74 height 13
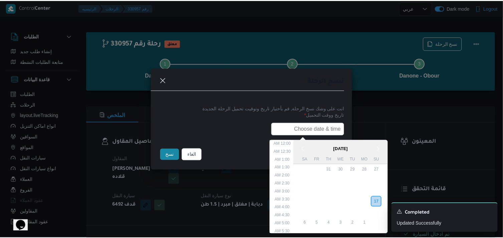
scroll to position [150, 0]
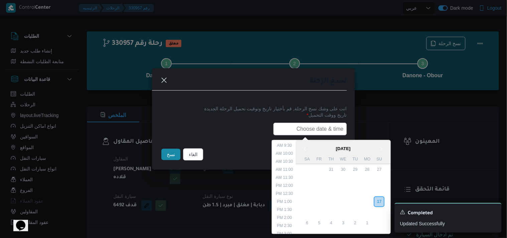
type input "18/08/2025 6:00AM"
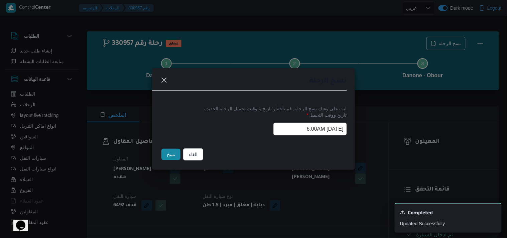
click at [176, 158] on button "نسخ" at bounding box center [170, 154] width 19 height 11
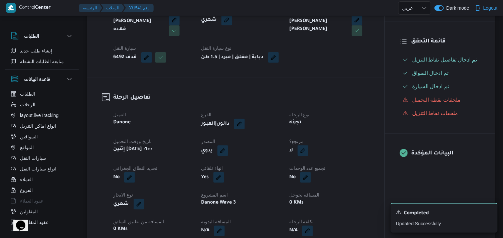
scroll to position [148, 0]
click at [302, 155] on button "button" at bounding box center [303, 150] width 11 height 11
click at [276, 172] on label "هل هناك مرتجع؟" at bounding box center [283, 176] width 40 height 8
checkbox input "true"
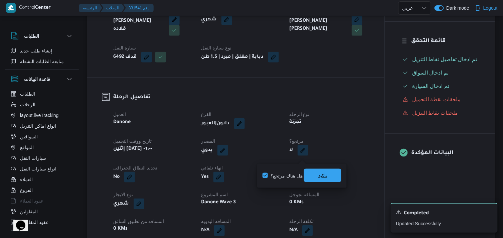
click at [313, 176] on span "تاكيد" at bounding box center [322, 175] width 37 height 13
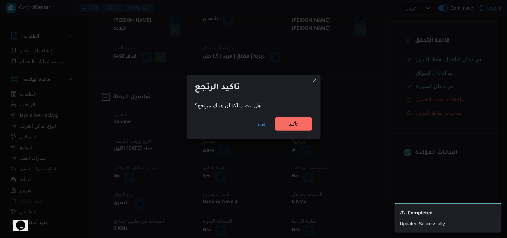
click at [294, 125] on span "تأكيد" at bounding box center [293, 124] width 9 height 8
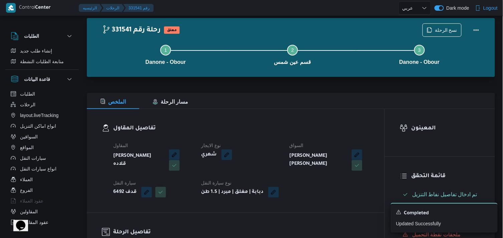
scroll to position [0, 0]
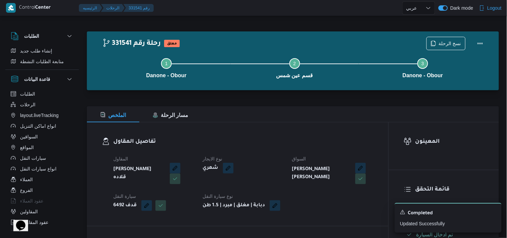
select select "ar"
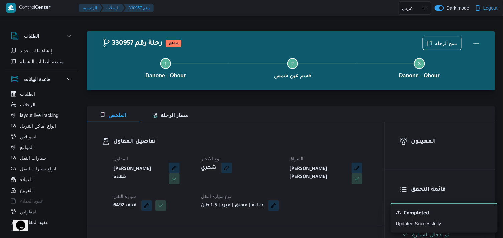
select select "ar"
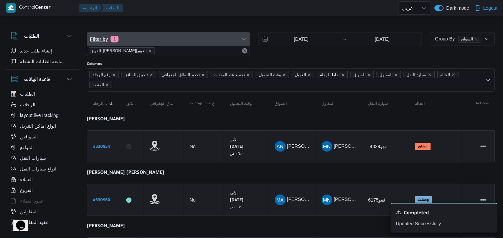
click at [207, 41] on span "Filter by 1" at bounding box center [168, 38] width 163 height 13
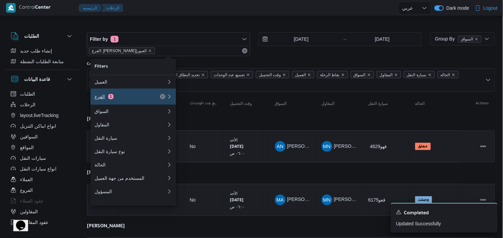
click at [136, 99] on div "الفرع 1" at bounding box center [123, 96] width 56 height 5
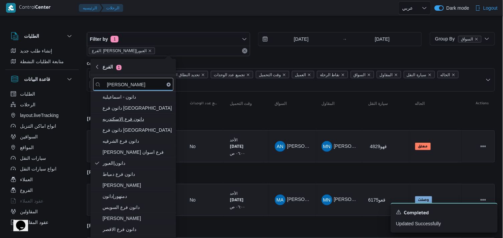
type input "دانون"
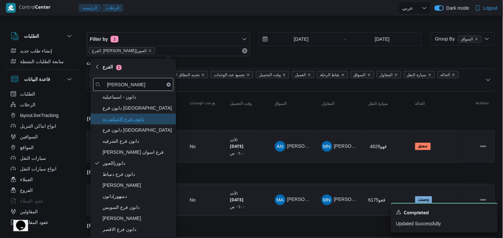
click at [122, 116] on span "دانون فرع الاسكندريه" at bounding box center [138, 119] width 70 height 8
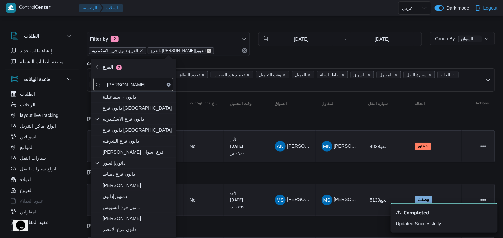
click at [207, 50] on icon "remove selected entity" at bounding box center [209, 51] width 4 height 4
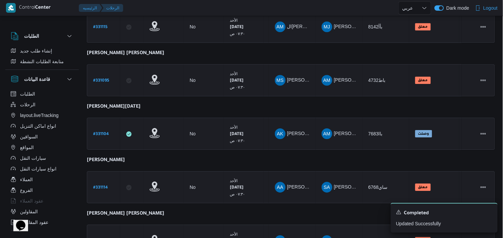
scroll to position [583, 0]
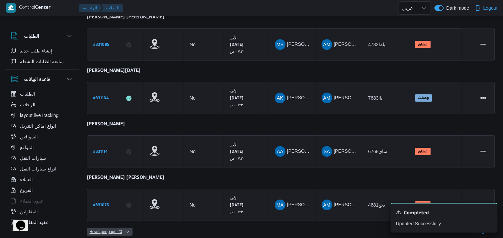
click at [109, 228] on span "Rows per page : 20" at bounding box center [106, 232] width 32 height 8
click at [116, 208] on button "20 rows" at bounding box center [114, 209] width 37 height 13
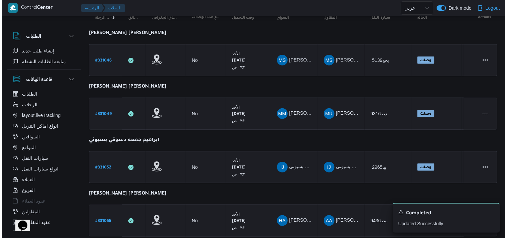
scroll to position [0, 0]
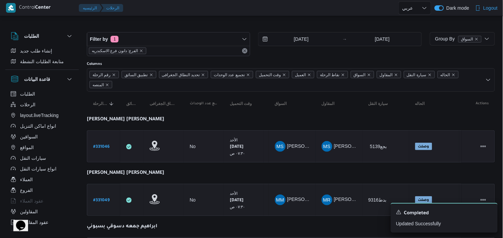
click at [94, 145] on b "# 331046" at bounding box center [101, 147] width 16 height 5
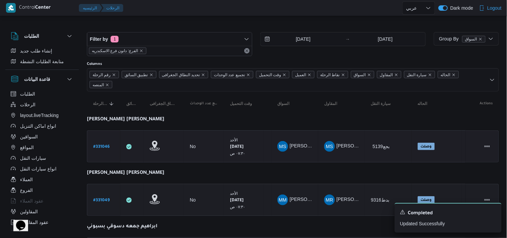
select select "ar"
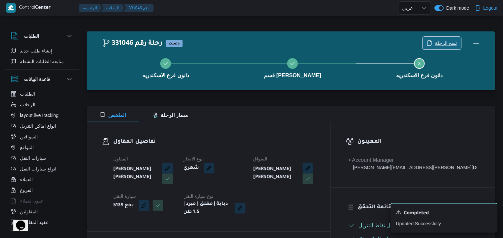
click at [430, 41] on icon "button" at bounding box center [429, 42] width 5 height 5
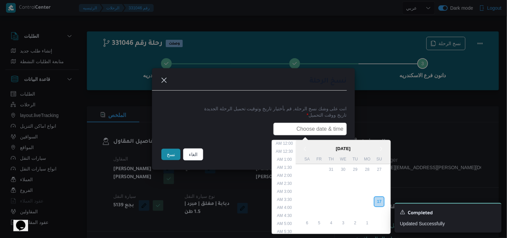
click at [320, 128] on input "text" at bounding box center [310, 129] width 74 height 13
click at [372, 198] on div "18" at bounding box center [367, 202] width 13 height 13
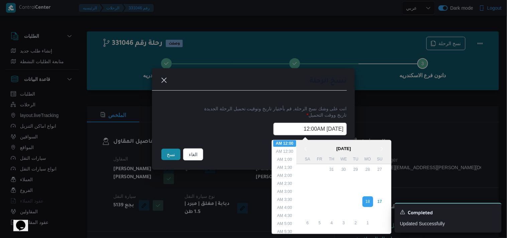
scroll to position [37, 0]
click at [291, 224] on li "7:30 AM" at bounding box center [285, 227] width 20 height 7
type input "18/08/2025 7:30AM"
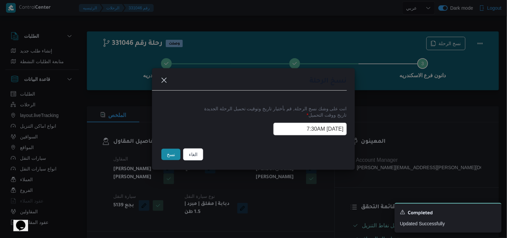
click at [287, 132] on input "18/08/2025 7:30AM" at bounding box center [310, 129] width 74 height 13
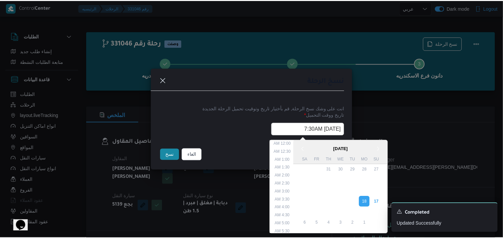
scroll to position [78, 0]
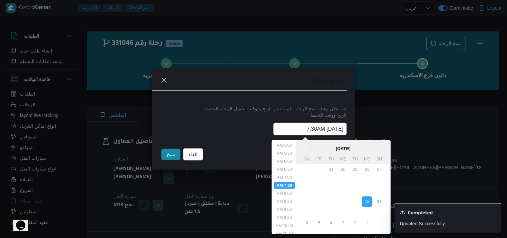
click at [287, 132] on input "18/08/2025 7:30AM" at bounding box center [310, 129] width 74 height 13
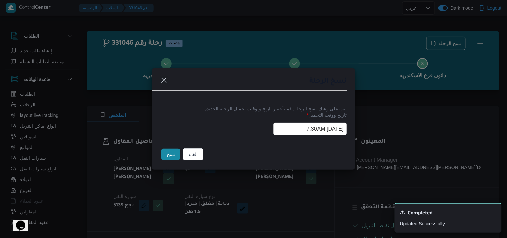
click at [169, 151] on button "نسخ" at bounding box center [170, 154] width 19 height 11
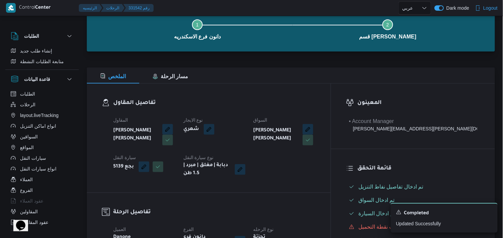
scroll to position [74, 0]
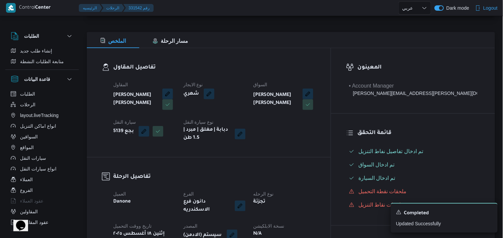
click at [238, 230] on button "button" at bounding box center [232, 235] width 11 height 11
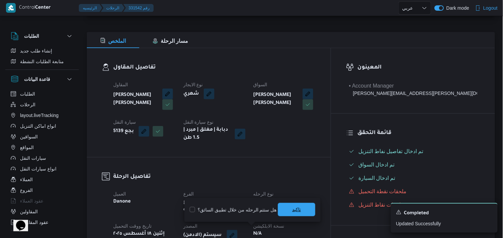
click at [283, 214] on span "تاكيد" at bounding box center [296, 209] width 37 height 13
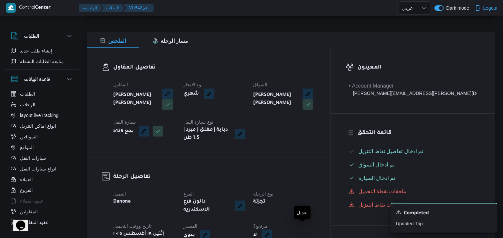
click at [273, 230] on button "button" at bounding box center [267, 235] width 11 height 11
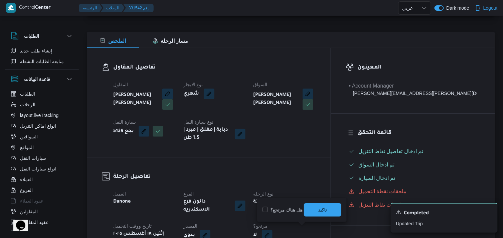
click at [280, 213] on label "هل هناك مرتجع؟" at bounding box center [283, 210] width 40 height 8
checkbox input "true"
click at [316, 210] on span "تاكيد" at bounding box center [322, 209] width 37 height 13
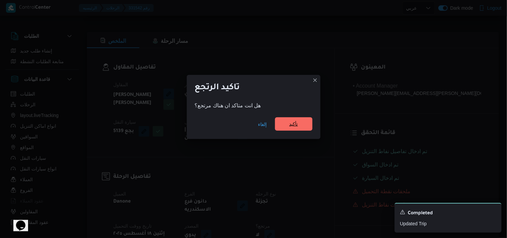
click at [291, 123] on span "تأكيد" at bounding box center [293, 124] width 9 height 8
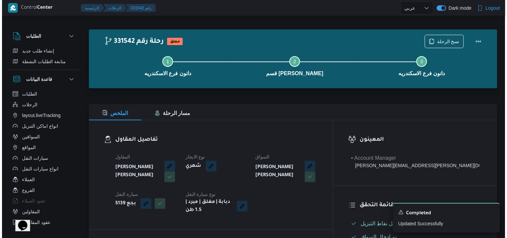
scroll to position [0, 0]
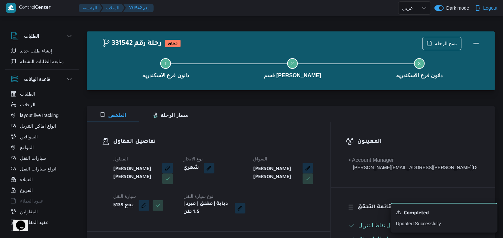
select select "ar"
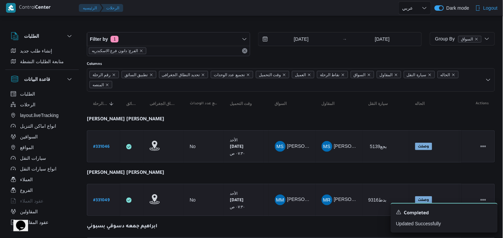
click at [109, 199] on b "# 331049" at bounding box center [101, 200] width 16 height 5
select select "ar"
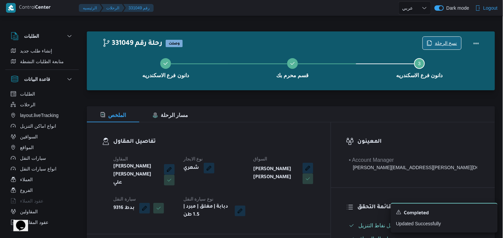
drag, startPoint x: 450, startPoint y: 35, endPoint x: 448, endPoint y: 43, distance: 8.8
click at [449, 38] on div "نسخ الرحلة" at bounding box center [453, 43] width 69 height 21
click at [448, 43] on span "نسخ الرحلة" at bounding box center [446, 43] width 22 height 8
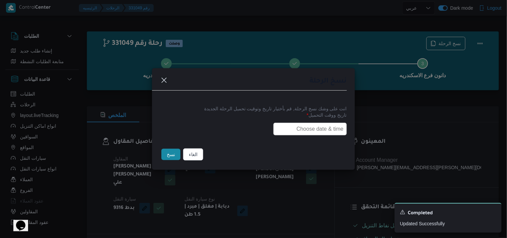
click at [294, 131] on input "text" at bounding box center [310, 129] width 74 height 13
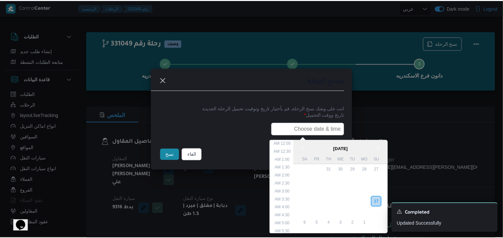
scroll to position [150, 0]
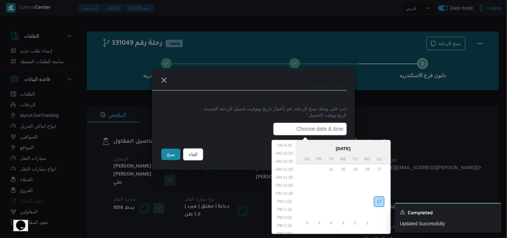
paste input "18/08/2025 7:30AM"
type input "18/08/2025 7:30AM"
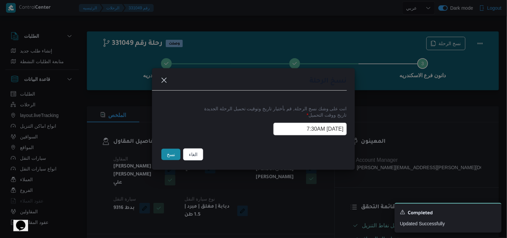
click at [172, 151] on button "نسخ" at bounding box center [170, 154] width 19 height 11
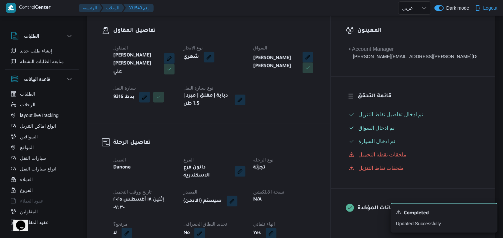
scroll to position [111, 0]
click at [238, 195] on button "button" at bounding box center [232, 200] width 11 height 11
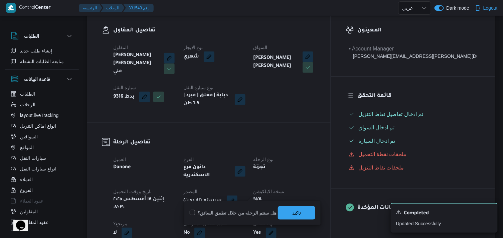
click at [288, 206] on div "هل ستتم الرحله من خلال تطبيق السائق؟ تاكيد" at bounding box center [252, 213] width 127 height 15
click at [288, 207] on span "تاكيد" at bounding box center [296, 212] width 37 height 13
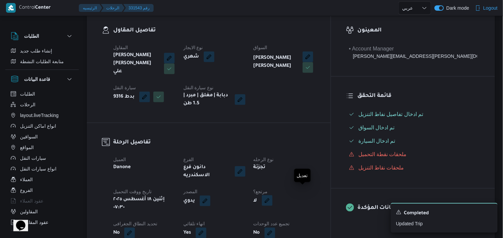
click at [273, 196] on button "button" at bounding box center [267, 200] width 11 height 11
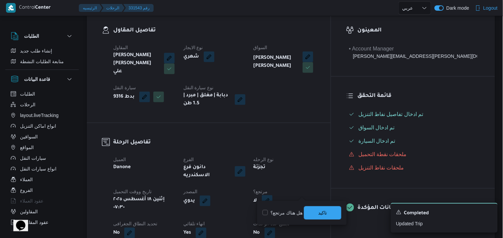
click at [267, 214] on label "هل هناك مرتجع؟" at bounding box center [283, 213] width 40 height 8
checkbox input "true"
click at [312, 211] on span "تاكيد" at bounding box center [322, 212] width 37 height 13
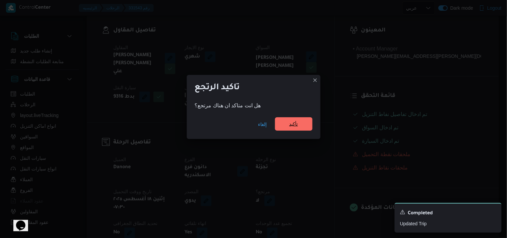
click at [302, 126] on span "تأكيد" at bounding box center [293, 123] width 37 height 13
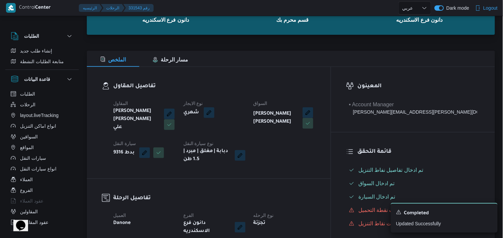
scroll to position [0, 0]
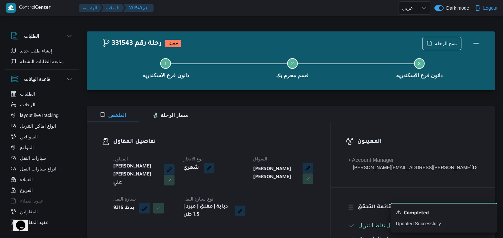
select select "ar"
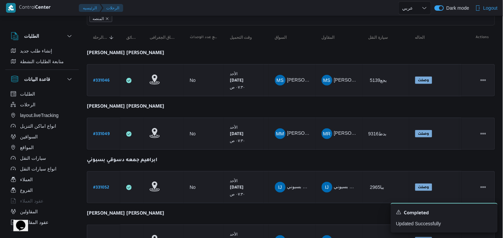
scroll to position [74, 0]
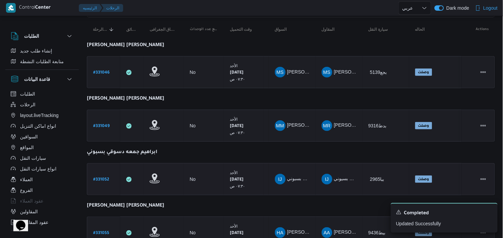
click at [102, 177] on b "# 331052" at bounding box center [101, 179] width 16 height 5
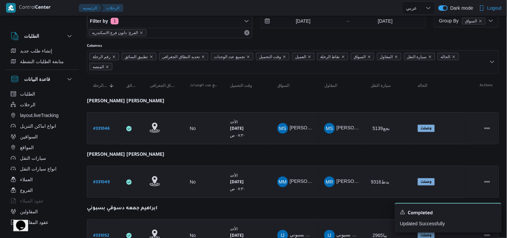
select select "ar"
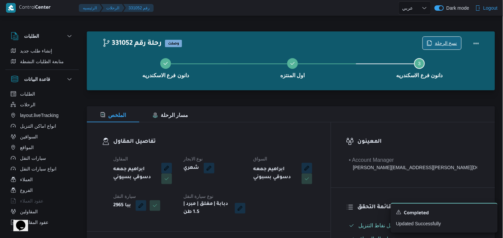
click at [434, 40] on span "نسخ الرحلة" at bounding box center [442, 43] width 38 height 13
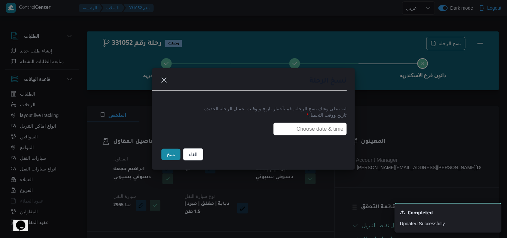
click at [299, 128] on input "text" at bounding box center [310, 129] width 74 height 13
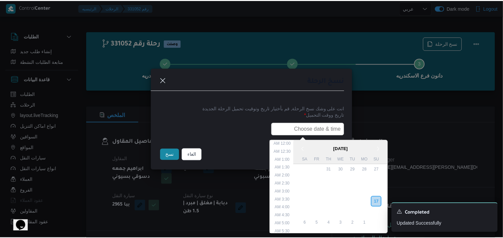
scroll to position [150, 0]
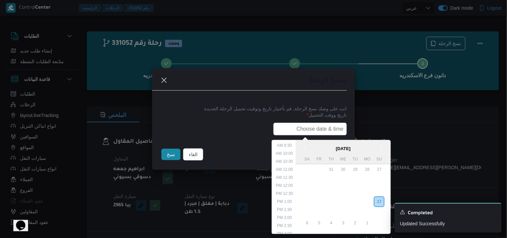
type input "18/08/2025 7:30AM"
click at [173, 156] on button "نسخ" at bounding box center [170, 154] width 19 height 11
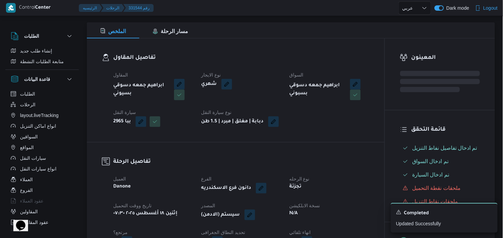
scroll to position [111, 0]
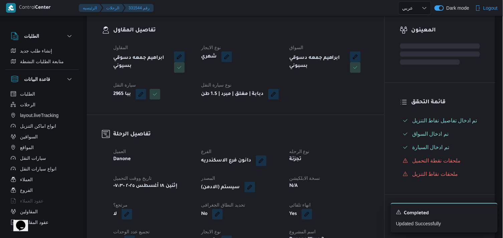
click at [249, 193] on button "button" at bounding box center [250, 187] width 11 height 11
click at [305, 211] on span "تاكيد" at bounding box center [296, 212] width 37 height 13
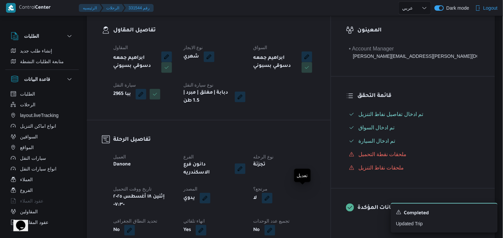
click at [273, 193] on button "button" at bounding box center [267, 198] width 11 height 11
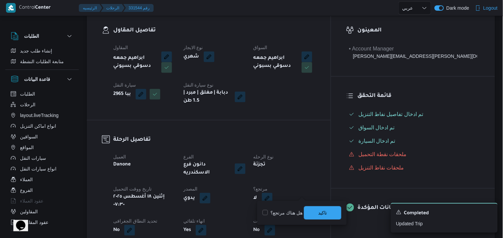
click at [288, 213] on label "هل هناك مرتجع؟" at bounding box center [283, 213] width 40 height 8
checkbox input "true"
click at [333, 213] on span "تاكيد" at bounding box center [322, 212] width 37 height 13
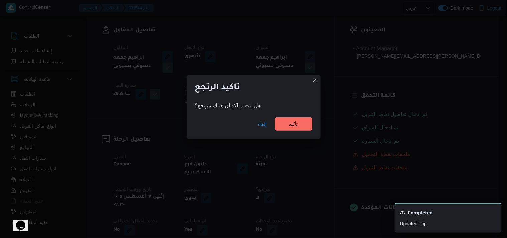
click at [289, 124] on span "تأكيد" at bounding box center [293, 124] width 9 height 8
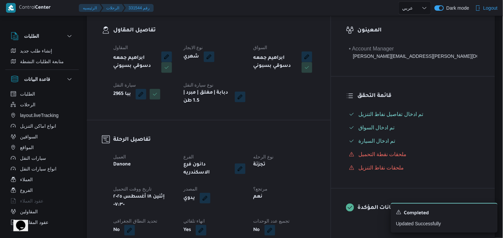
select select "ar"
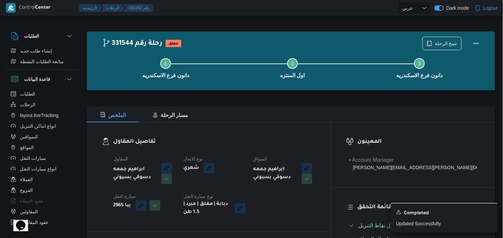
select select "ar"
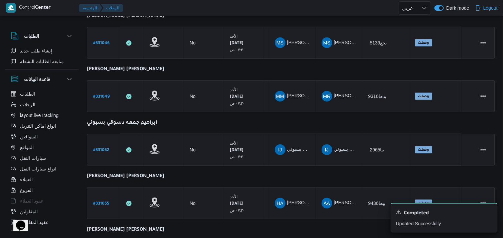
scroll to position [148, 0]
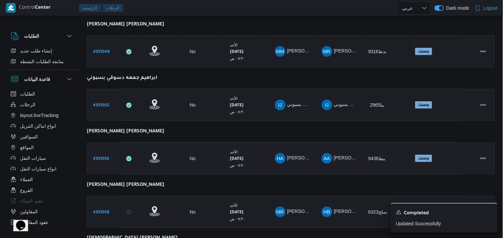
click at [105, 154] on link "# 331055" at bounding box center [101, 158] width 16 height 9
select select "ar"
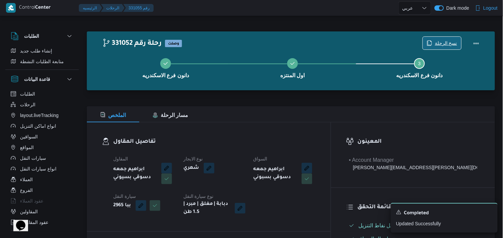
click at [436, 40] on span "نسخ الرحلة" at bounding box center [446, 43] width 22 height 8
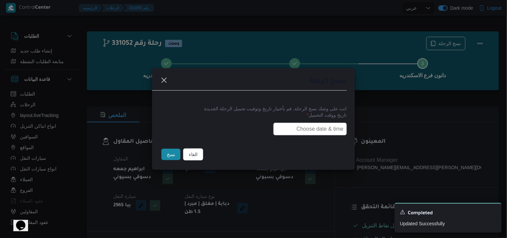
click at [292, 125] on input "text" at bounding box center [310, 129] width 74 height 13
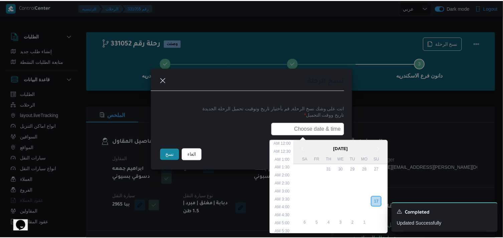
scroll to position [150, 0]
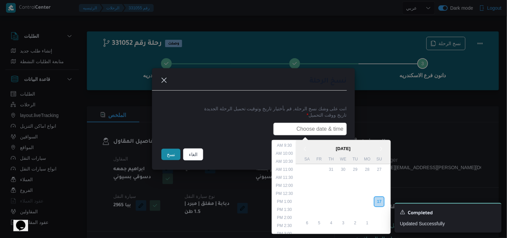
type input "18/08/2025 7:30AM"
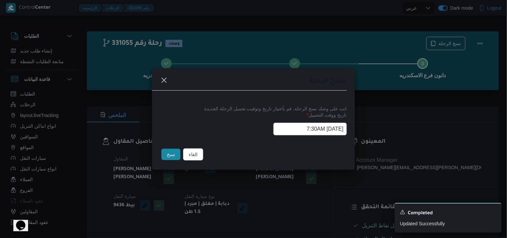
click at [177, 155] on button "نسخ" at bounding box center [170, 154] width 19 height 11
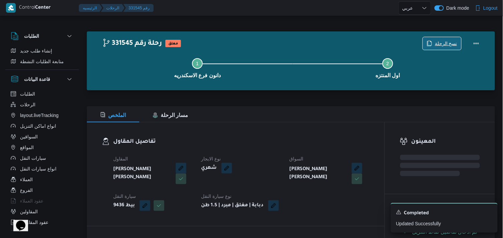
scroll to position [74, 0]
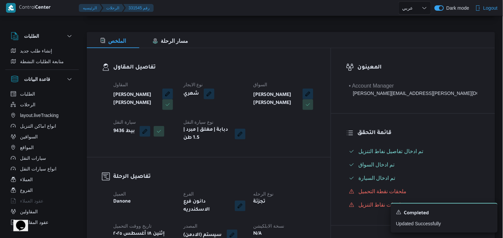
click at [238, 232] on button "button" at bounding box center [232, 235] width 11 height 11
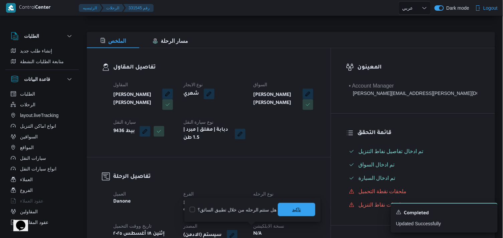
click at [281, 213] on span "تاكيد" at bounding box center [296, 209] width 37 height 13
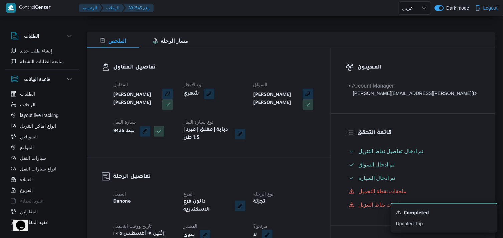
click at [273, 230] on button "button" at bounding box center [267, 235] width 11 height 11
click at [290, 213] on label "هل هناك مرتجع؟" at bounding box center [283, 210] width 40 height 8
checkbox input "true"
click at [313, 205] on span "تاكيد" at bounding box center [322, 209] width 37 height 13
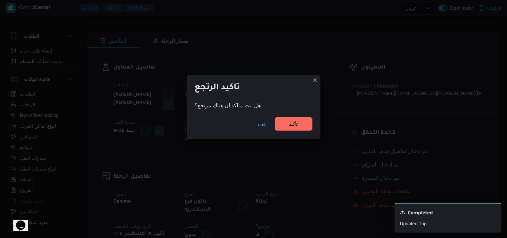
click at [284, 119] on span "تأكيد" at bounding box center [293, 123] width 37 height 13
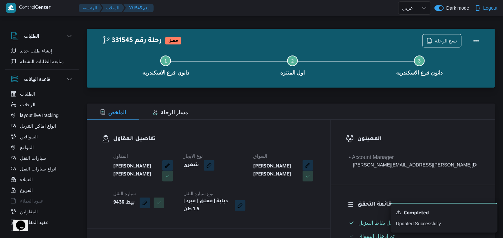
scroll to position [0, 0]
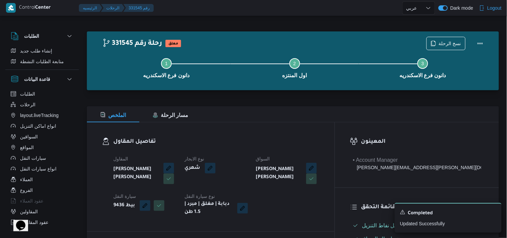
select select "ar"
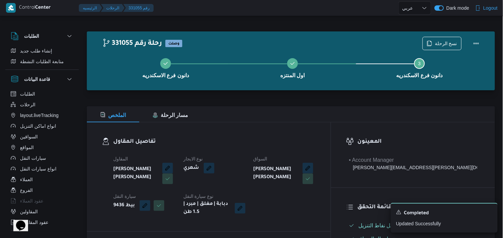
select select "ar"
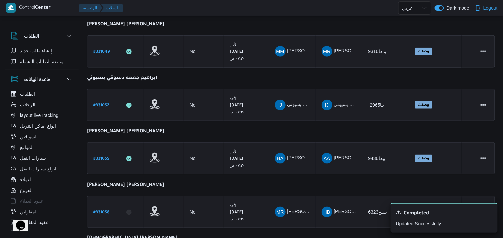
scroll to position [179, 0]
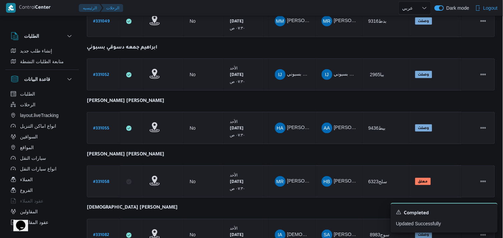
click at [107, 180] on b "# 331058" at bounding box center [101, 182] width 16 height 5
select select "ar"
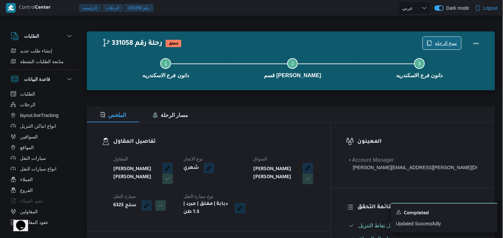
click at [446, 45] on span "نسخ الرحلة" at bounding box center [446, 43] width 22 height 8
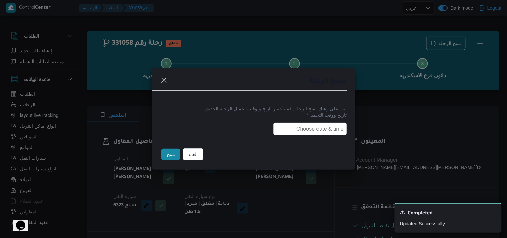
click at [314, 132] on input "text" at bounding box center [310, 129] width 74 height 13
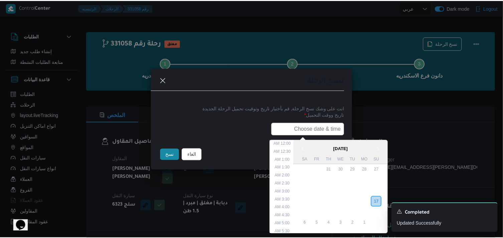
scroll to position [150, 0]
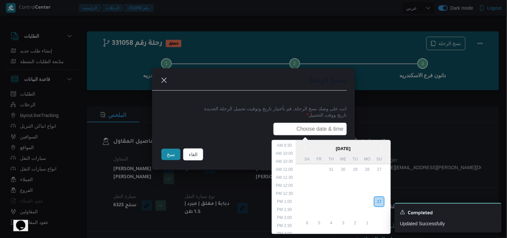
type input "18/08/2025 7:30AM"
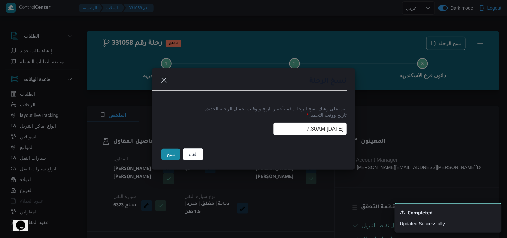
click at [172, 154] on button "نسخ" at bounding box center [170, 154] width 19 height 11
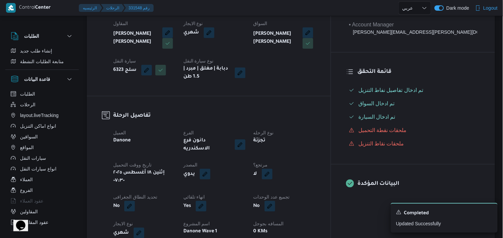
scroll to position [148, 0]
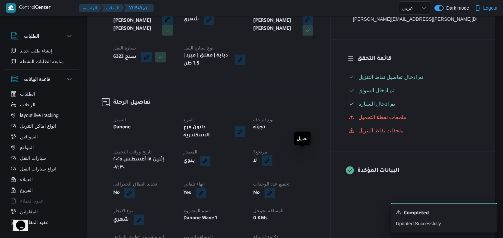
click at [273, 156] on span at bounding box center [266, 161] width 14 height 11
click at [273, 155] on button "button" at bounding box center [267, 160] width 11 height 11
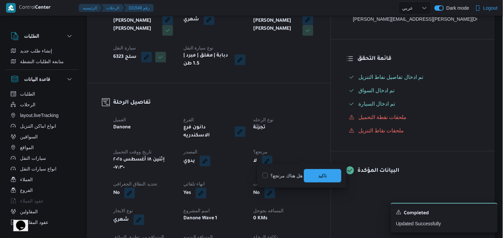
click at [281, 178] on label "هل هناك مرتجع؟" at bounding box center [283, 176] width 40 height 8
checkbox input "true"
click at [312, 174] on span "تاكيد" at bounding box center [322, 175] width 37 height 13
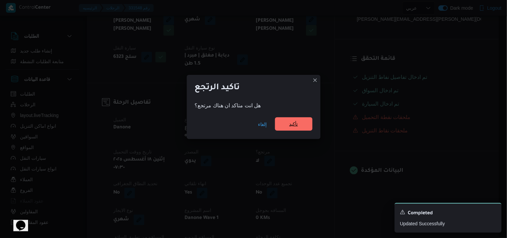
click at [292, 125] on span "تأكيد" at bounding box center [293, 124] width 9 height 8
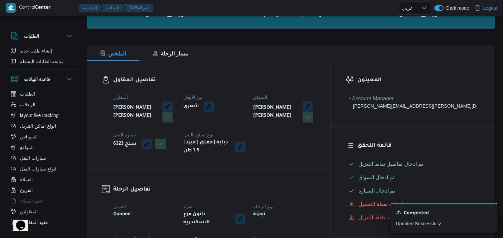
scroll to position [37, 0]
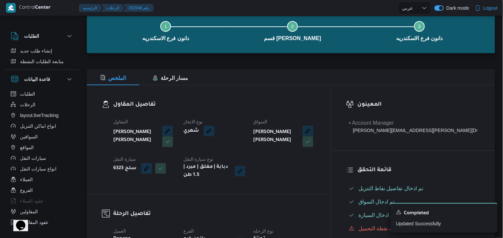
select select "ar"
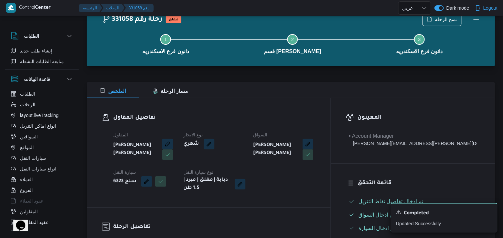
scroll to position [37, 0]
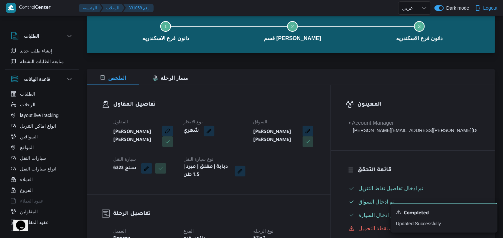
select select "ar"
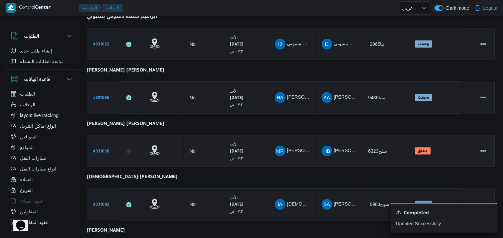
scroll to position [246, 0]
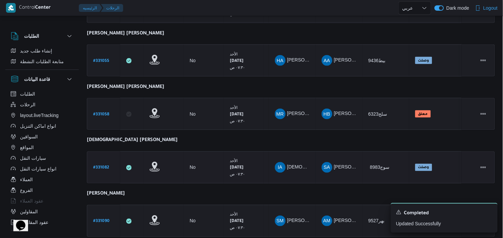
click at [105, 166] on b "# 331082" at bounding box center [101, 168] width 16 height 5
select select "ar"
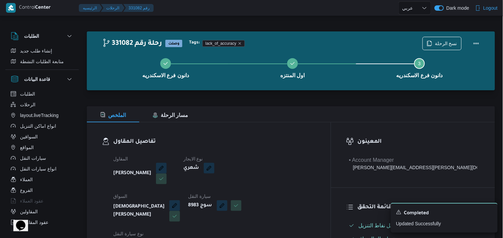
click at [443, 48] on div "دانون فرع الاسكندريه اول المنتزه Step 3 is incomplete 3 دانون فرع الاسكندريه" at bounding box center [292, 67] width 389 height 43
click at [443, 46] on div "دانون فرع الاسكندريه اول المنتزه Step 3 is incomplete 3 دانون فرع الاسكندريه" at bounding box center [292, 67] width 389 height 43
click at [435, 43] on span "نسخ الرحلة" at bounding box center [442, 43] width 38 height 13
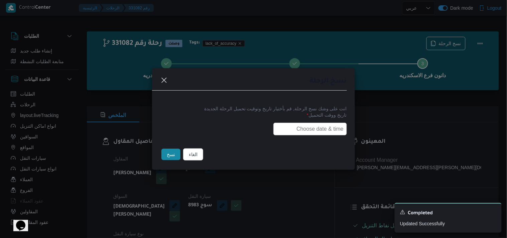
click at [300, 127] on input "text" at bounding box center [310, 129] width 74 height 13
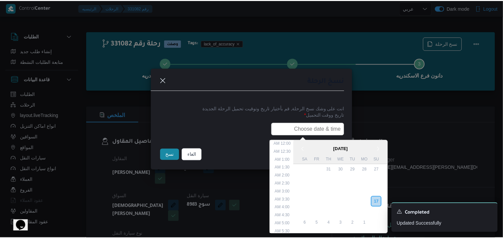
scroll to position [150, 0]
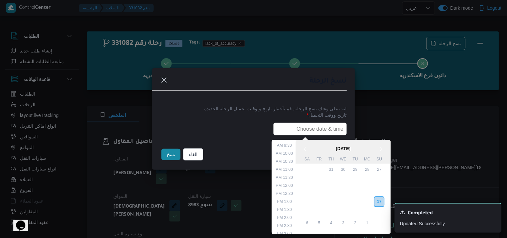
type input "18/08/2025 7:30AM"
click at [170, 155] on button "نسخ" at bounding box center [170, 154] width 19 height 11
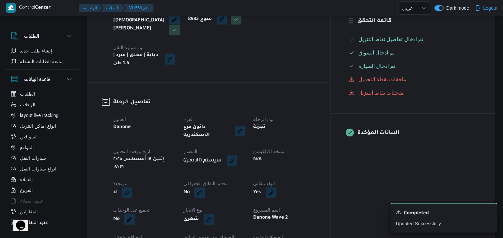
scroll to position [185, 0]
click at [238, 156] on button "button" at bounding box center [232, 161] width 11 height 11
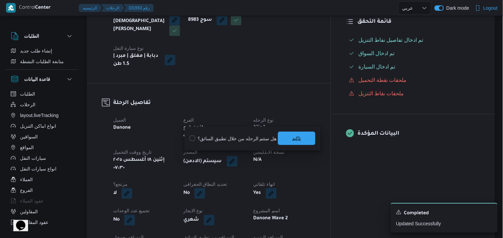
click at [292, 141] on span "تاكيد" at bounding box center [296, 138] width 9 height 8
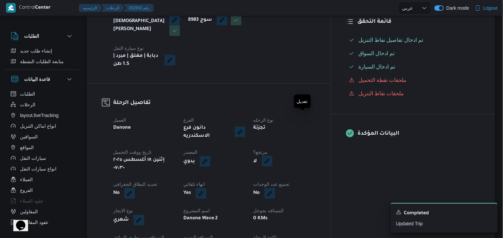
click at [273, 156] on button "button" at bounding box center [267, 161] width 11 height 11
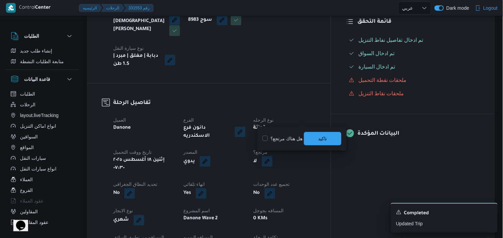
click at [291, 139] on label "هل هناك مرتجع؟" at bounding box center [283, 139] width 40 height 8
checkbox input "true"
click at [308, 137] on span "تاكيد" at bounding box center [322, 138] width 37 height 13
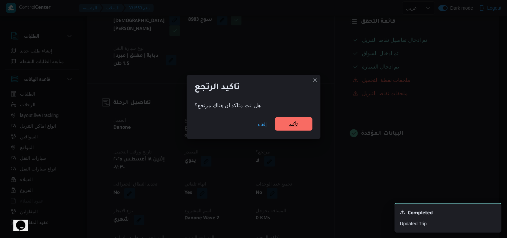
click at [308, 119] on span "تأكيد" at bounding box center [293, 123] width 37 height 13
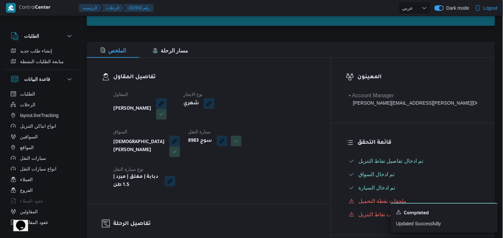
scroll to position [0, 0]
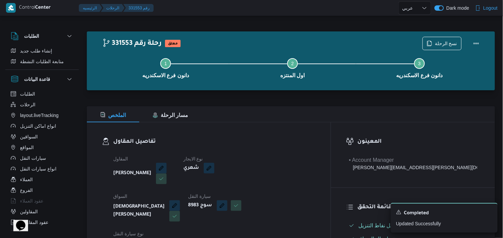
select select "ar"
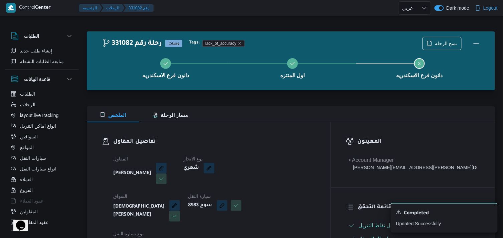
select select "ar"
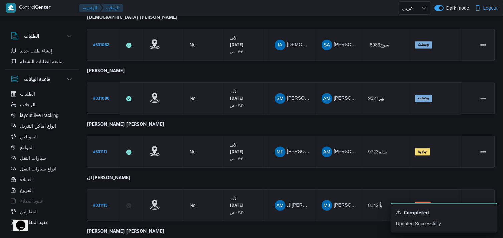
scroll to position [382, 0]
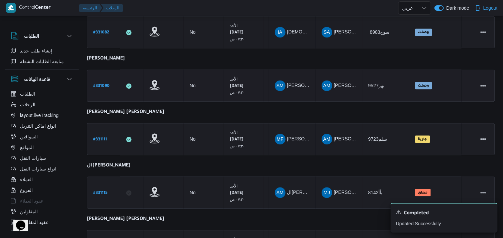
click at [104, 84] on b "# 331090" at bounding box center [101, 86] width 16 height 5
select select "ar"
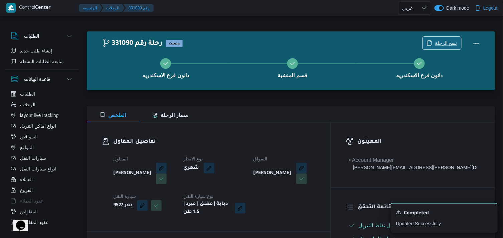
click at [436, 38] on span "نسخ الرحلة" at bounding box center [442, 43] width 38 height 13
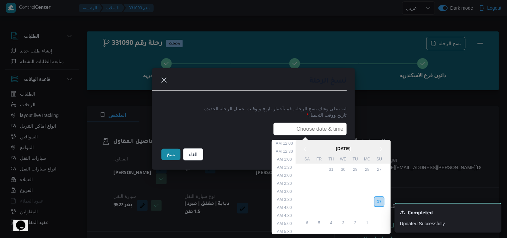
click at [332, 126] on input "text" at bounding box center [310, 129] width 74 height 13
type input "18/08/2025 7:30AM"
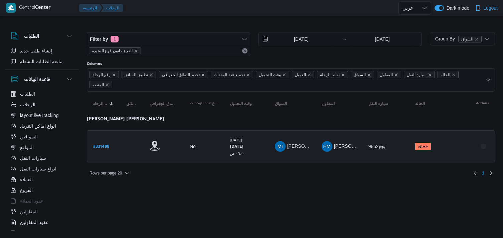
select select "ar"
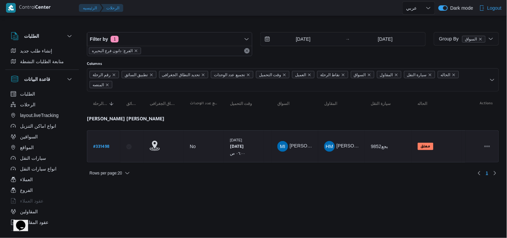
click at [104, 145] on b "# 331498" at bounding box center [101, 147] width 16 height 5
select select "ar"
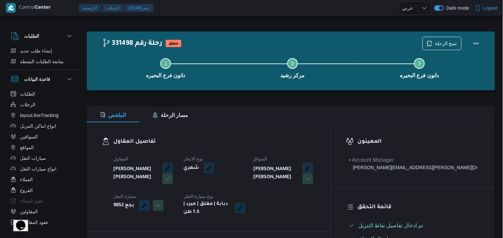
select select "ar"
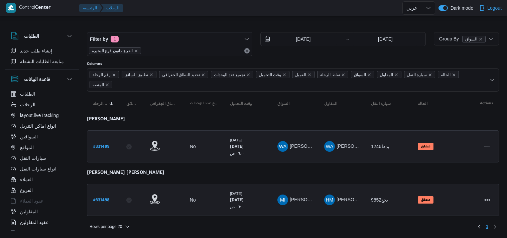
select select "ar"
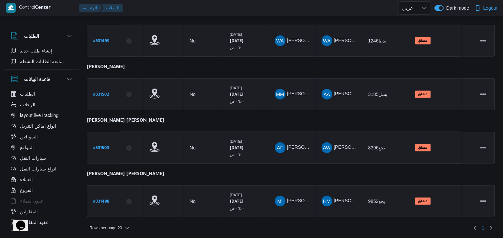
scroll to position [106, 0]
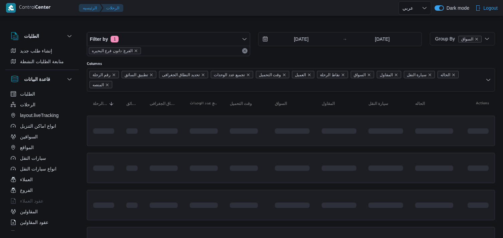
select select "ar"
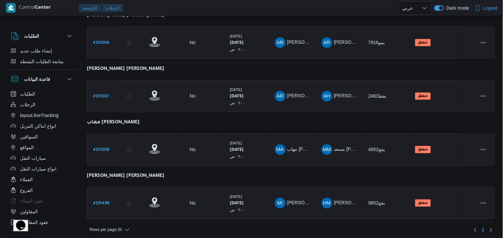
scroll to position [371, 0]
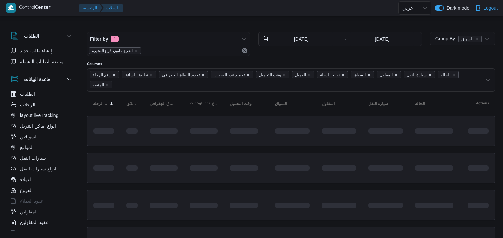
select select "ar"
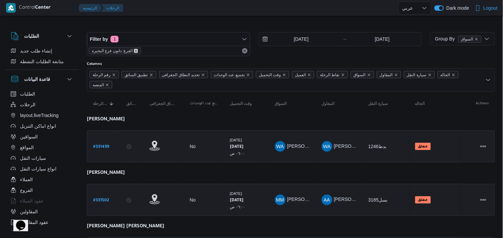
click at [134, 52] on icon "remove selected entity" at bounding box center [136, 51] width 4 height 4
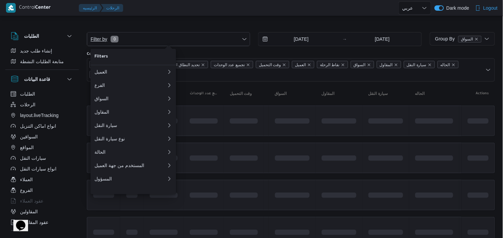
click at [142, 41] on span "Filter by 0" at bounding box center [168, 38] width 163 height 13
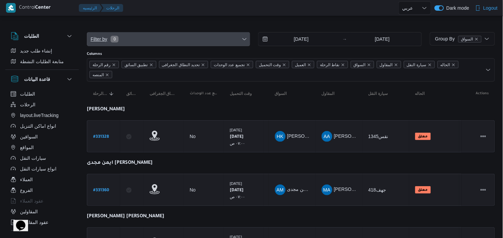
click at [142, 40] on span "Filter by 0" at bounding box center [168, 38] width 163 height 13
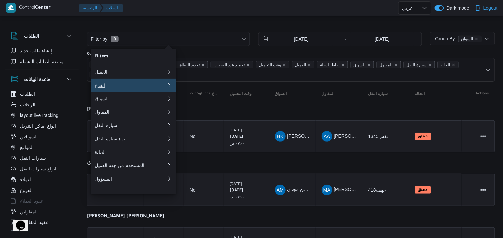
click at [135, 88] on div "الفرع" at bounding box center [130, 85] width 70 height 5
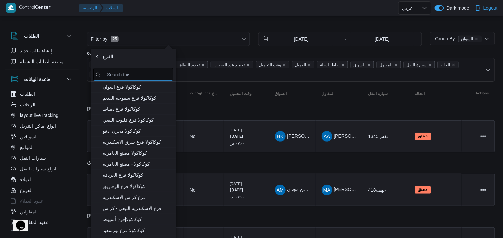
click at [154, 75] on input "search filters" at bounding box center [133, 74] width 80 height 13
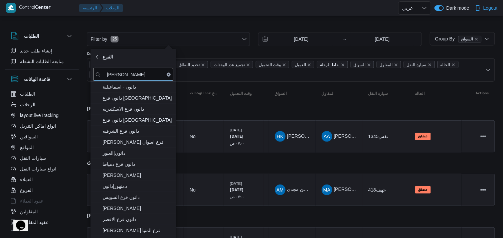
type input "[PERSON_NAME]"
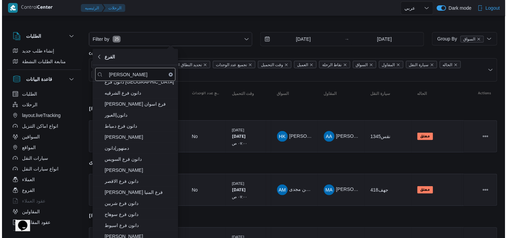
scroll to position [34, 0]
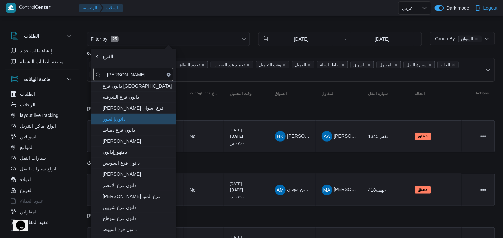
click at [159, 122] on span "دانون|العبور" at bounding box center [138, 119] width 70 height 8
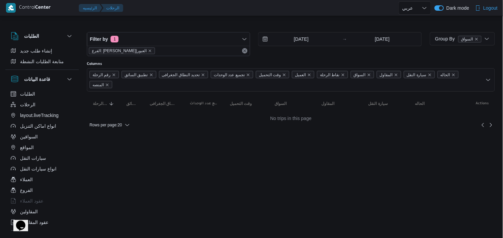
click at [128, 25] on div at bounding box center [291, 26] width 408 height 11
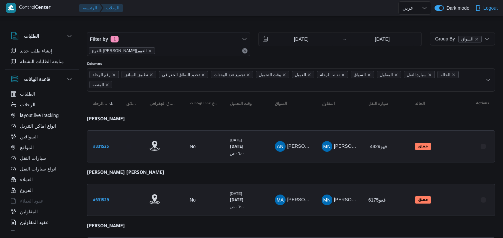
select select "ar"
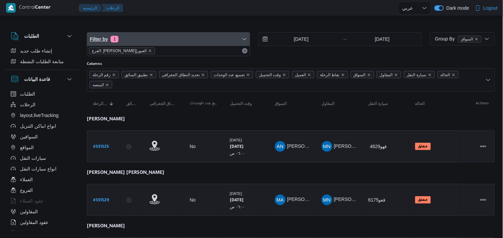
click at [130, 35] on span "Filter by 1" at bounding box center [168, 38] width 163 height 13
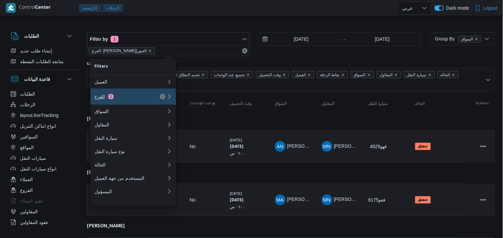
click at [121, 94] on div "الفرع 1" at bounding box center [131, 97] width 80 height 16
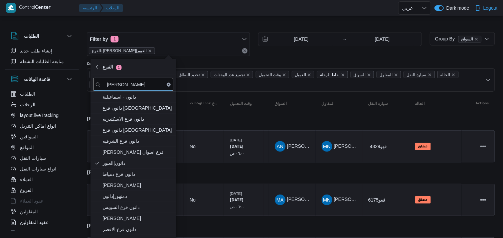
type input "[PERSON_NAME]"
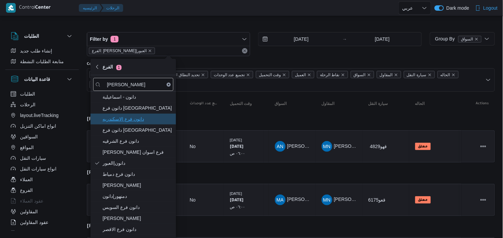
click at [122, 116] on span "دانون فرع الاسكندريه" at bounding box center [138, 119] width 70 height 8
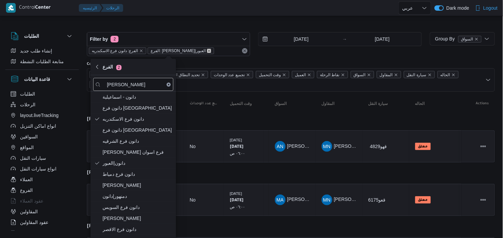
click at [207, 50] on icon "remove selected entity" at bounding box center [209, 51] width 4 height 4
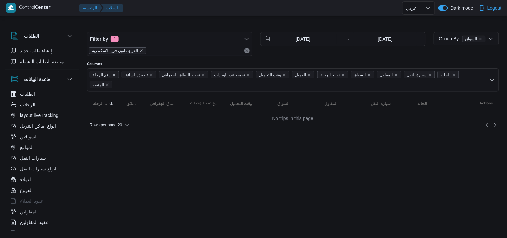
click at [168, 27] on div at bounding box center [293, 26] width 412 height 11
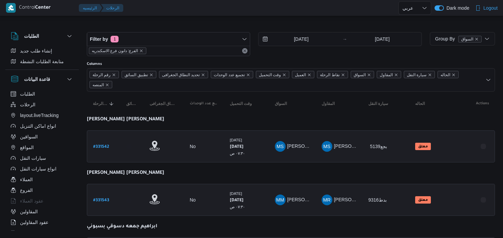
select select "ar"
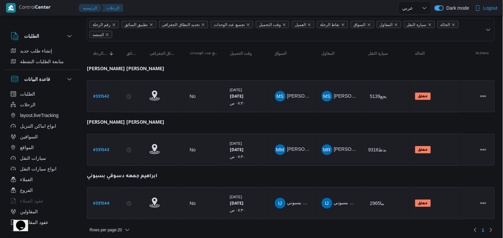
scroll to position [53, 0]
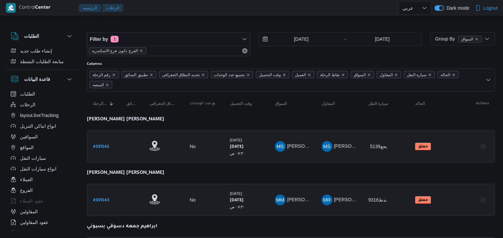
select select "ar"
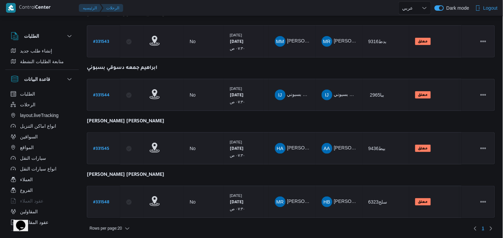
scroll to position [159, 0]
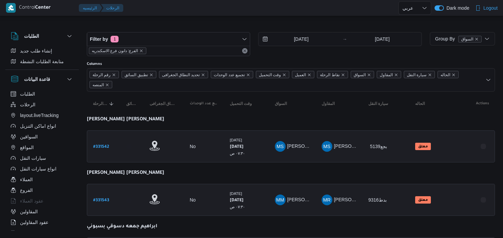
select select "ar"
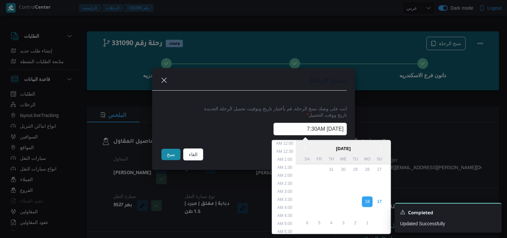
select select "ar"
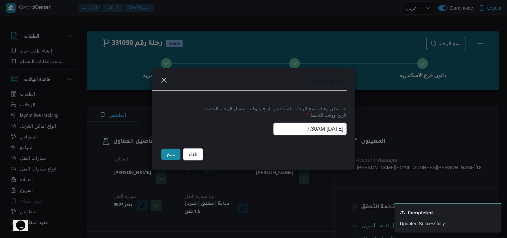
click at [163, 149] on button "نسخ" at bounding box center [170, 154] width 19 height 11
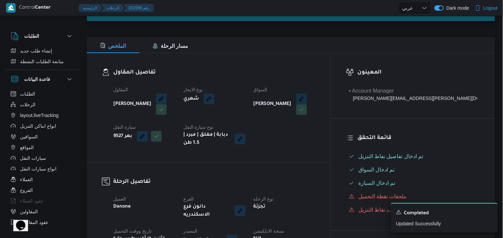
scroll to position [111, 0]
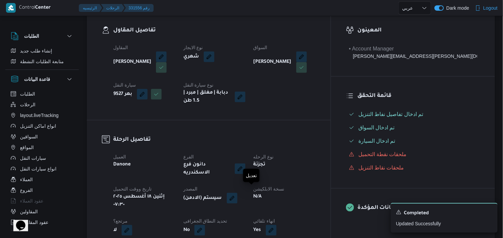
click at [238, 193] on span at bounding box center [231, 198] width 14 height 11
click at [238, 193] on button "button" at bounding box center [232, 198] width 11 height 11
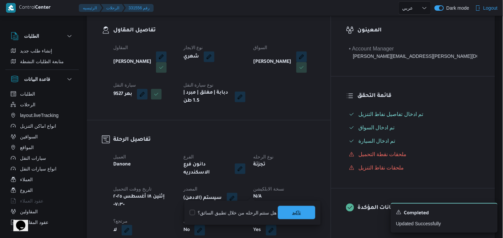
click at [296, 212] on span "تاكيد" at bounding box center [296, 213] width 9 height 8
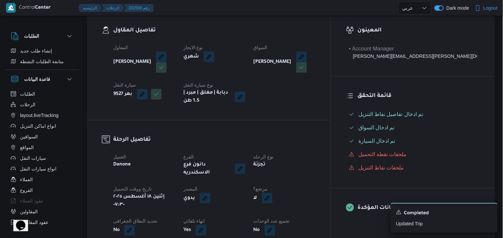
click at [303, 198] on div "لا" at bounding box center [284, 198] width 63 height 12
click at [273, 194] on button "button" at bounding box center [267, 198] width 11 height 11
click at [289, 214] on label "هل هناك مرتجع؟" at bounding box center [283, 213] width 40 height 8
checkbox input "true"
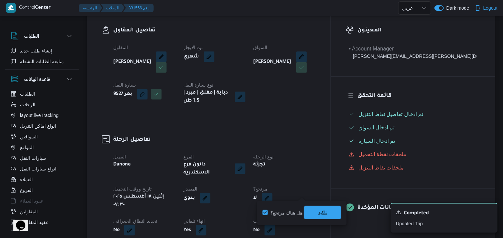
click at [330, 212] on span "تاكيد" at bounding box center [322, 212] width 37 height 13
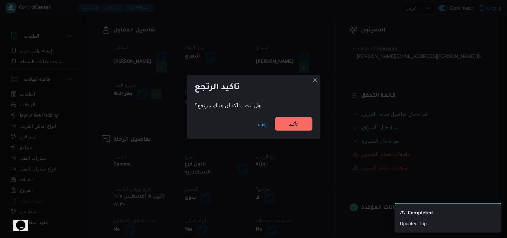
click at [306, 124] on span "تأكيد" at bounding box center [293, 123] width 37 height 13
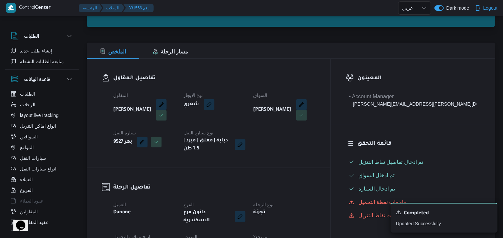
scroll to position [0, 0]
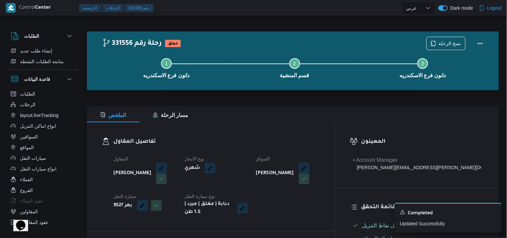
select select "ar"
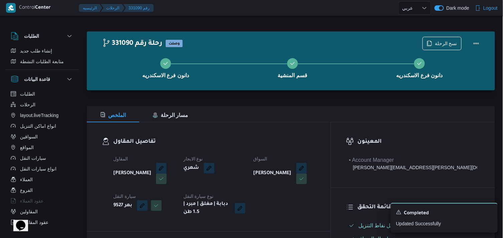
select select "ar"
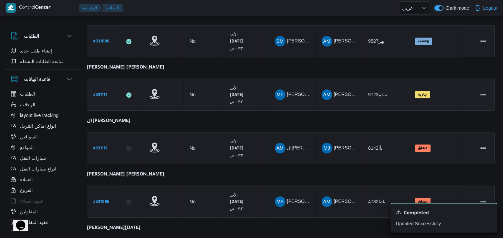
scroll to position [427, 0]
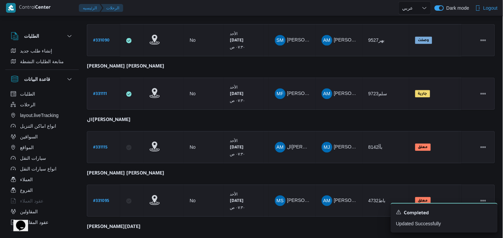
click at [99, 92] on b "# 331111" at bounding box center [100, 94] width 14 height 5
select select "ar"
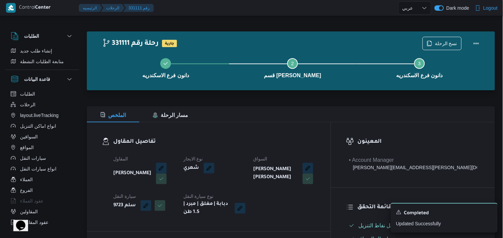
click at [428, 47] on div "دانون فرع الاسكندريه Step 2 is incomplete 2 قسم سيدى جابر Step 3 is incomplete …" at bounding box center [292, 67] width 389 height 43
click at [428, 46] on div "دانون فرع الاسكندريه Step 2 is incomplete 2 قسم سيدى جابر Step 3 is incomplete …" at bounding box center [292, 67] width 389 height 43
click at [432, 42] on icon "button" at bounding box center [429, 42] width 5 height 5
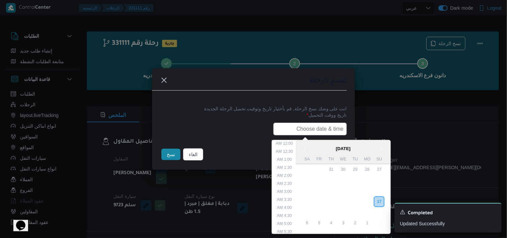
drag, startPoint x: 293, startPoint y: 128, endPoint x: 284, endPoint y: 131, distance: 9.0
click at [293, 128] on input "text" at bounding box center [310, 129] width 74 height 13
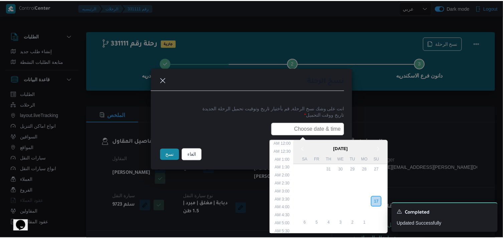
scroll to position [150, 0]
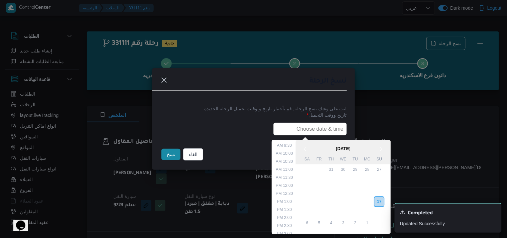
type input "18/08/2025 7:30AM"
click at [172, 154] on button "نسخ" at bounding box center [170, 154] width 19 height 11
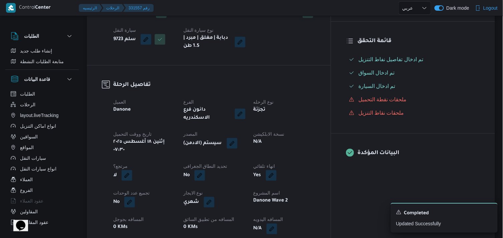
scroll to position [185, 0]
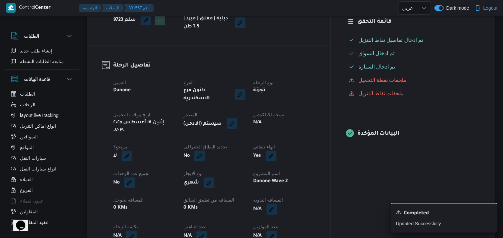
click at [238, 118] on button "button" at bounding box center [232, 123] width 11 height 11
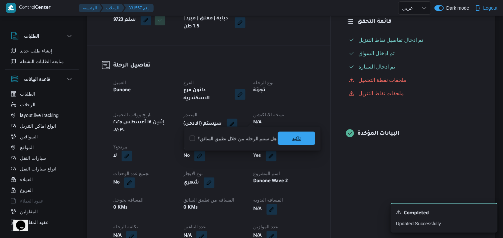
click at [282, 141] on span "تاكيد" at bounding box center [296, 138] width 37 height 13
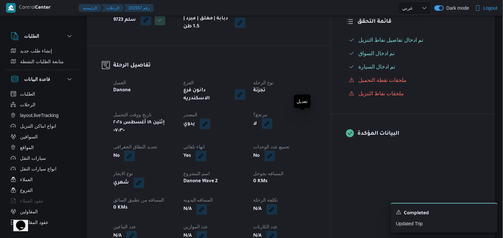
click at [273, 122] on button "button" at bounding box center [267, 123] width 11 height 11
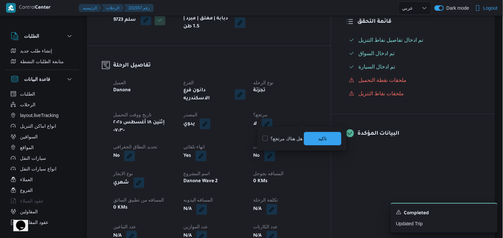
click at [280, 138] on label "هل هناك مرتجع؟" at bounding box center [283, 139] width 40 height 8
checkbox input "true"
click at [310, 136] on span "تاكيد" at bounding box center [322, 138] width 37 height 13
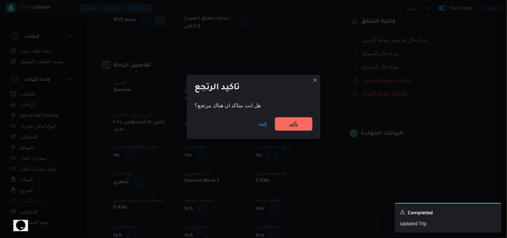
click at [296, 118] on span "تأكيد" at bounding box center [293, 123] width 37 height 13
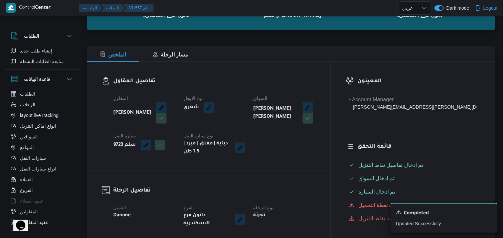
scroll to position [0, 0]
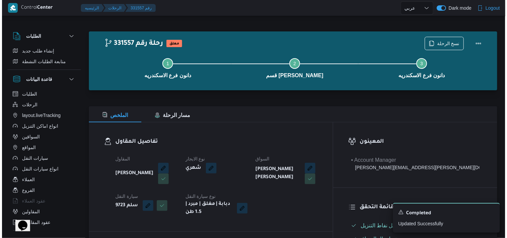
select select "ar"
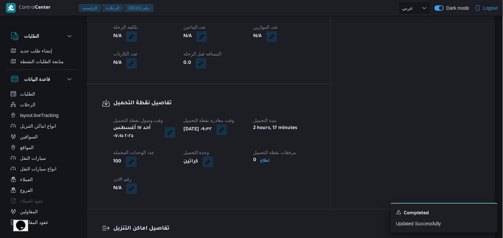
select select "ar"
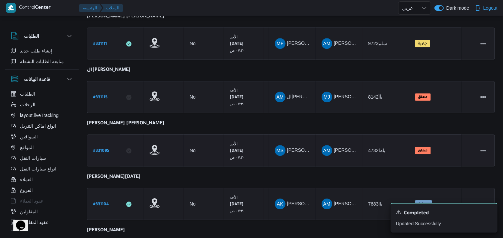
scroll to position [465, 0]
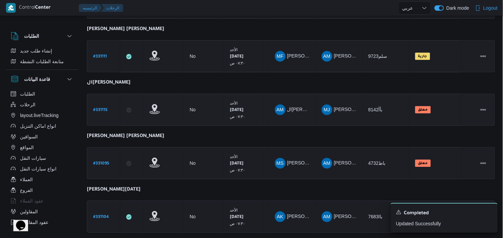
click at [101, 105] on link "# 331115" at bounding box center [100, 109] width 14 height 9
select select "ar"
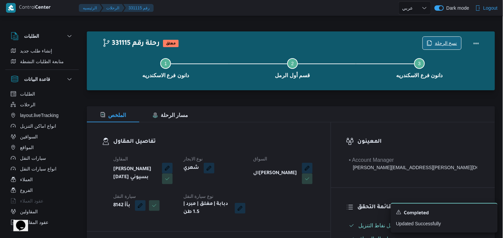
click at [435, 41] on span "نسخ الرحلة" at bounding box center [442, 43] width 38 height 13
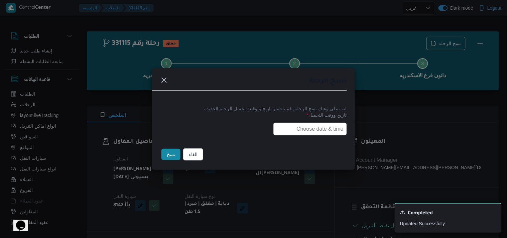
click at [279, 124] on input "text" at bounding box center [310, 129] width 74 height 13
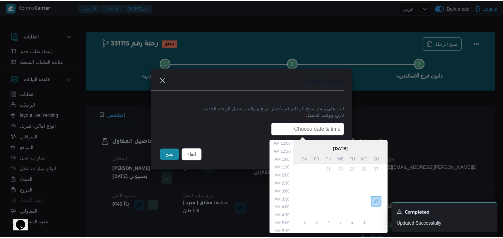
scroll to position [150, 0]
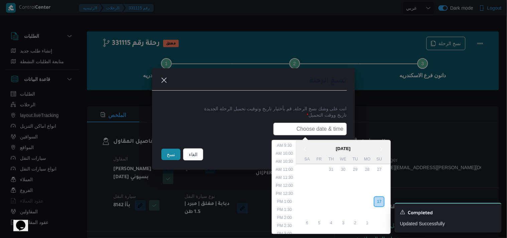
type input "18/08/2025 7:30AM"
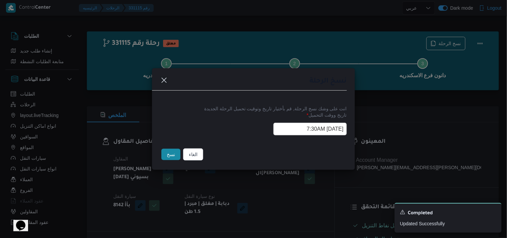
click at [175, 153] on button "نسخ" at bounding box center [170, 154] width 19 height 11
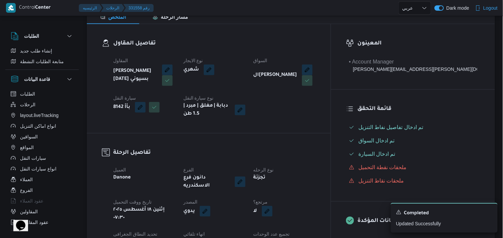
scroll to position [111, 0]
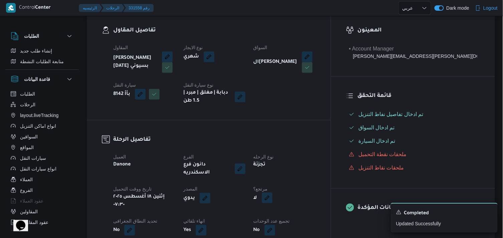
click at [273, 193] on button "button" at bounding box center [267, 198] width 11 height 11
click at [282, 207] on div "هل هناك مرتجع؟ تاكيد" at bounding box center [302, 213] width 80 height 15
click at [282, 209] on label "هل هناك مرتجع؟" at bounding box center [283, 213] width 40 height 8
checkbox input "true"
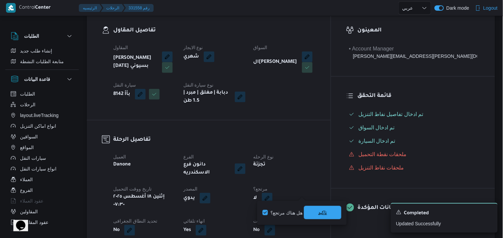
click at [326, 218] on span "تاكيد" at bounding box center [322, 212] width 37 height 13
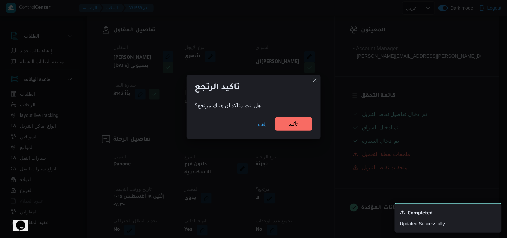
click at [293, 130] on span "تأكيد" at bounding box center [293, 123] width 37 height 13
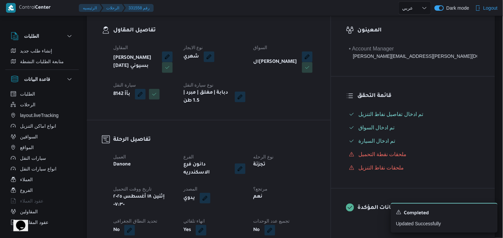
select select "ar"
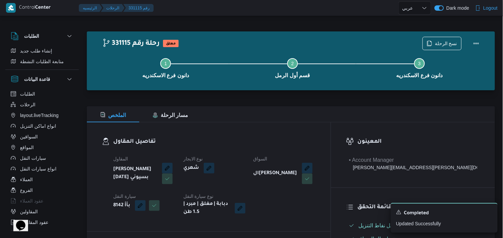
select select "ar"
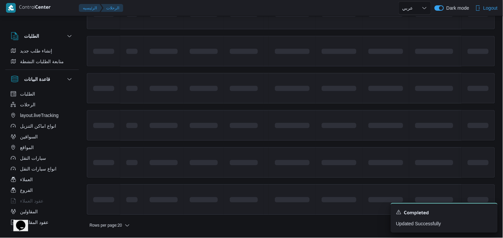
scroll to position [502, 0]
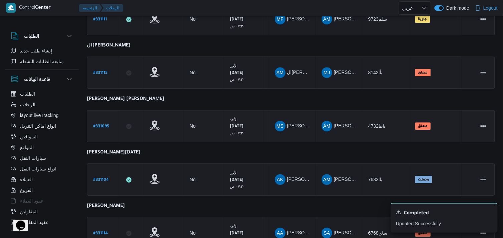
click at [100, 124] on b "# 331095" at bounding box center [101, 126] width 16 height 5
select select "ar"
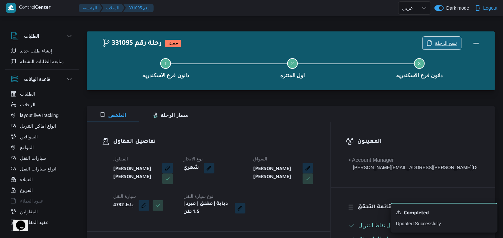
click at [434, 44] on span "نسخ الرحلة" at bounding box center [442, 43] width 38 height 13
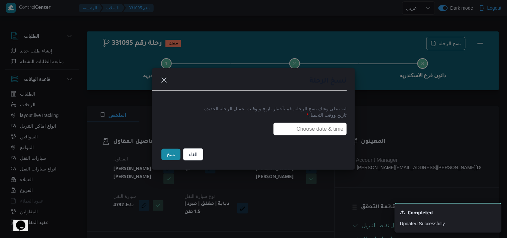
click at [277, 125] on input "text" at bounding box center [310, 129] width 74 height 13
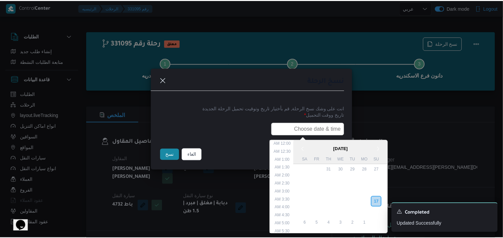
scroll to position [150, 0]
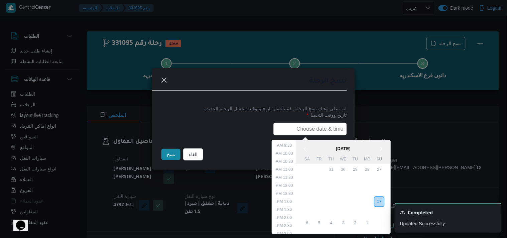
type input "18/08/2025 7:30AM"
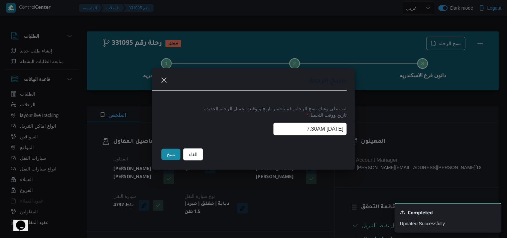
drag, startPoint x: 165, startPoint y: 154, endPoint x: 169, endPoint y: 151, distance: 4.3
click at [166, 153] on button "نسخ" at bounding box center [170, 154] width 19 height 11
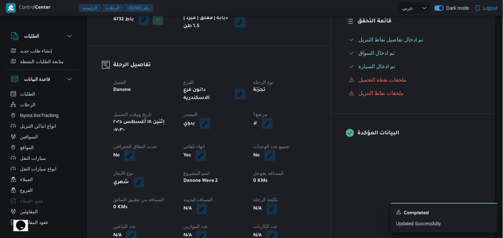
scroll to position [185, 0]
click at [273, 121] on button "button" at bounding box center [267, 123] width 11 height 11
click at [280, 138] on label "هل هناك مرتجع؟" at bounding box center [283, 139] width 40 height 8
checkbox input "true"
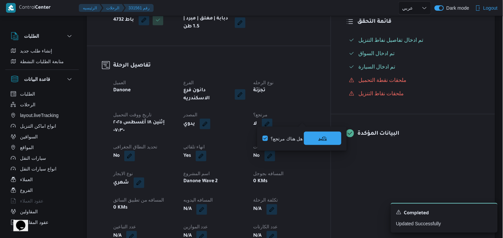
click at [315, 135] on span "تاكيد" at bounding box center [322, 138] width 37 height 13
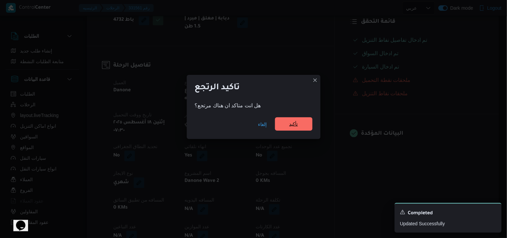
click at [276, 118] on span "تأكيد" at bounding box center [293, 123] width 37 height 13
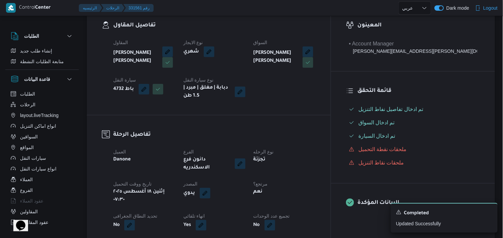
scroll to position [0, 0]
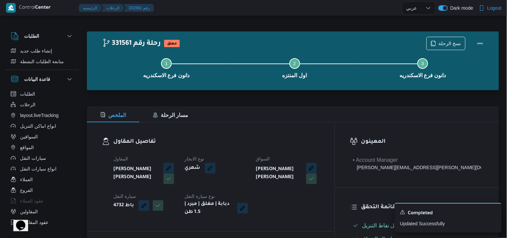
select select "ar"
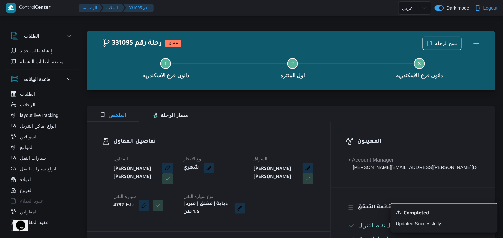
select select "ar"
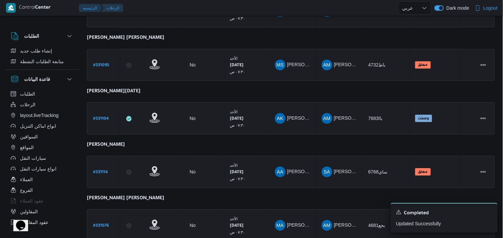
scroll to position [576, 0]
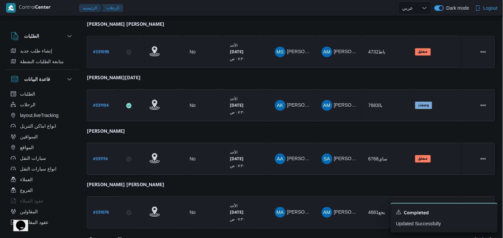
click at [106, 104] on b "# 331104" at bounding box center [101, 106] width 16 height 5
select select "ar"
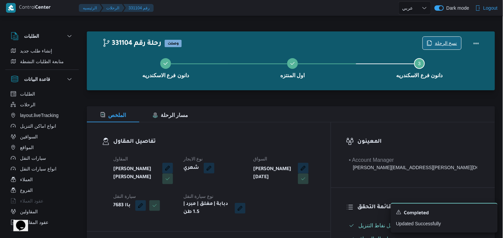
click at [449, 38] on span "نسخ الرحلة" at bounding box center [442, 43] width 38 height 13
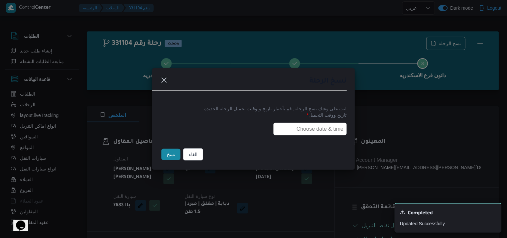
click at [289, 124] on input "text" at bounding box center [310, 129] width 74 height 13
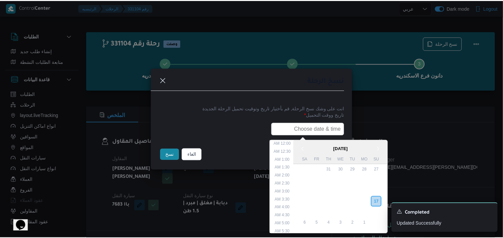
scroll to position [150, 0]
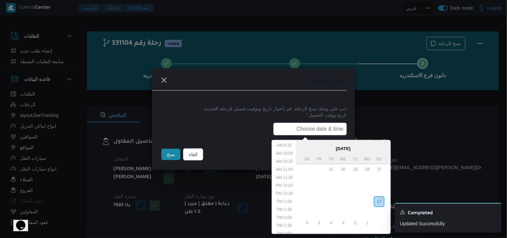
type input "18/08/2025 7:30AM"
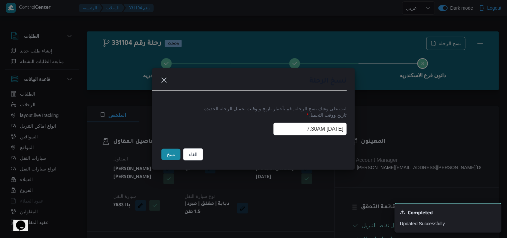
click at [175, 159] on button "نسخ" at bounding box center [170, 154] width 19 height 11
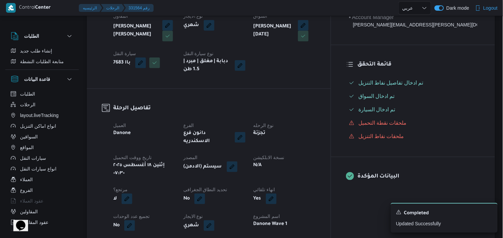
scroll to position [148, 0]
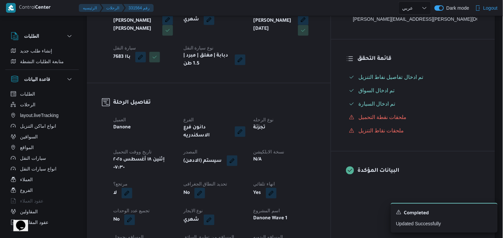
click at [238, 155] on button "button" at bounding box center [232, 160] width 11 height 11
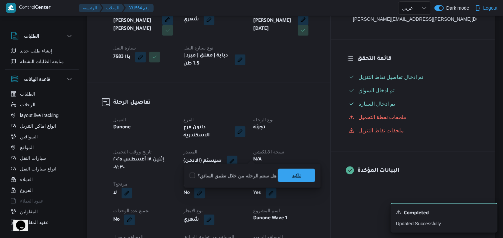
click at [309, 172] on span "تاكيد" at bounding box center [296, 175] width 37 height 13
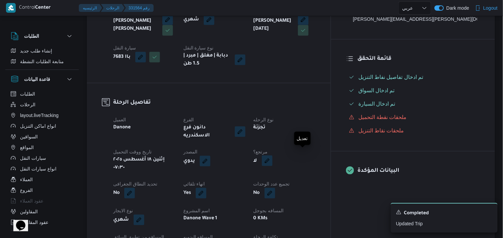
click at [273, 161] on span at bounding box center [266, 161] width 14 height 11
click at [273, 157] on button "button" at bounding box center [267, 160] width 11 height 11
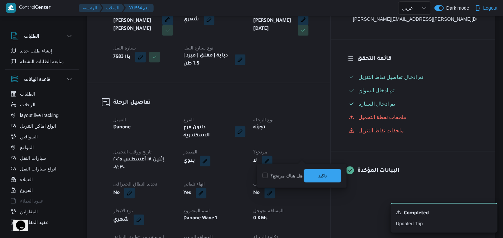
click at [288, 167] on div "You are in a dialog. To close this dialog, hit escape. هل هناك مرتجع؟ تاكيد" at bounding box center [302, 176] width 90 height 24
click at [288, 171] on div "هل هناك مرتجع؟ تاكيد" at bounding box center [302, 175] width 80 height 15
click at [288, 172] on label "هل هناك مرتجع؟" at bounding box center [283, 176] width 40 height 8
checkbox input "true"
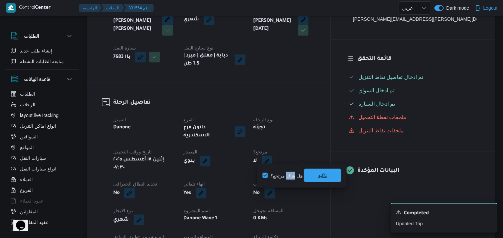
click at [315, 176] on span "تاكيد" at bounding box center [322, 175] width 37 height 13
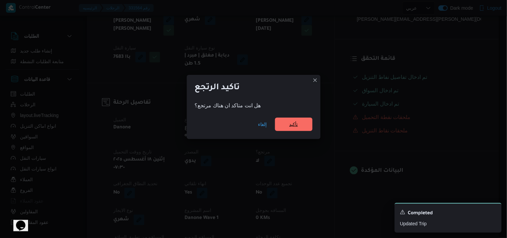
click at [300, 126] on span "تأكيد" at bounding box center [293, 124] width 37 height 13
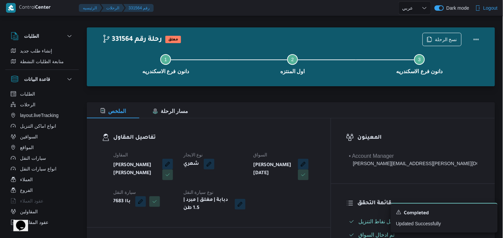
scroll to position [0, 0]
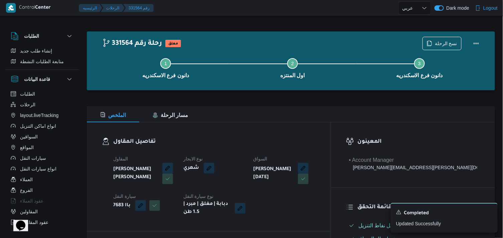
select select "ar"
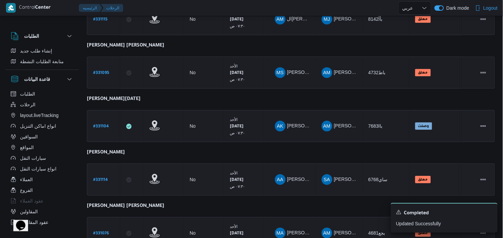
scroll to position [583, 0]
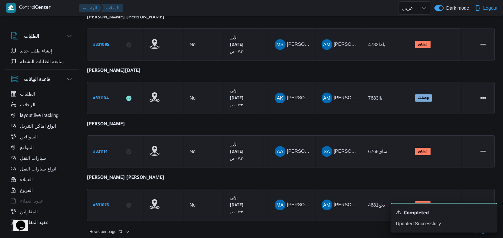
click at [98, 150] on b "# 331114" at bounding box center [100, 152] width 15 height 5
select select "ar"
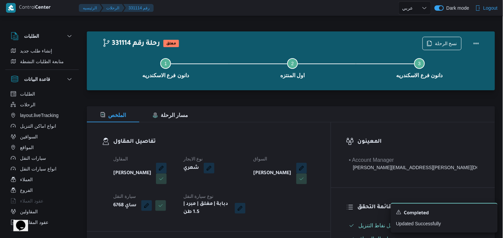
click at [436, 49] on div "Step 1 is incomplete 1 دانون فرع الاسكندريه Step 2 is incomplete 2 اول المنتزه …" at bounding box center [292, 67] width 389 height 43
click at [436, 46] on div "Step 1 is incomplete 1 دانون فرع الاسكندريه Step 2 is incomplete 2 اول المنتزه …" at bounding box center [292, 67] width 389 height 43
click at [436, 43] on span "نسخ الرحلة" at bounding box center [446, 43] width 22 height 8
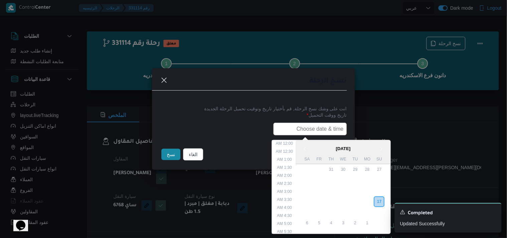
click at [308, 129] on input "text" at bounding box center [310, 129] width 74 height 13
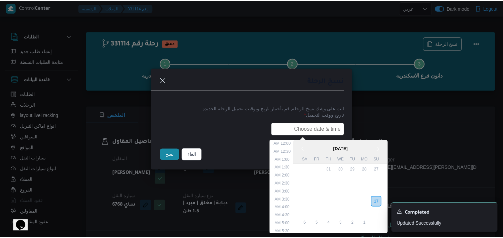
scroll to position [150, 0]
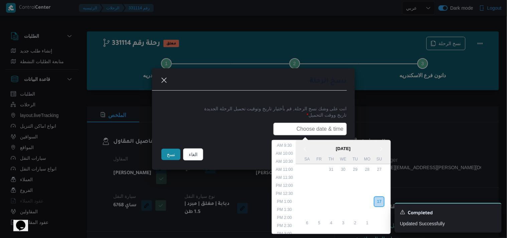
type input "18/08/2025 7:30AM"
click at [174, 158] on button "نسخ" at bounding box center [170, 154] width 19 height 11
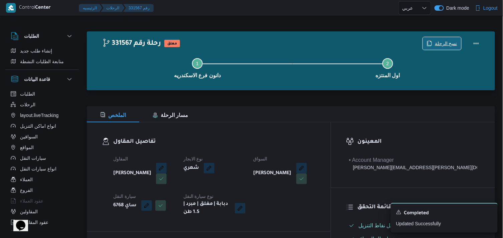
scroll to position [148, 0]
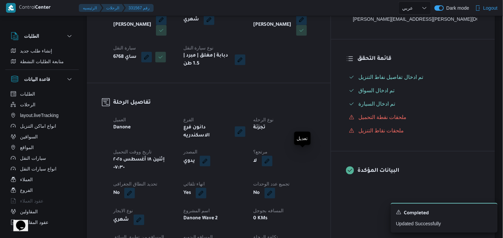
drag, startPoint x: 305, startPoint y: 157, endPoint x: 290, endPoint y: 159, distance: 15.2
click at [273, 157] on button "button" at bounding box center [267, 161] width 11 height 11
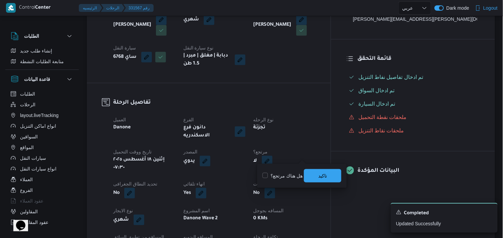
click at [266, 178] on label "هل هناك مرتجع؟" at bounding box center [283, 176] width 40 height 8
checkbox input "true"
click at [310, 174] on span "تاكيد" at bounding box center [322, 175] width 37 height 13
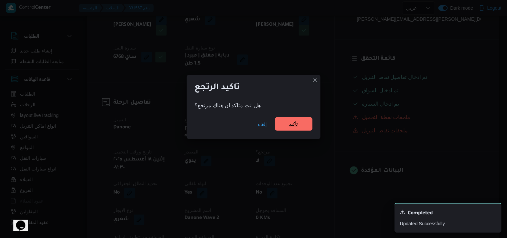
click at [297, 124] on span "تأكيد" at bounding box center [293, 124] width 9 height 8
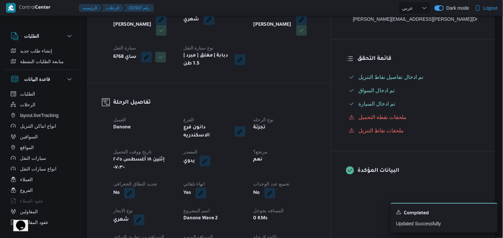
select select "ar"
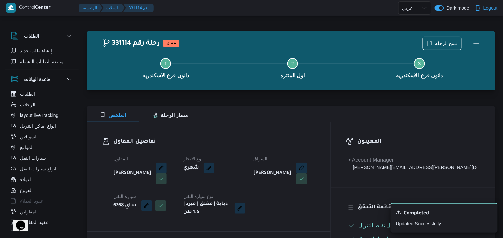
select select "ar"
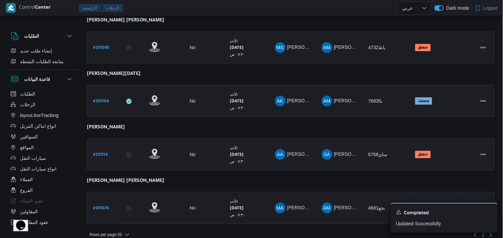
scroll to position [583, 0]
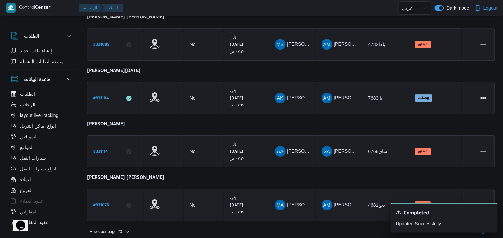
click at [108, 203] on b "# 331076" at bounding box center [101, 205] width 16 height 5
select select "ar"
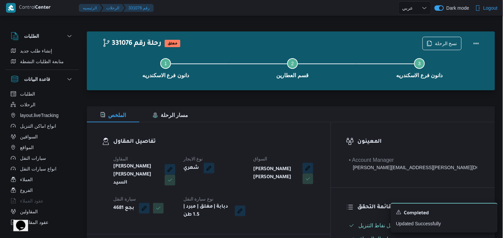
drag, startPoint x: 440, startPoint y: 34, endPoint x: 438, endPoint y: 49, distance: 15.1
click at [440, 34] on div "نسخ الرحلة" at bounding box center [453, 43] width 69 height 21
click at [437, 51] on button "Step 3 is incomplete 3 دانون فرع الاسكندريه" at bounding box center [419, 67] width 127 height 35
click at [437, 43] on span "نسخ الرحلة" at bounding box center [446, 43] width 22 height 8
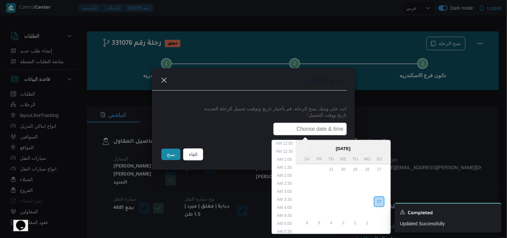
click at [293, 128] on input "text" at bounding box center [310, 129] width 74 height 13
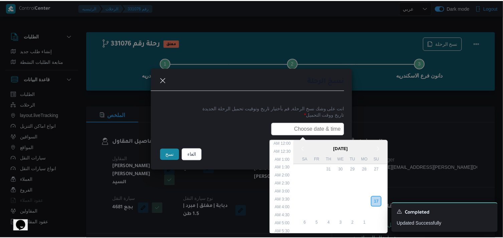
scroll to position [150, 0]
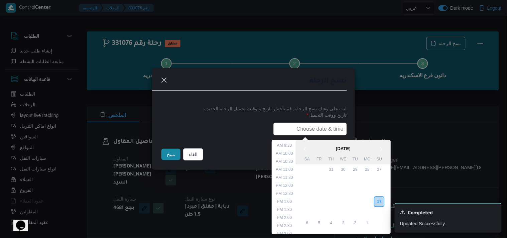
type input "18/08/2025 7:30AM"
click at [171, 155] on button "نسخ" at bounding box center [170, 154] width 19 height 11
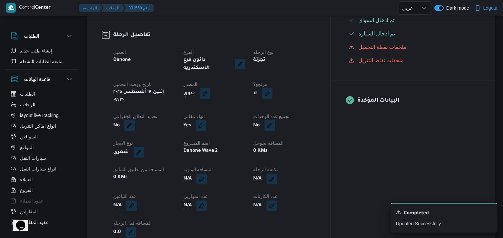
scroll to position [223, 0]
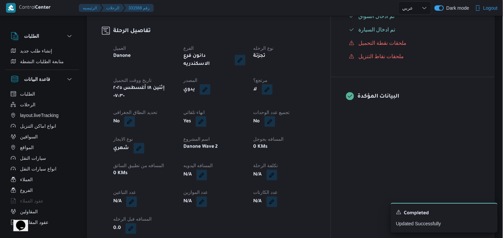
click at [273, 84] on span at bounding box center [266, 89] width 14 height 11
click at [273, 84] on button "button" at bounding box center [267, 89] width 11 height 11
click at [296, 103] on label "هل هناك مرتجع؟" at bounding box center [283, 102] width 40 height 8
checkbox input "true"
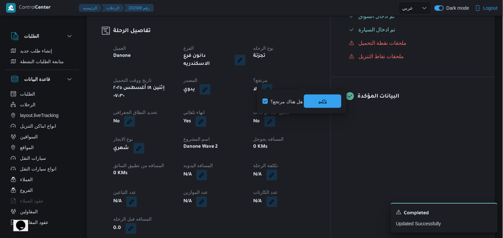
click at [320, 103] on span "تاكيد" at bounding box center [322, 101] width 9 height 8
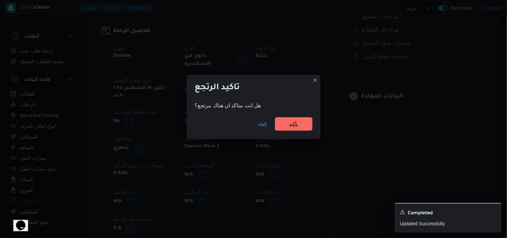
click at [304, 119] on span "تأكيد" at bounding box center [293, 123] width 37 height 13
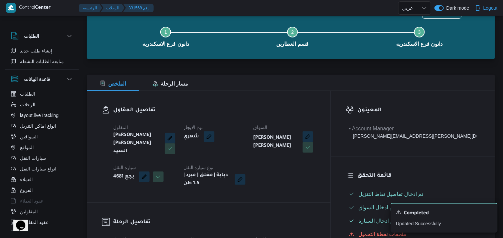
scroll to position [0, 0]
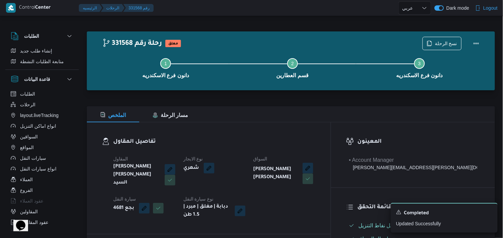
select select "ar"
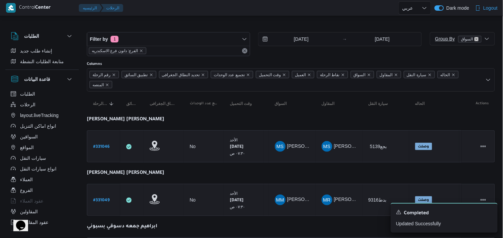
click at [478, 38] on icon "remove selected entity" at bounding box center [477, 39] width 4 height 4
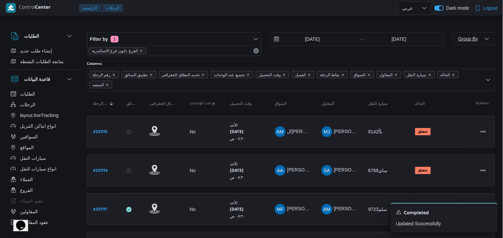
click at [368, 16] on div "Control Center الرئيسيه الرحلات English عربي Dark mode Logout" at bounding box center [251, 8] width 503 height 16
click at [235, 14] on div at bounding box center [262, 8] width 273 height 16
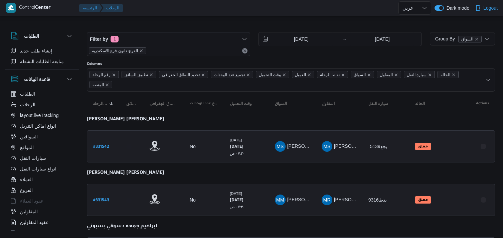
select select "ar"
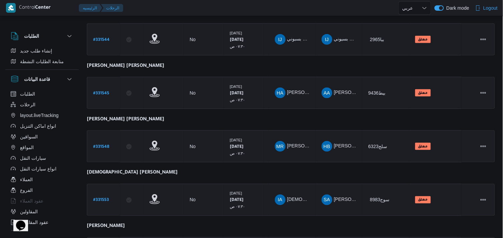
scroll to position [265, 0]
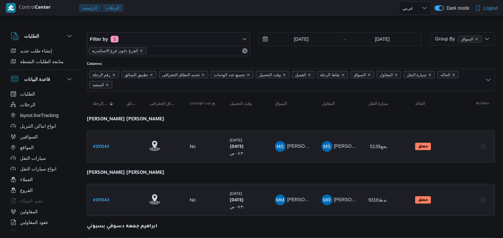
select select "ar"
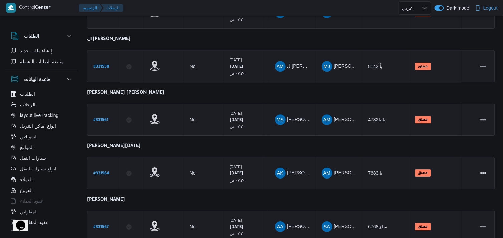
scroll to position [530, 0]
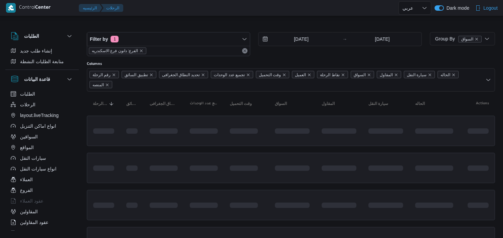
select select "ar"
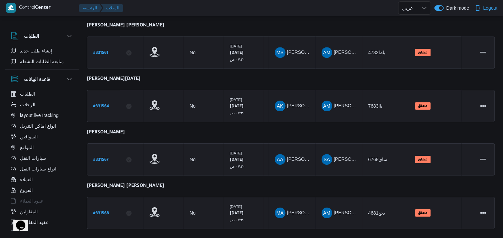
scroll to position [583, 0]
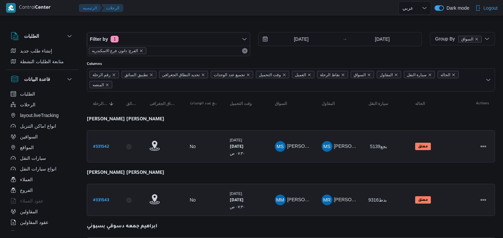
select select "ar"
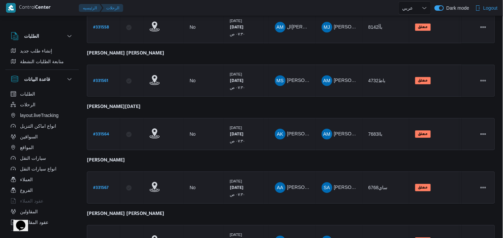
scroll to position [583, 0]
